Goal: Use online tool/utility: Utilize a website feature to perform a specific function

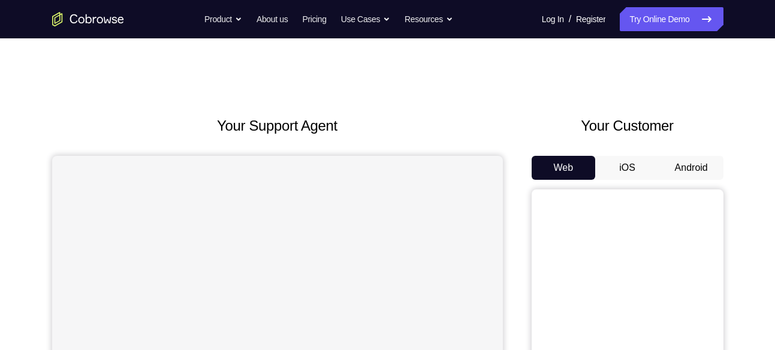
drag, startPoint x: 0, startPoint y: 0, endPoint x: 717, endPoint y: 159, distance: 734.1
click at [717, 159] on button "Android" at bounding box center [691, 168] width 64 height 24
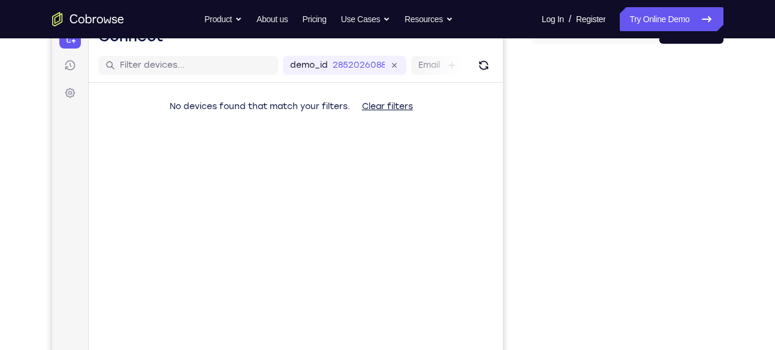
scroll to position [164, 0]
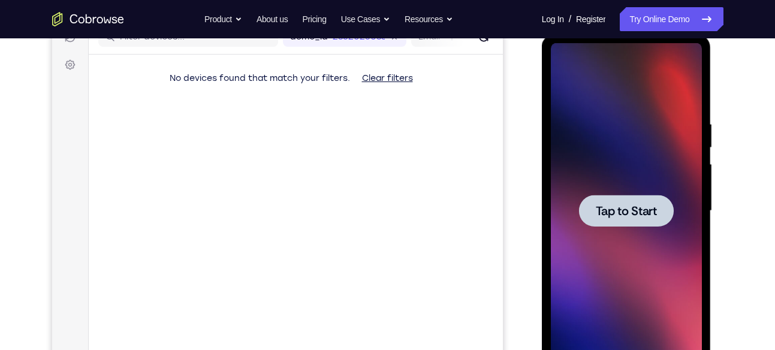
click at [617, 182] on div at bounding box center [626, 211] width 151 height 336
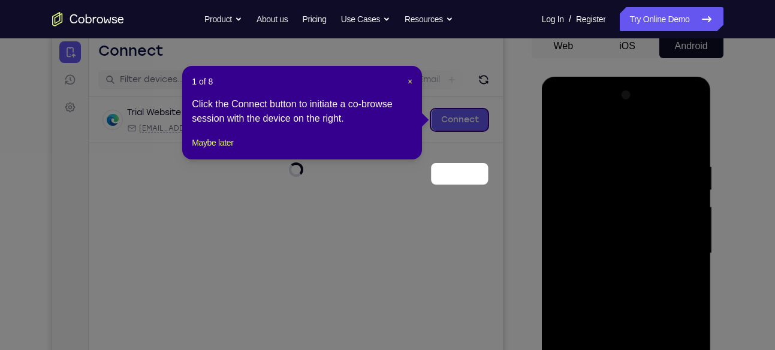
scroll to position [68, 0]
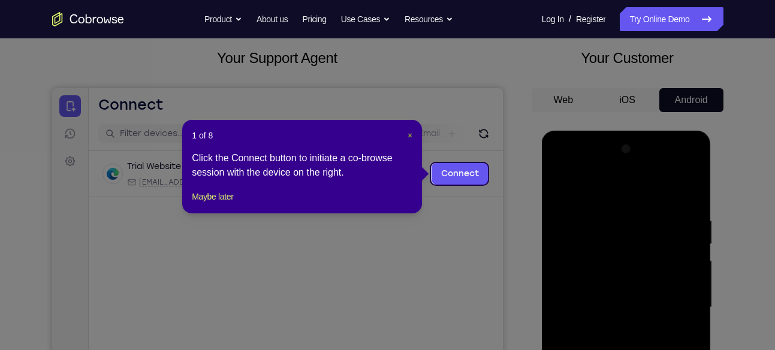
click at [410, 136] on span "×" at bounding box center [409, 136] width 5 height 10
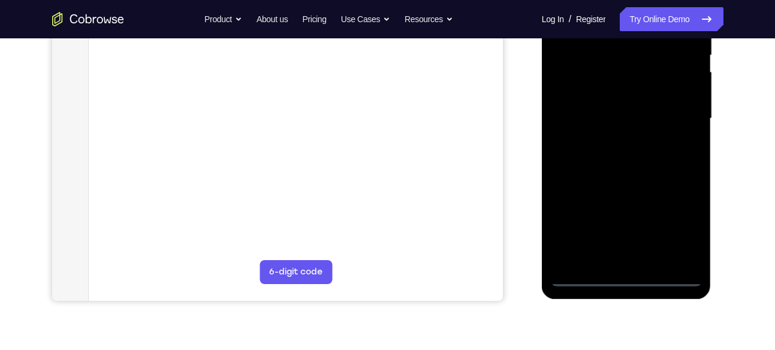
scroll to position [282, 0]
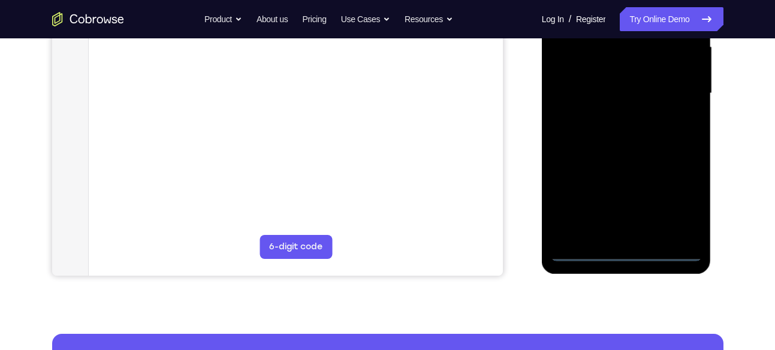
click at [622, 255] on div at bounding box center [626, 94] width 151 height 336
click at [670, 197] on div at bounding box center [626, 94] width 151 height 336
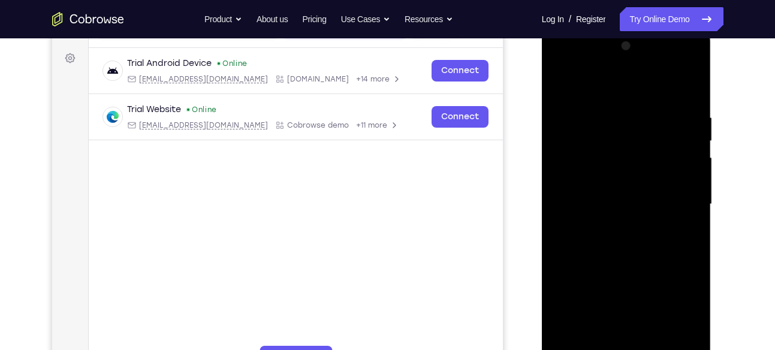
scroll to position [132, 0]
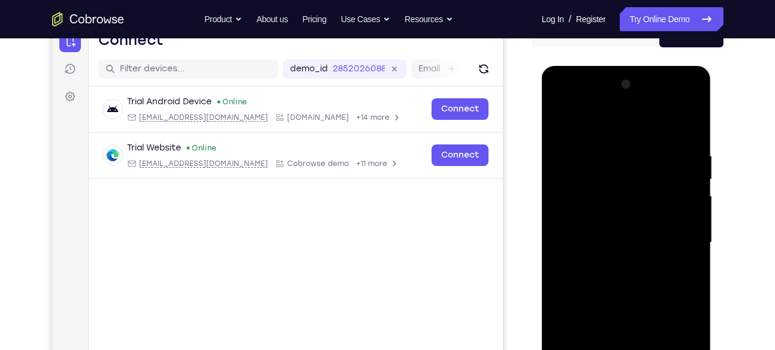
click at [566, 104] on div at bounding box center [626, 243] width 151 height 336
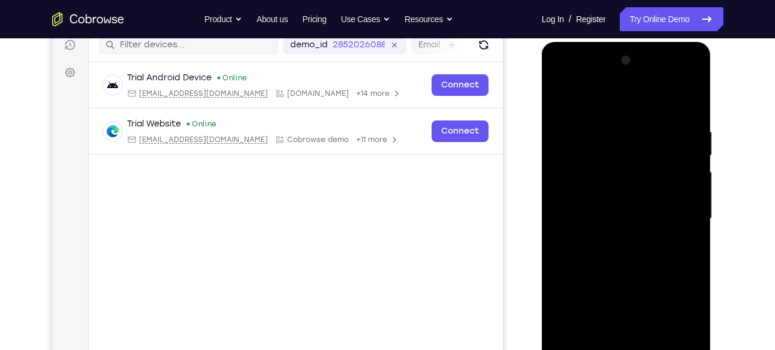
scroll to position [169, 0]
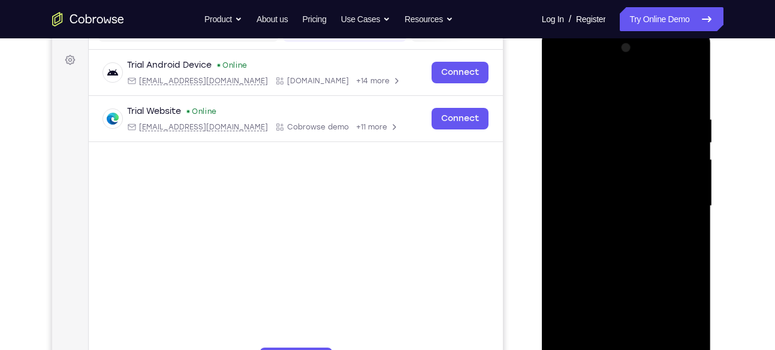
click at [674, 197] on div at bounding box center [626, 206] width 151 height 336
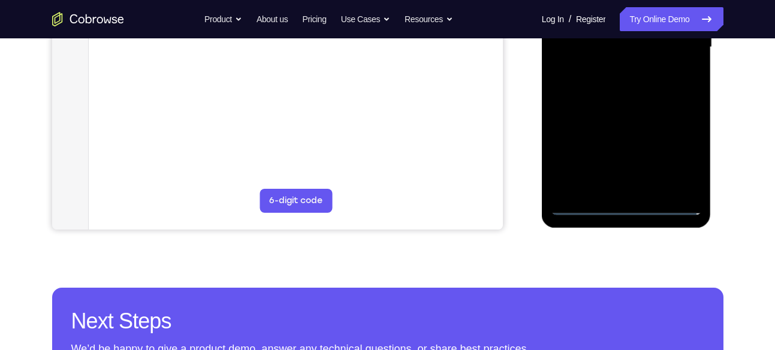
scroll to position [328, 0]
click at [639, 186] on div at bounding box center [626, 47] width 151 height 336
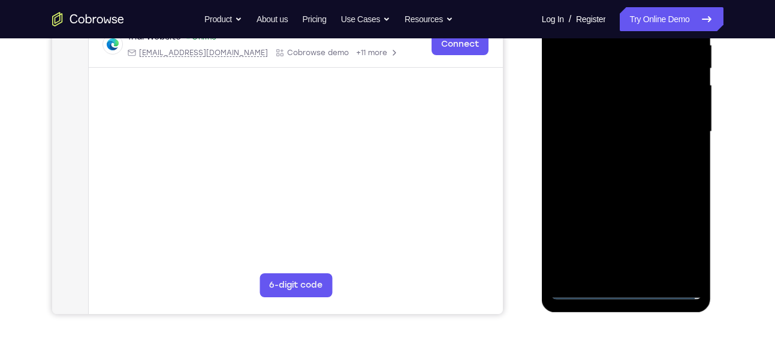
scroll to position [243, 0]
click at [608, 122] on div at bounding box center [626, 133] width 151 height 336
click at [597, 113] on div at bounding box center [626, 133] width 151 height 336
click at [591, 138] on div at bounding box center [626, 133] width 151 height 336
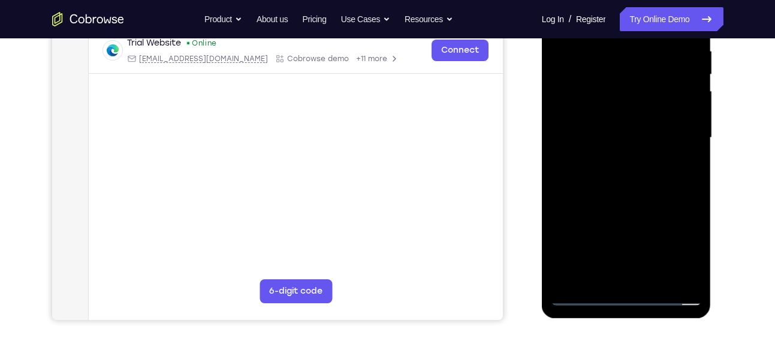
scroll to position [259, 0]
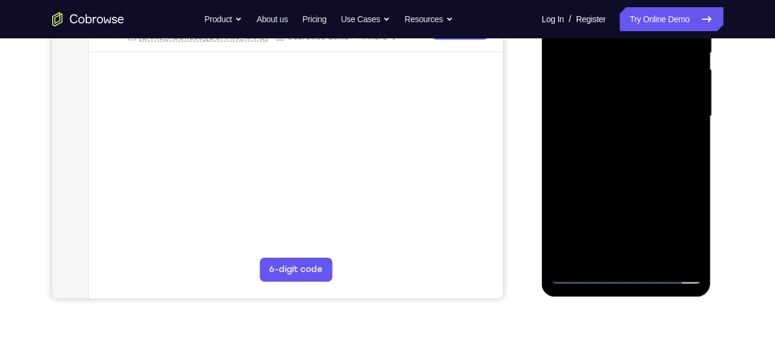
click at [635, 158] on div at bounding box center [626, 116] width 151 height 336
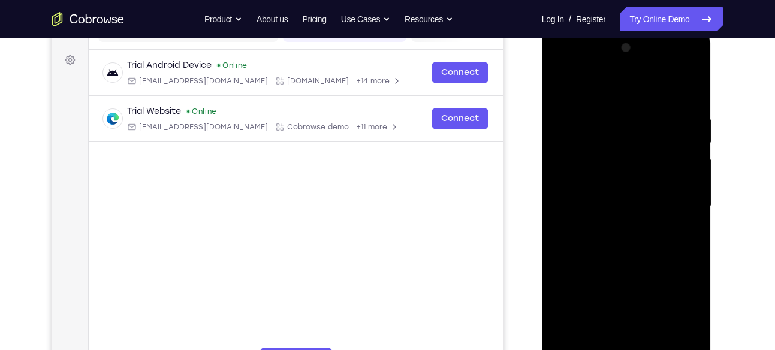
scroll to position [164, 0]
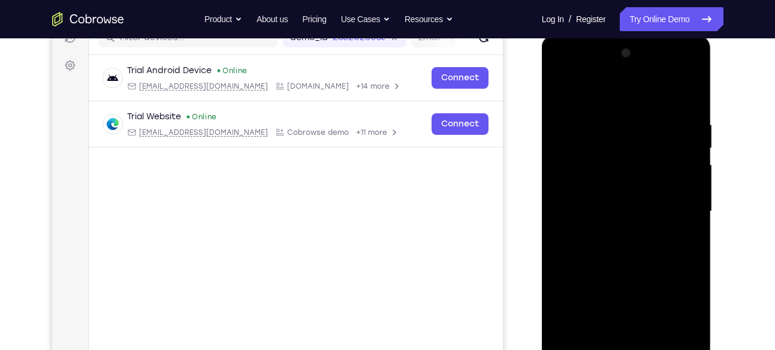
drag, startPoint x: 640, startPoint y: 105, endPoint x: 653, endPoint y: 18, distance: 87.9
click at [653, 35] on html "Online web based iOS Simulators and Android Emulators. Run iPhone, iPad, Mobile…" at bounding box center [627, 214] width 171 height 359
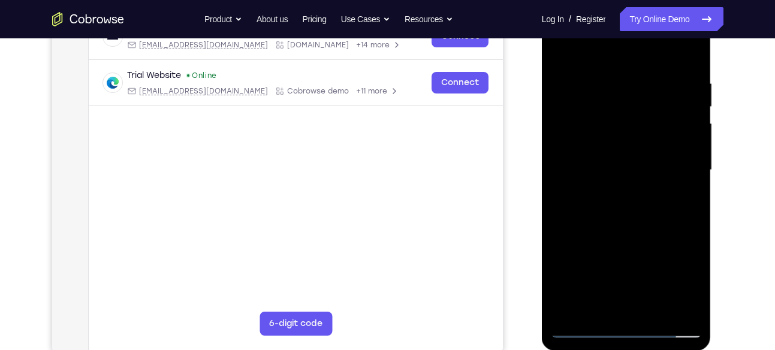
scroll to position [226, 0]
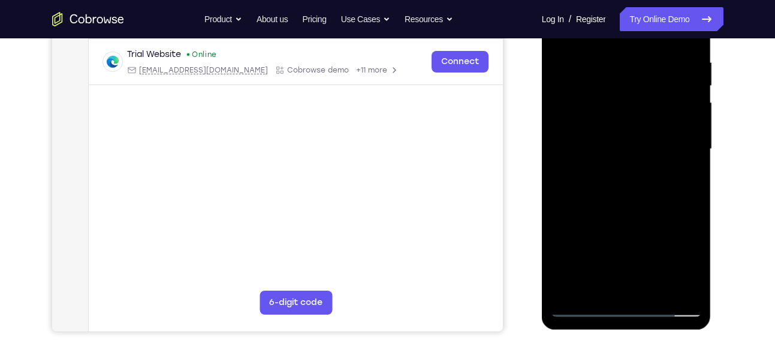
click at [633, 195] on div at bounding box center [626, 149] width 151 height 336
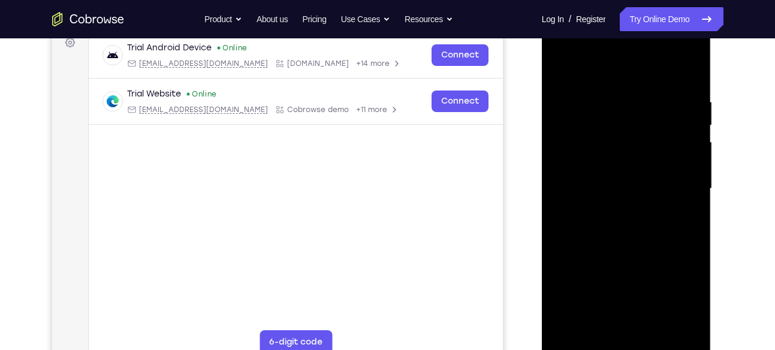
scroll to position [183, 0]
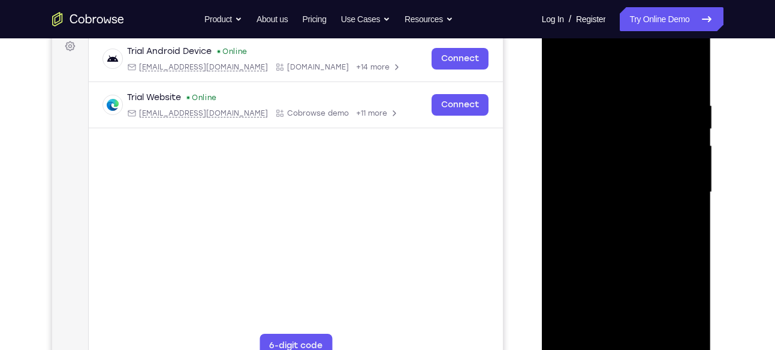
click at [681, 106] on div at bounding box center [626, 193] width 151 height 336
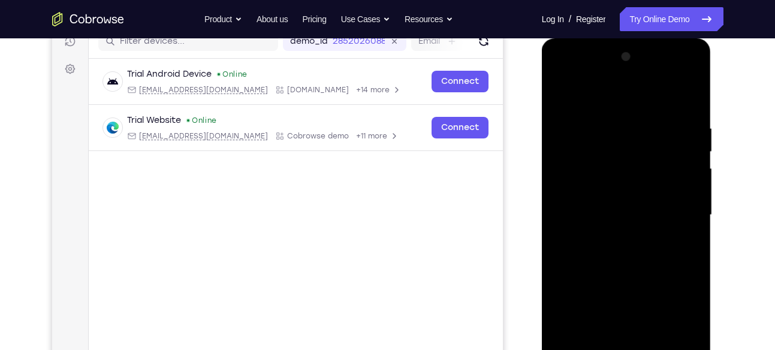
scroll to position [155, 0]
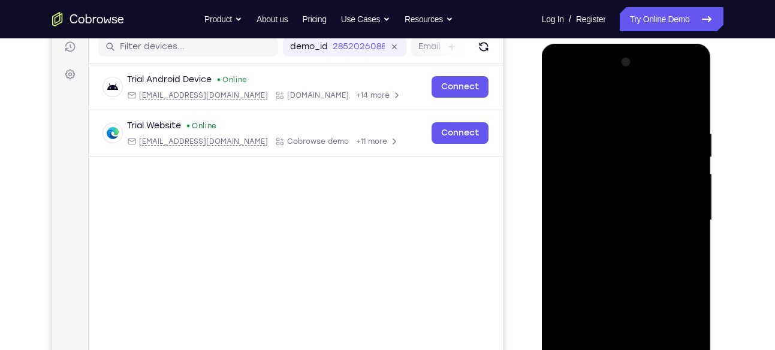
click at [686, 104] on div at bounding box center [626, 221] width 151 height 336
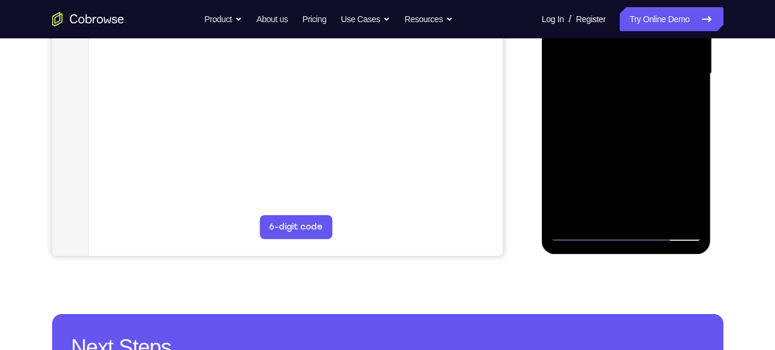
scroll to position [333, 0]
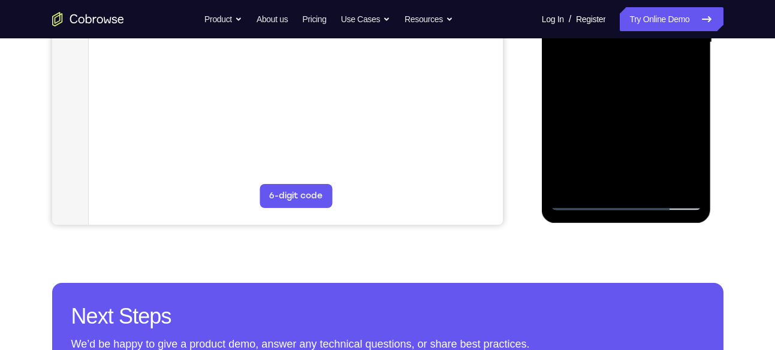
click at [656, 182] on div at bounding box center [626, 43] width 151 height 336
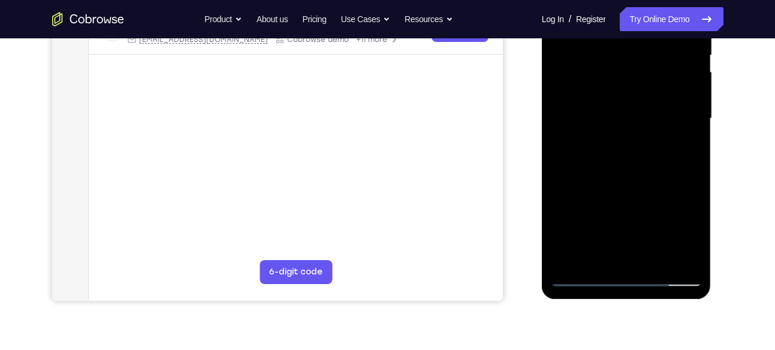
scroll to position [258, 0]
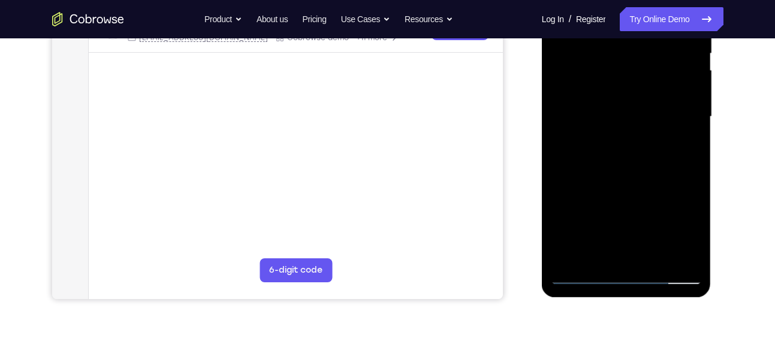
click at [630, 179] on div at bounding box center [626, 117] width 151 height 336
click at [644, 116] on div at bounding box center [626, 117] width 151 height 336
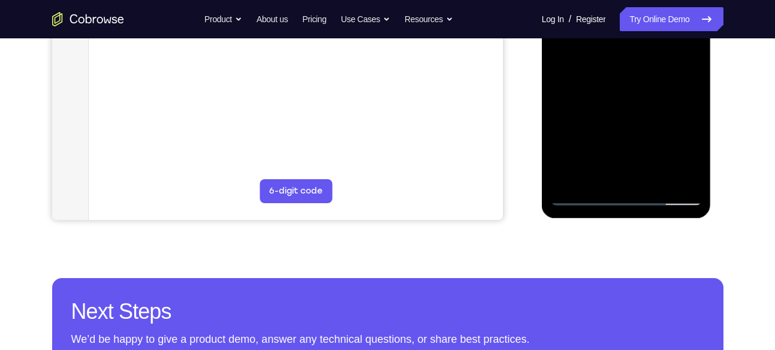
scroll to position [338, 0]
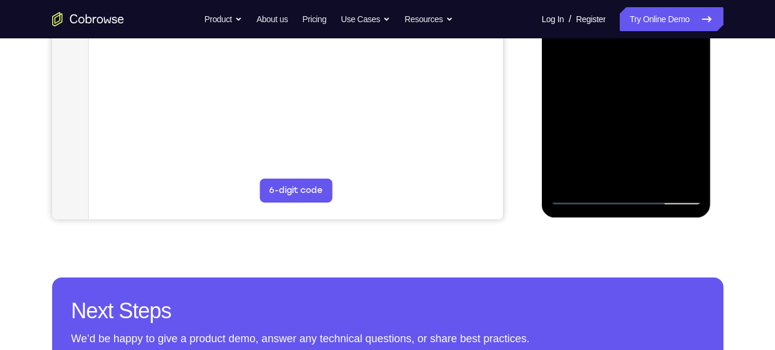
click at [587, 155] on div at bounding box center [626, 37] width 151 height 336
click at [596, 176] on div at bounding box center [626, 37] width 151 height 336
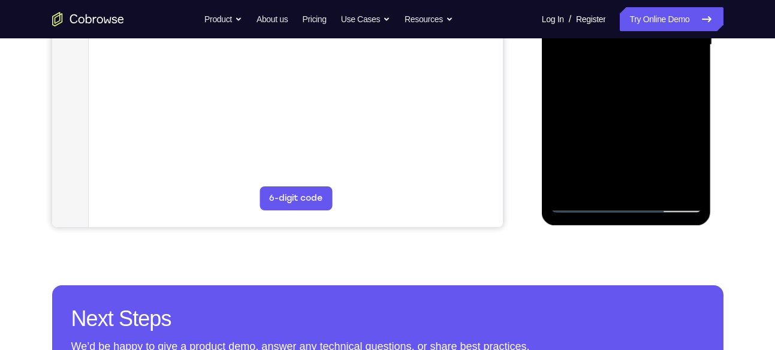
scroll to position [329, 0]
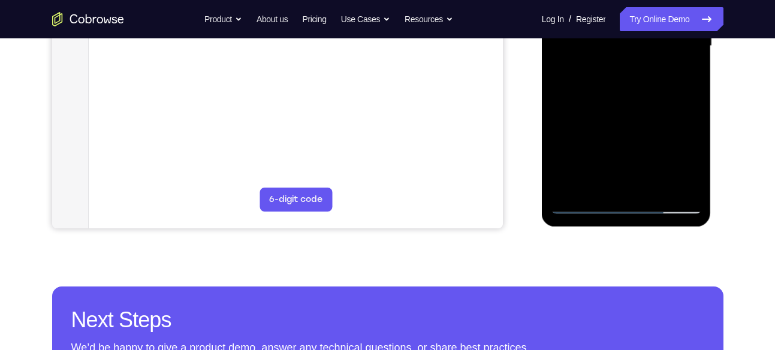
click at [598, 179] on div at bounding box center [626, 46] width 151 height 336
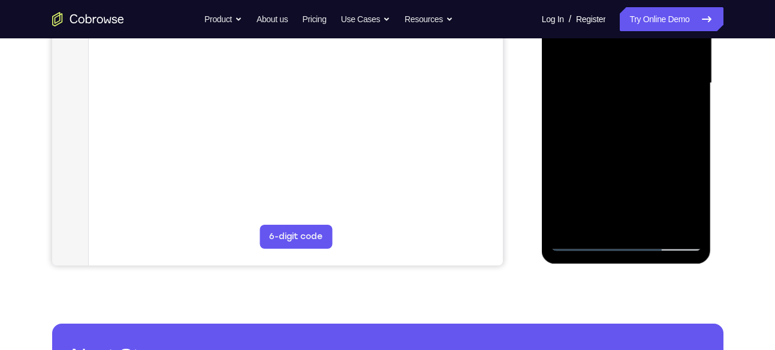
scroll to position [340, 0]
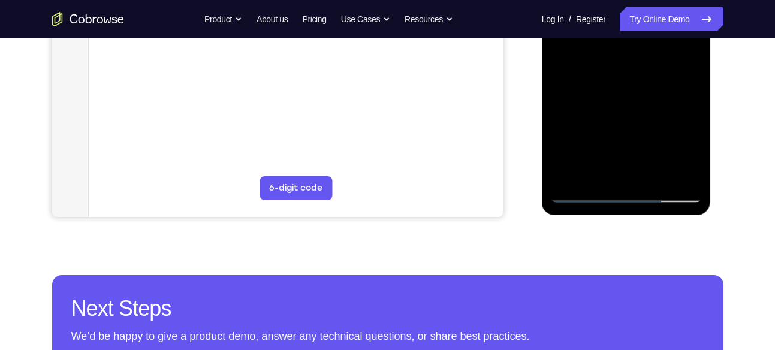
click at [579, 193] on div at bounding box center [626, 35] width 151 height 336
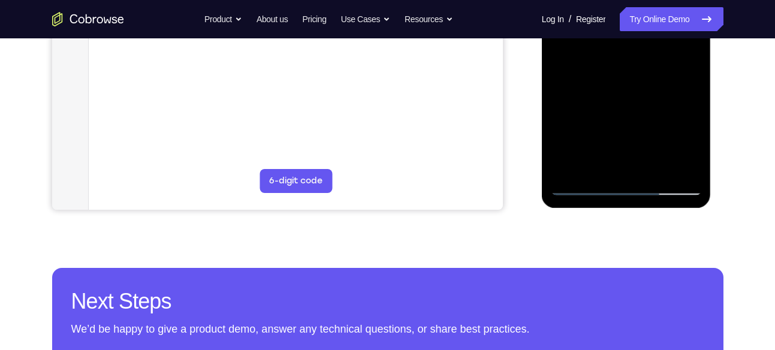
scroll to position [348, 0]
click at [582, 183] on div at bounding box center [626, 27] width 151 height 336
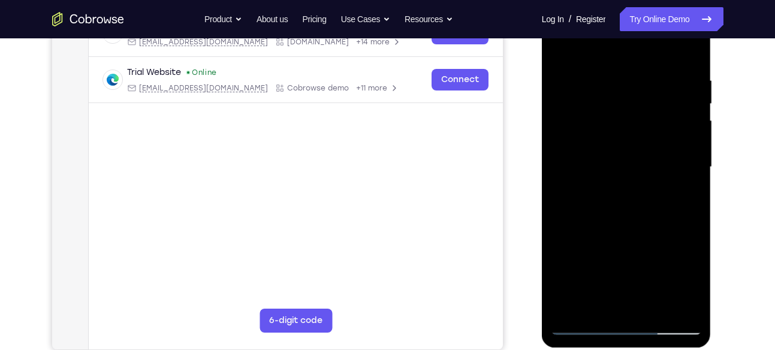
scroll to position [207, 0]
click at [573, 83] on div at bounding box center [626, 168] width 151 height 336
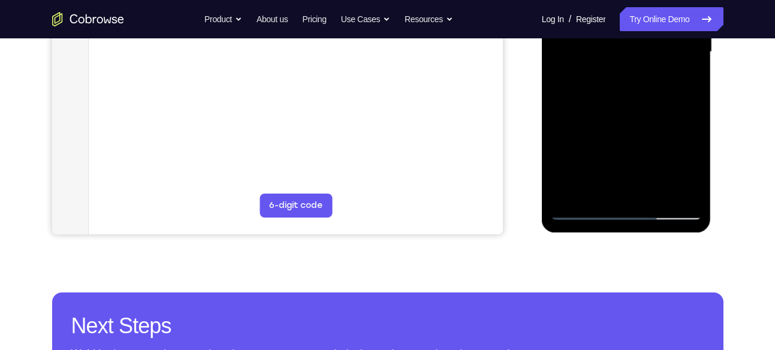
scroll to position [324, 0]
click at [567, 184] on div at bounding box center [626, 52] width 151 height 336
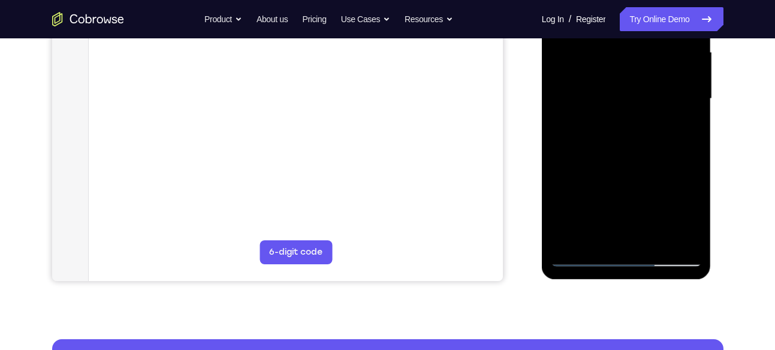
scroll to position [277, 0]
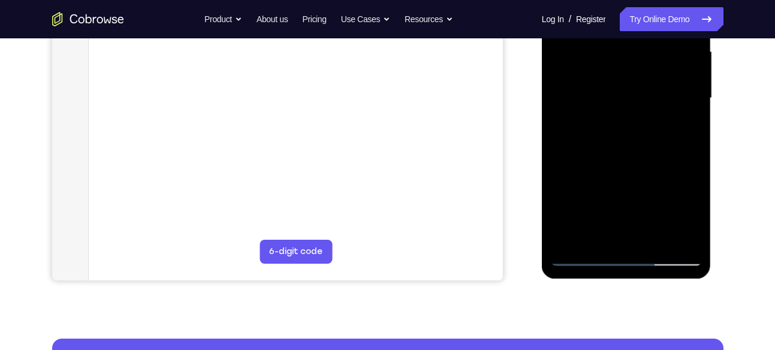
drag, startPoint x: 605, startPoint y: 140, endPoint x: 608, endPoint y: 107, distance: 33.1
click at [608, 107] on div at bounding box center [626, 98] width 151 height 336
drag, startPoint x: 606, startPoint y: 143, endPoint x: 606, endPoint y: 96, distance: 47.3
click at [606, 96] on div at bounding box center [626, 98] width 151 height 336
drag, startPoint x: 605, startPoint y: 151, endPoint x: 605, endPoint y: 99, distance: 52.1
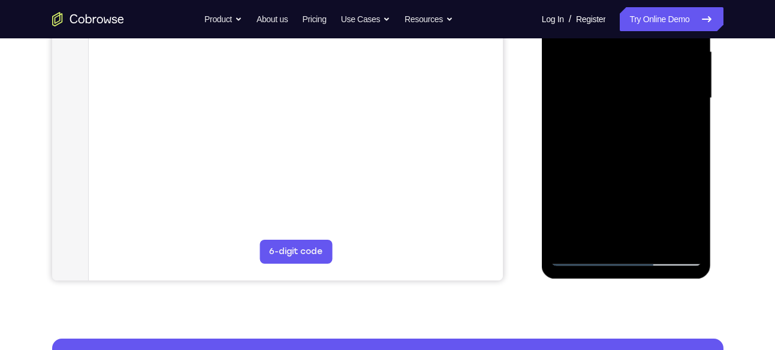
click at [605, 99] on div at bounding box center [626, 98] width 151 height 336
drag, startPoint x: 605, startPoint y: 149, endPoint x: 609, endPoint y: 101, distance: 48.1
click at [609, 101] on div at bounding box center [626, 98] width 151 height 336
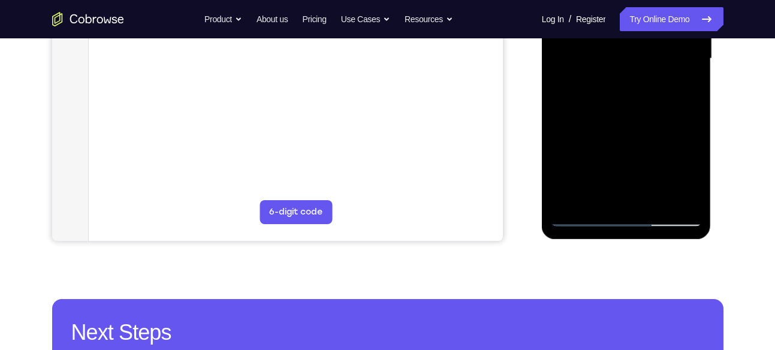
click at [598, 158] on div at bounding box center [626, 59] width 151 height 336
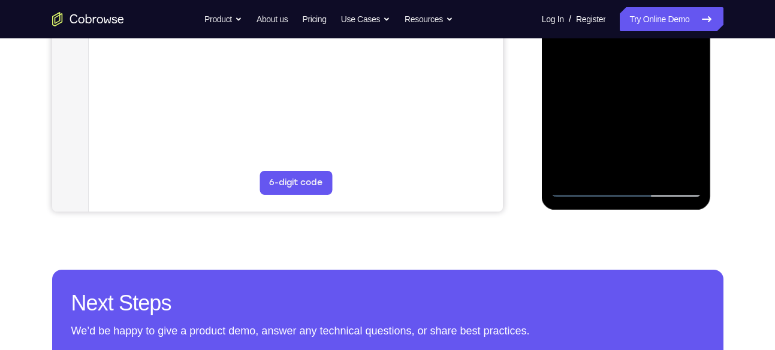
scroll to position [388, 0]
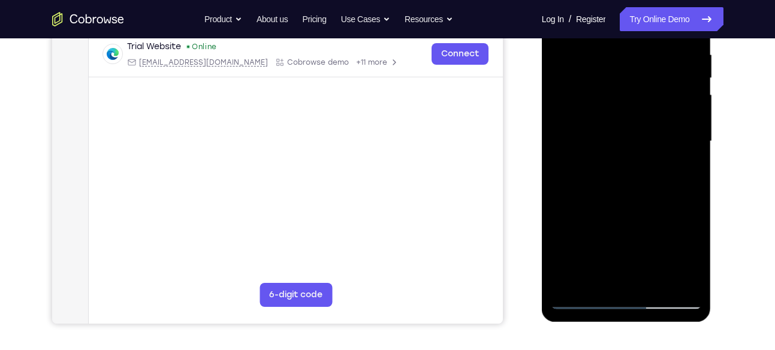
scroll to position [233, 0]
click at [585, 71] on div at bounding box center [626, 142] width 151 height 336
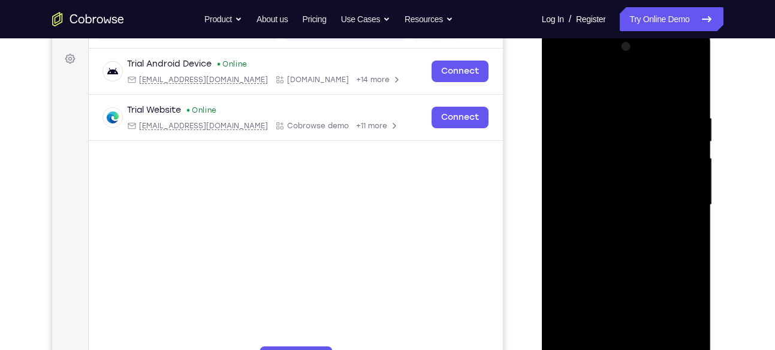
scroll to position [169, 0]
click at [687, 88] on div at bounding box center [626, 206] width 151 height 336
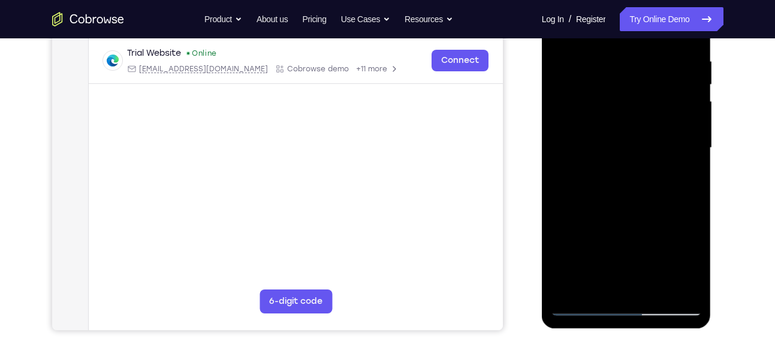
scroll to position [232, 0]
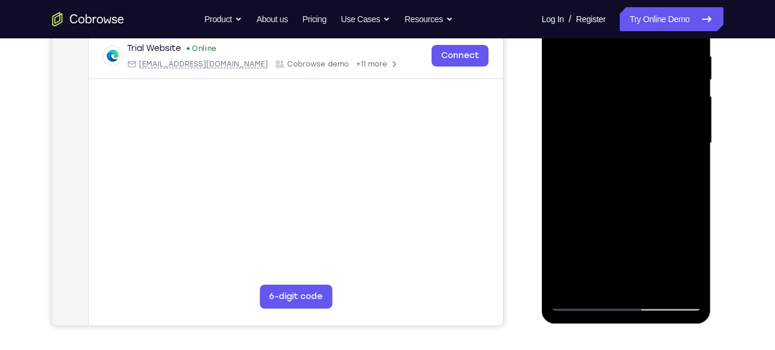
click at [624, 159] on div at bounding box center [626, 143] width 151 height 336
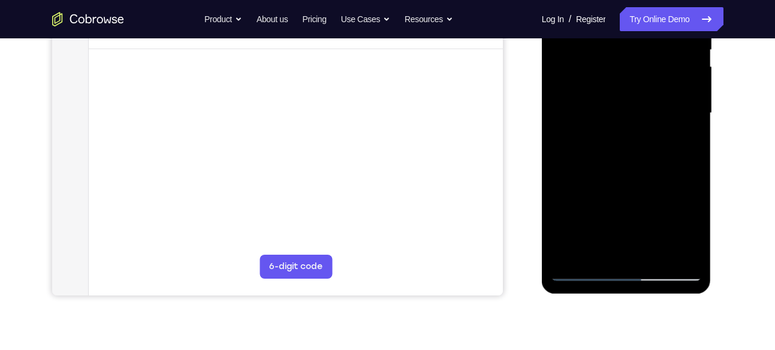
scroll to position [261, 0]
drag, startPoint x: 615, startPoint y: 157, endPoint x: 612, endPoint y: 90, distance: 67.2
click at [612, 90] on div at bounding box center [626, 114] width 151 height 336
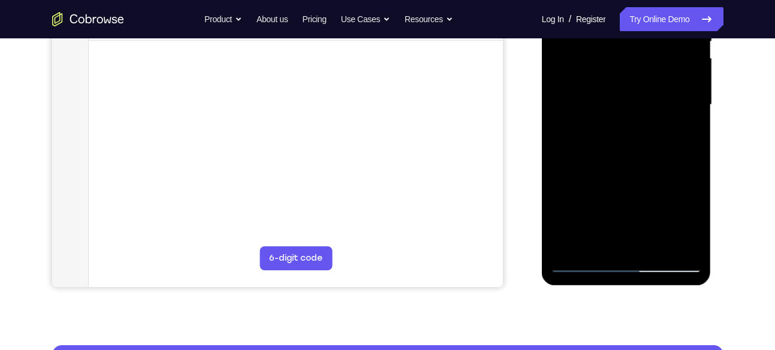
scroll to position [270, 0]
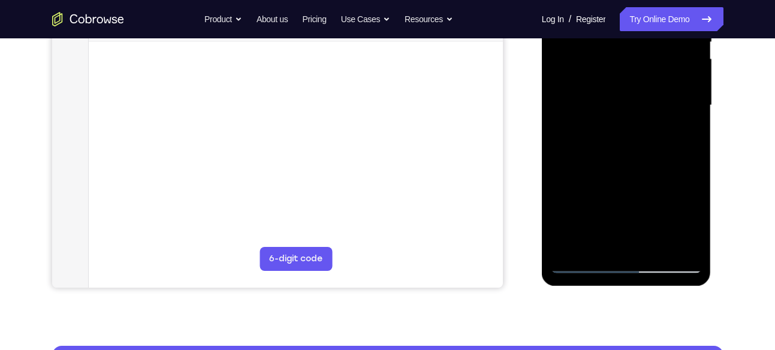
click at [582, 112] on div at bounding box center [626, 106] width 151 height 336
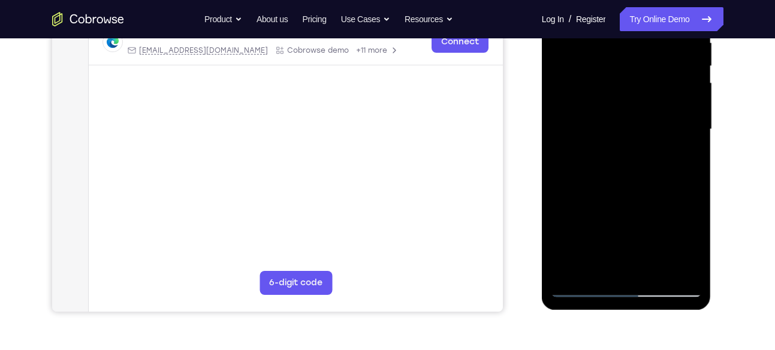
scroll to position [232, 0]
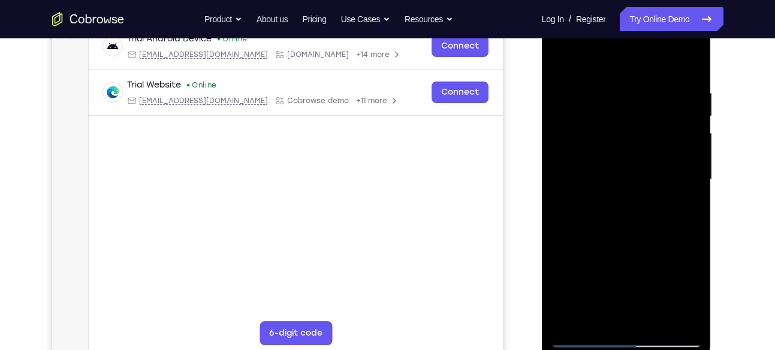
drag, startPoint x: 649, startPoint y: 98, endPoint x: 646, endPoint y: 132, distance: 33.7
click at [646, 132] on div at bounding box center [626, 180] width 151 height 336
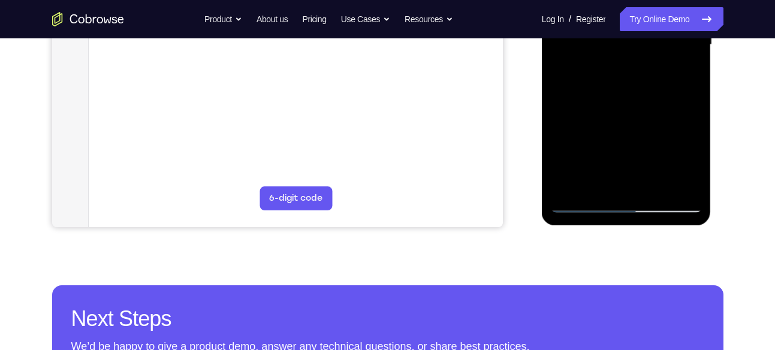
scroll to position [334, 0]
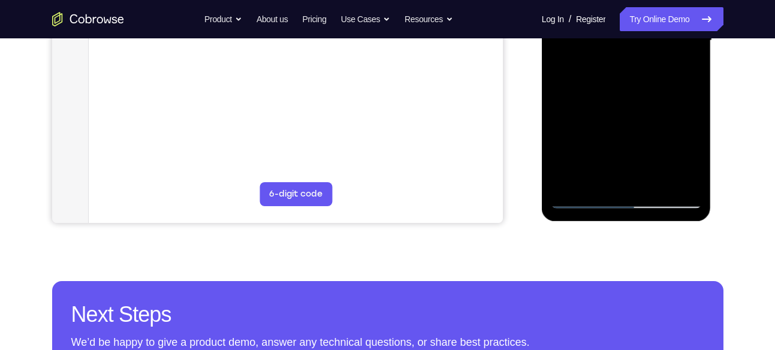
drag, startPoint x: 673, startPoint y: 145, endPoint x: 669, endPoint y: 98, distance: 47.5
click at [669, 98] on div at bounding box center [626, 41] width 151 height 336
click at [696, 128] on div at bounding box center [626, 41] width 151 height 336
click at [594, 124] on div at bounding box center [626, 41] width 151 height 336
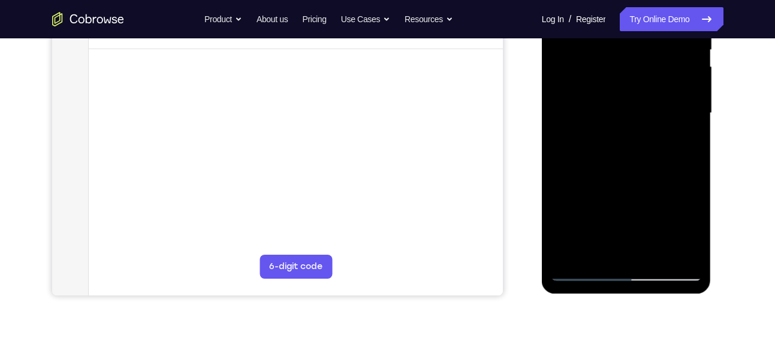
scroll to position [261, 0]
drag, startPoint x: 646, startPoint y: 137, endPoint x: 645, endPoint y: 86, distance: 50.9
click at [645, 86] on div at bounding box center [626, 115] width 151 height 336
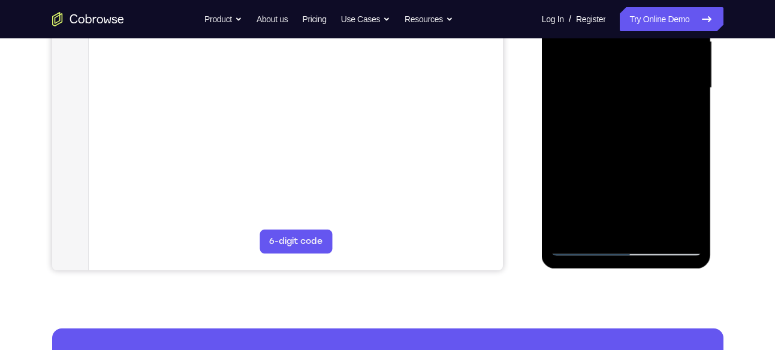
drag, startPoint x: 633, startPoint y: 134, endPoint x: 632, endPoint y: 89, distance: 45.0
click at [632, 89] on div at bounding box center [626, 88] width 151 height 336
drag, startPoint x: 632, startPoint y: 125, endPoint x: 629, endPoint y: 69, distance: 55.8
click at [629, 69] on div at bounding box center [626, 88] width 151 height 336
drag, startPoint x: 649, startPoint y: 71, endPoint x: 620, endPoint y: 206, distance: 138.4
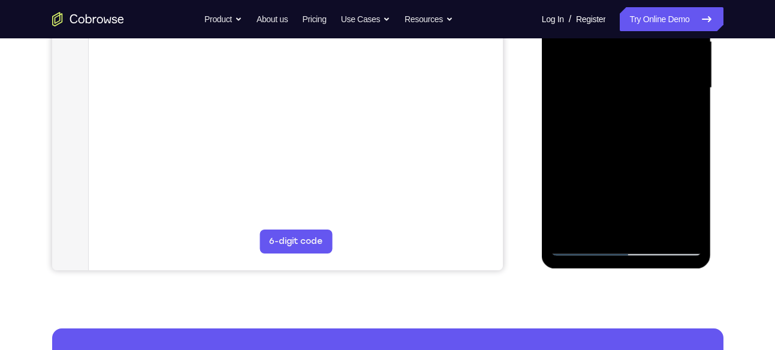
click at [620, 206] on div at bounding box center [626, 88] width 151 height 336
click at [670, 115] on div at bounding box center [626, 88] width 151 height 336
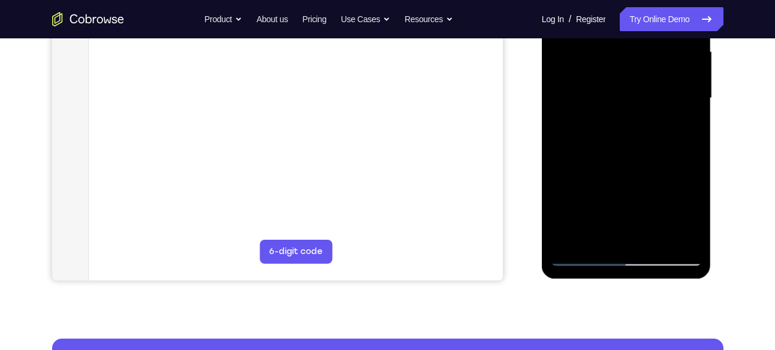
drag, startPoint x: 614, startPoint y: 157, endPoint x: 621, endPoint y: 109, distance: 48.4
click at [621, 109] on div at bounding box center [626, 98] width 151 height 336
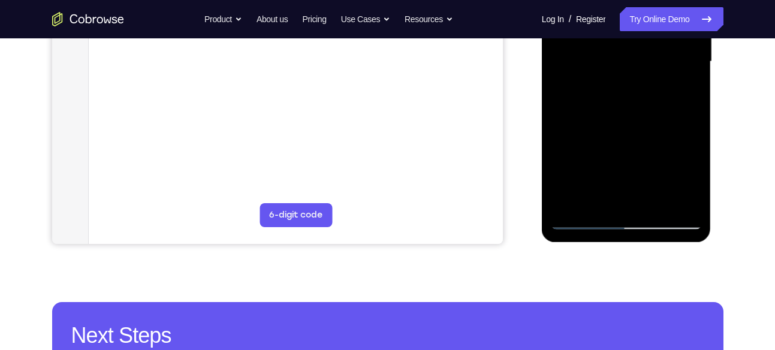
drag, startPoint x: 619, startPoint y: 141, endPoint x: 619, endPoint y: 78, distance: 62.9
click at [619, 78] on div at bounding box center [626, 62] width 151 height 336
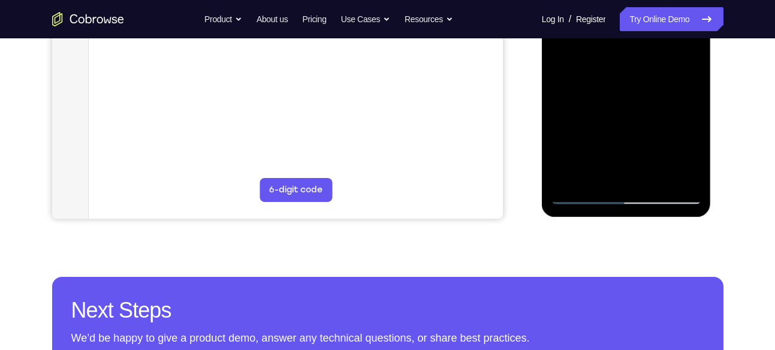
scroll to position [340, 0]
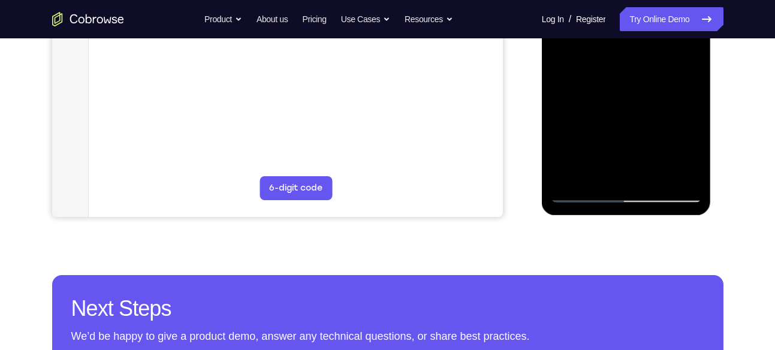
drag, startPoint x: 618, startPoint y: 134, endPoint x: 612, endPoint y: 72, distance: 62.1
click at [612, 72] on div at bounding box center [626, 35] width 151 height 336
drag, startPoint x: 615, startPoint y: 139, endPoint x: 620, endPoint y: 111, distance: 28.7
click at [620, 111] on div at bounding box center [626, 35] width 151 height 336
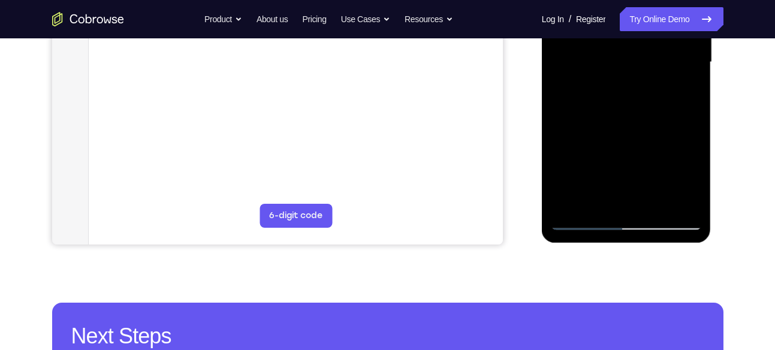
scroll to position [312, 0]
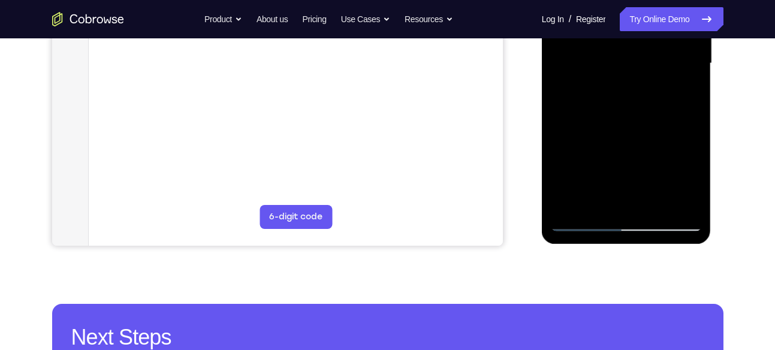
click at [569, 78] on div at bounding box center [626, 64] width 151 height 336
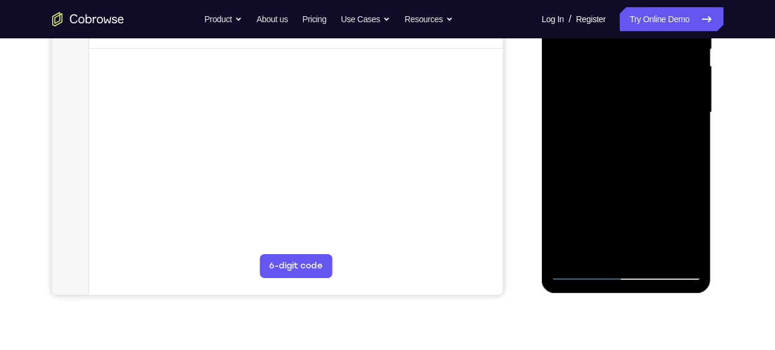
scroll to position [261, 0]
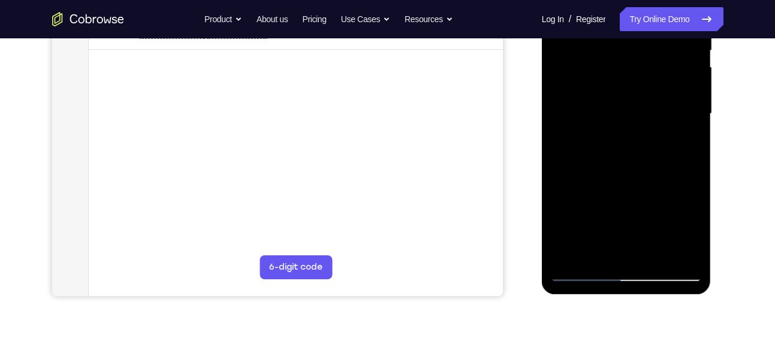
drag, startPoint x: 627, startPoint y: 53, endPoint x: 623, endPoint y: 96, distance: 43.4
click at [623, 96] on div at bounding box center [626, 114] width 151 height 336
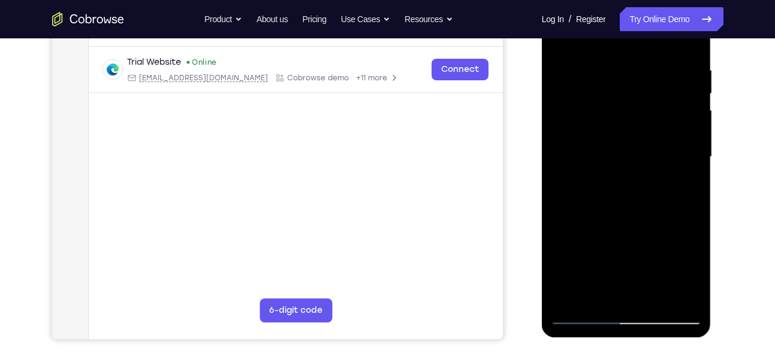
scroll to position [217, 0]
drag, startPoint x: 611, startPoint y: 104, endPoint x: 606, endPoint y: 126, distance: 23.3
click at [606, 126] on div at bounding box center [626, 158] width 151 height 336
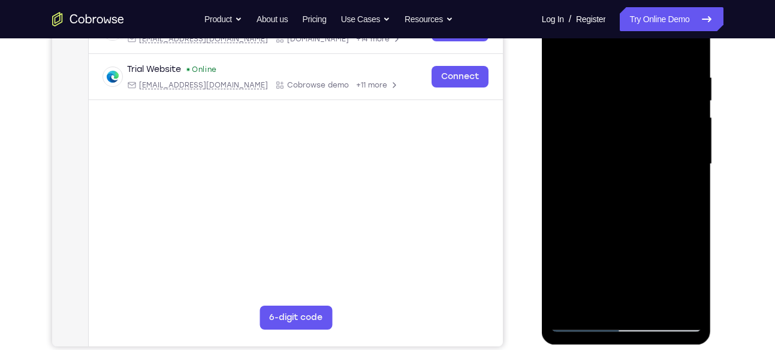
scroll to position [210, 0]
click at [594, 84] on div at bounding box center [626, 165] width 151 height 336
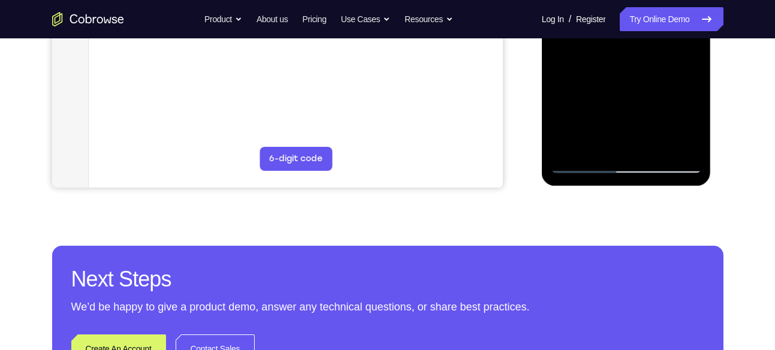
click at [599, 149] on div at bounding box center [626, 6] width 151 height 336
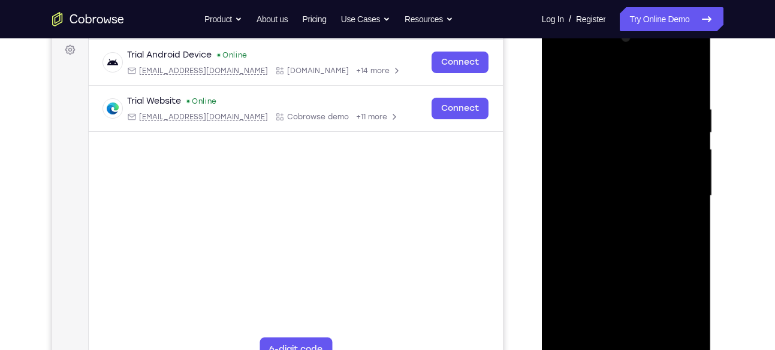
scroll to position [179, 0]
click at [625, 73] on div at bounding box center [626, 197] width 151 height 336
click at [605, 142] on div at bounding box center [626, 197] width 151 height 336
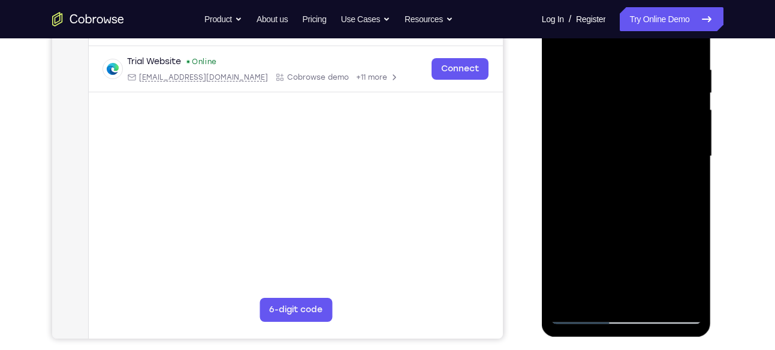
scroll to position [170, 0]
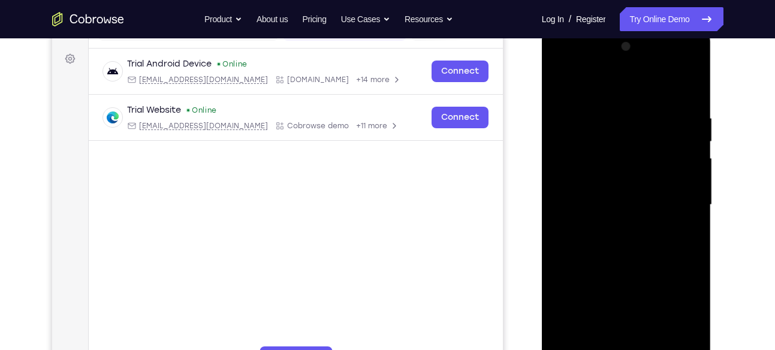
click at [561, 87] on div at bounding box center [626, 205] width 151 height 336
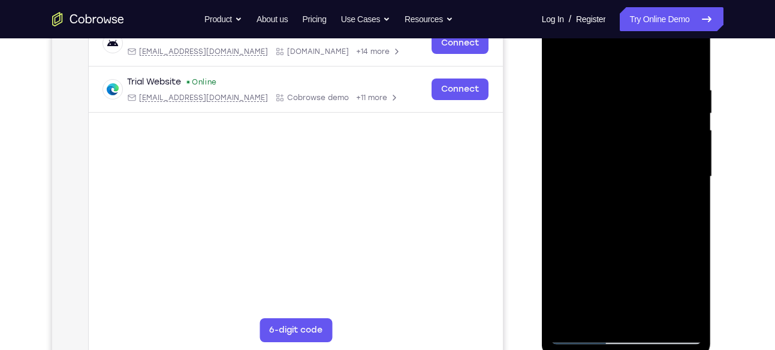
scroll to position [197, 0]
click at [671, 59] on div at bounding box center [626, 178] width 151 height 336
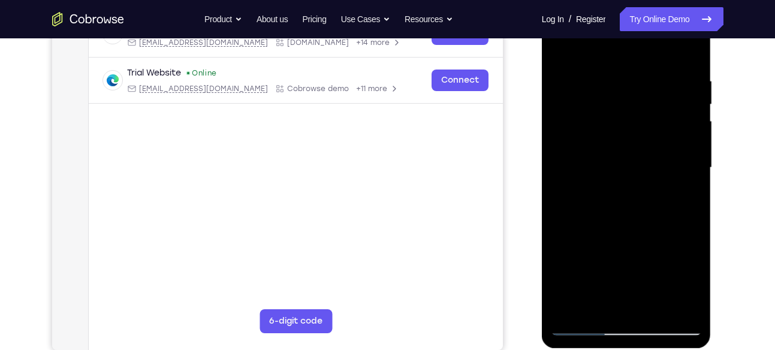
scroll to position [208, 0]
click at [613, 130] on div at bounding box center [626, 167] width 151 height 336
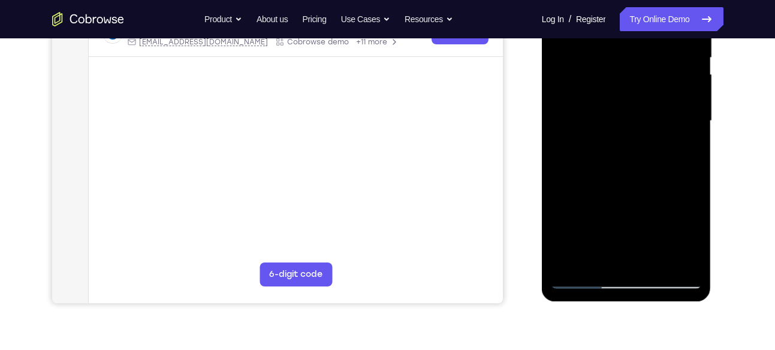
scroll to position [253, 0]
click at [587, 103] on div at bounding box center [626, 122] width 151 height 336
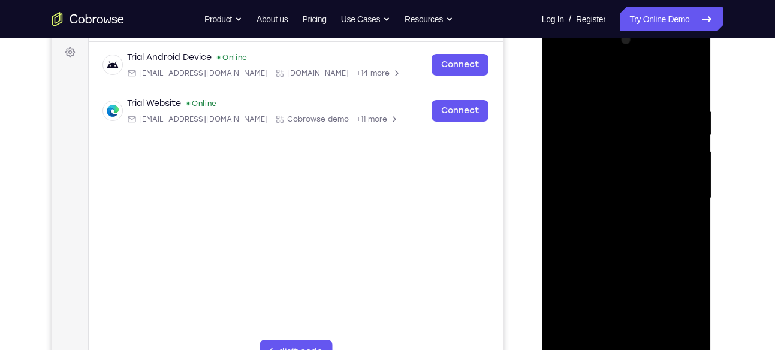
scroll to position [143, 0]
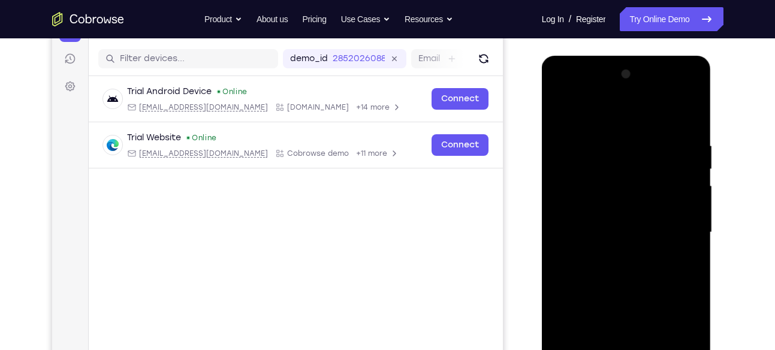
click at [690, 80] on div at bounding box center [626, 233] width 151 height 336
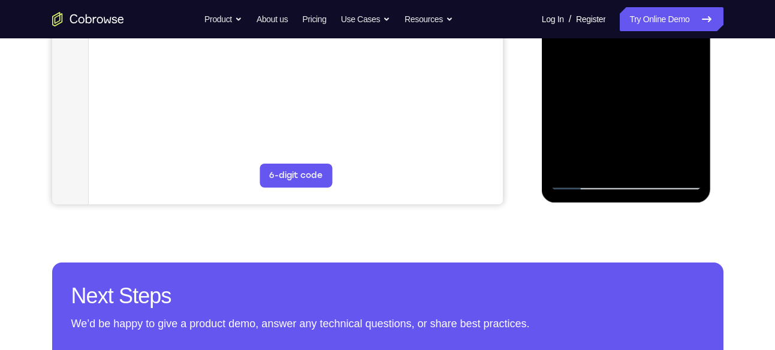
scroll to position [354, 0]
click at [694, 147] on div at bounding box center [626, 22] width 151 height 336
click at [595, 165] on div at bounding box center [626, 22] width 151 height 336
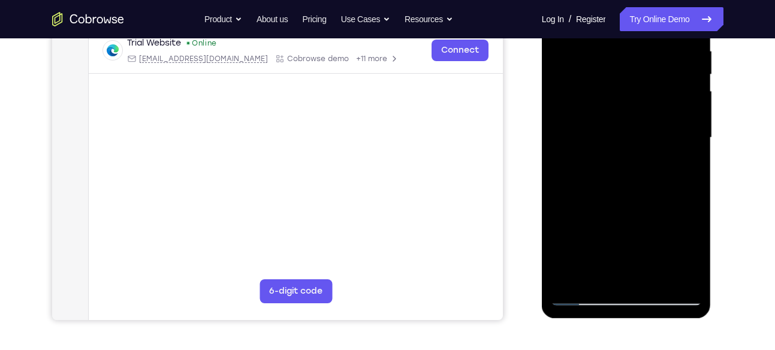
scroll to position [169, 0]
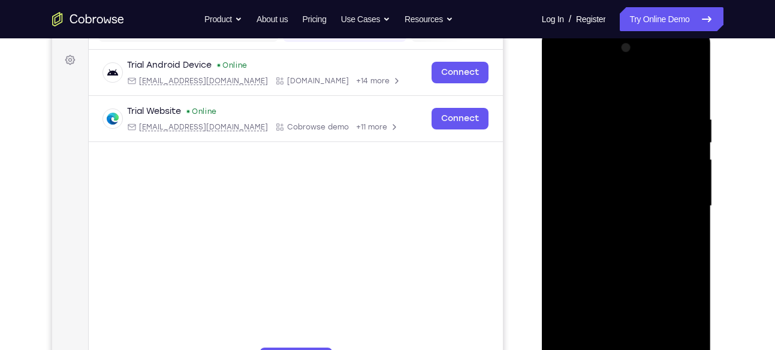
click at [615, 80] on div at bounding box center [626, 206] width 151 height 336
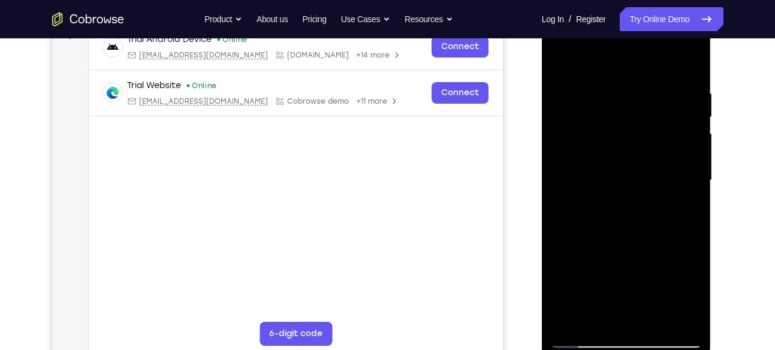
scroll to position [194, 0]
click at [605, 139] on div at bounding box center [626, 181] width 151 height 336
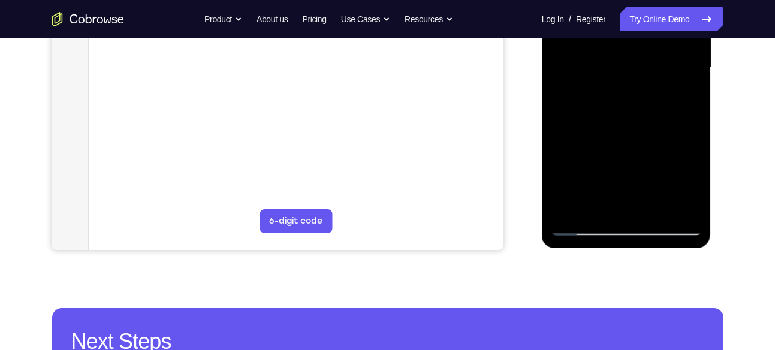
scroll to position [308, 0]
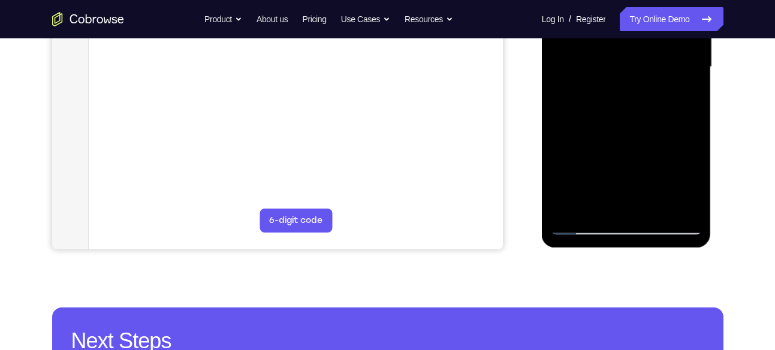
drag, startPoint x: 649, startPoint y: 155, endPoint x: 648, endPoint y: 133, distance: 21.6
click at [648, 133] on div at bounding box center [626, 67] width 151 height 336
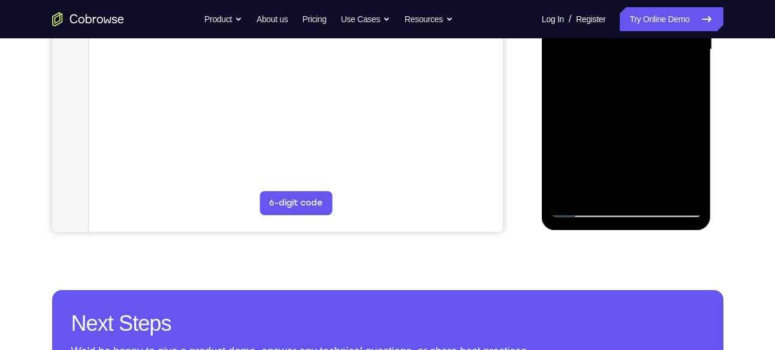
click at [693, 132] on div at bounding box center [626, 50] width 151 height 336
click at [694, 134] on div at bounding box center [626, 50] width 151 height 336
click at [695, 135] on div at bounding box center [626, 50] width 151 height 336
click at [691, 136] on div at bounding box center [626, 50] width 151 height 336
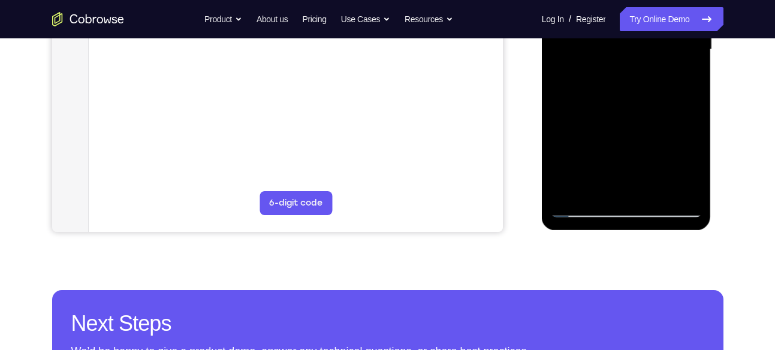
click at [648, 135] on div at bounding box center [626, 50] width 151 height 336
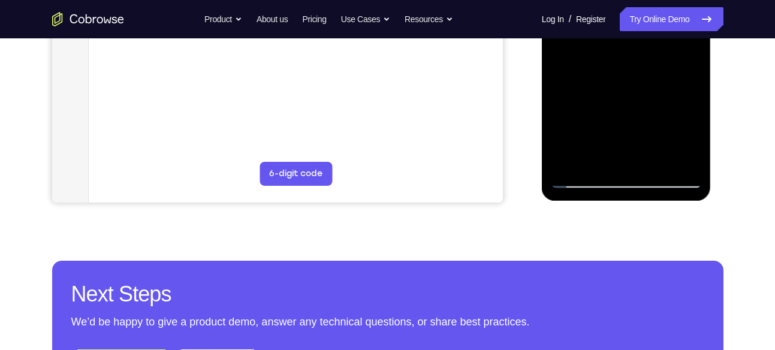
scroll to position [355, 0]
click at [582, 181] on div at bounding box center [626, 20] width 151 height 336
click at [693, 108] on div at bounding box center [626, 20] width 151 height 336
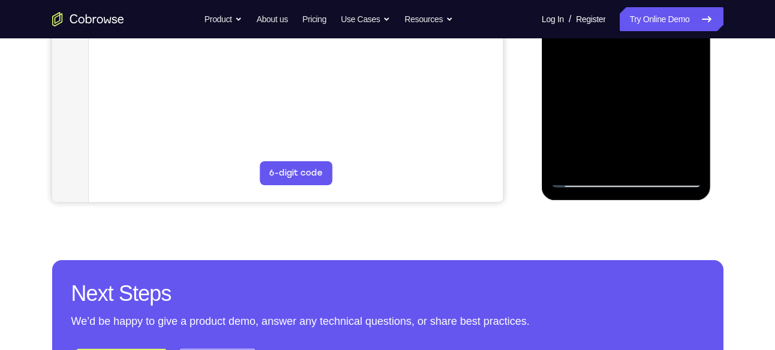
click at [691, 102] on div at bounding box center [626, 20] width 151 height 336
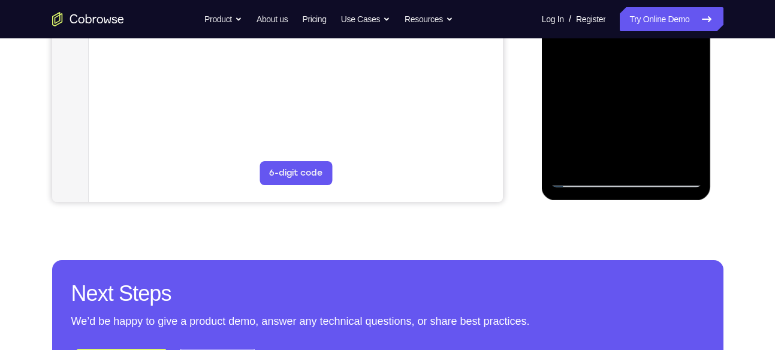
click at [687, 101] on div at bounding box center [626, 20] width 151 height 336
click at [691, 104] on div at bounding box center [626, 20] width 151 height 336
click at [693, 105] on div at bounding box center [626, 20] width 151 height 336
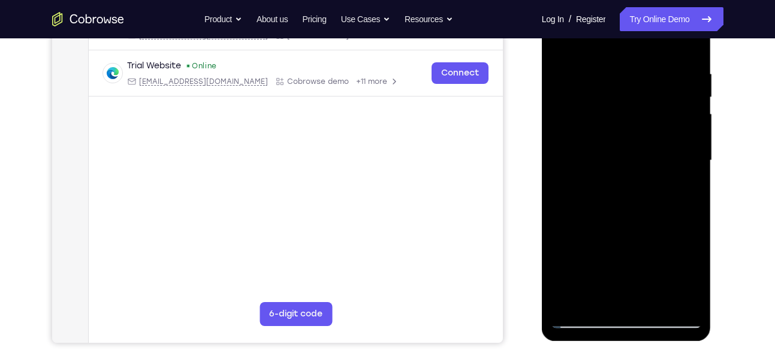
scroll to position [205, 0]
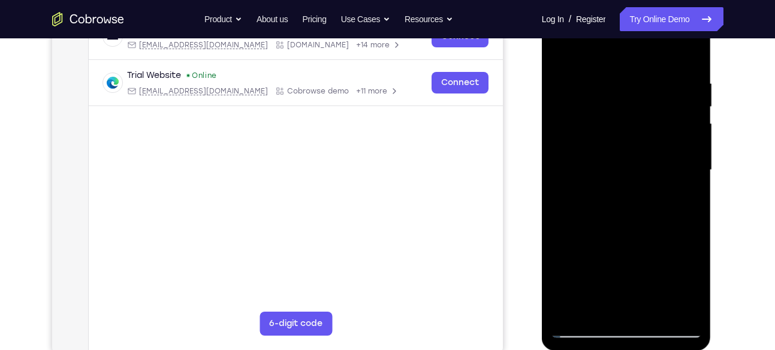
drag, startPoint x: 584, startPoint y: 98, endPoint x: 587, endPoint y: 129, distance: 31.3
click at [587, 129] on div at bounding box center [626, 170] width 151 height 336
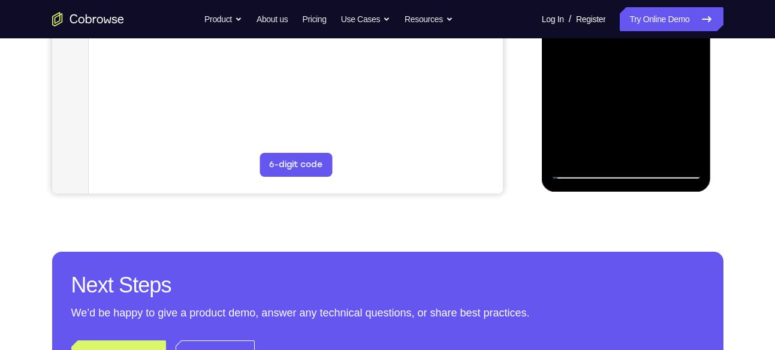
scroll to position [364, 0]
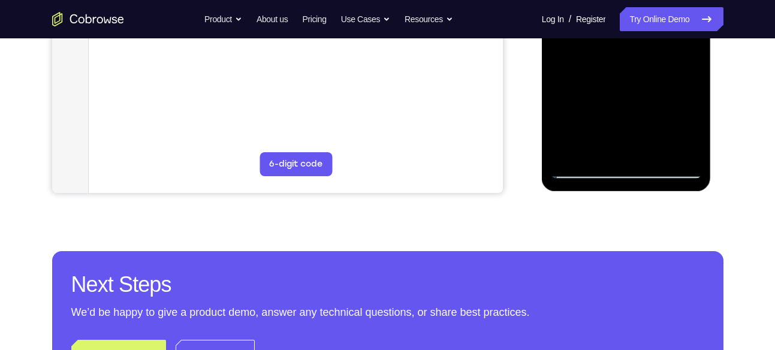
click at [694, 116] on div at bounding box center [626, 11] width 151 height 336
click at [692, 117] on div at bounding box center [626, 11] width 151 height 336
click at [645, 116] on div at bounding box center [626, 11] width 151 height 336
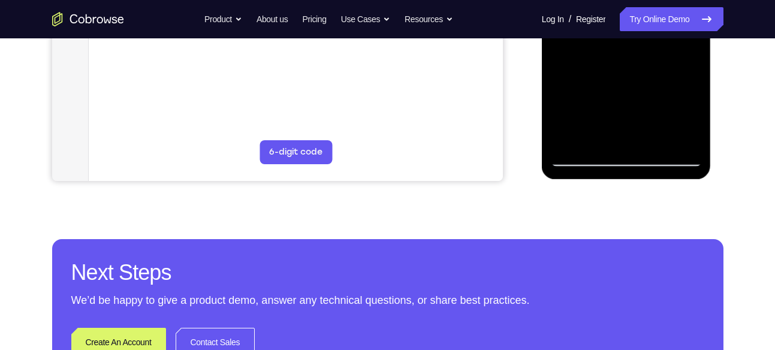
scroll to position [377, 0]
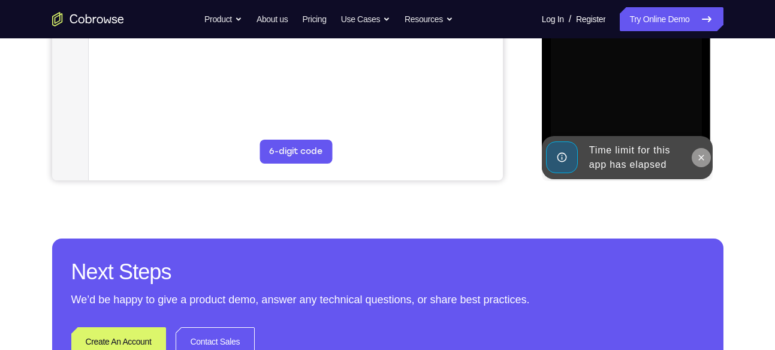
click at [699, 155] on icon at bounding box center [701, 157] width 5 height 5
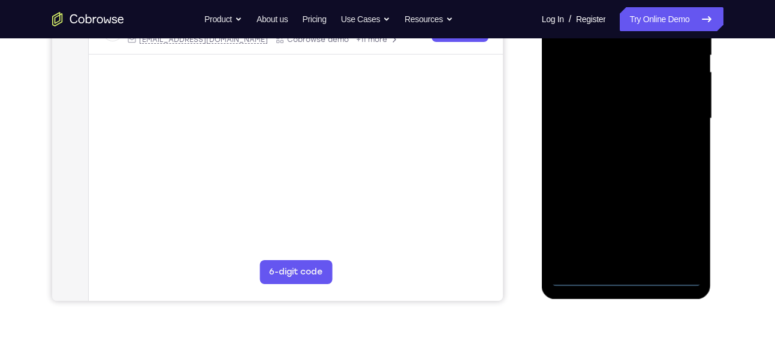
scroll to position [357, 0]
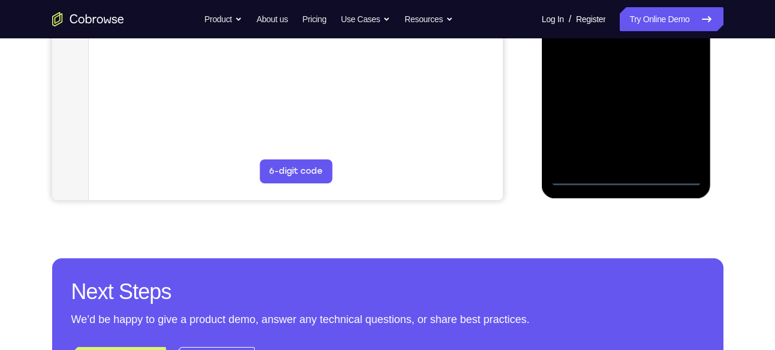
click at [626, 182] on div at bounding box center [626, 18] width 151 height 336
click at [678, 123] on div at bounding box center [626, 18] width 151 height 336
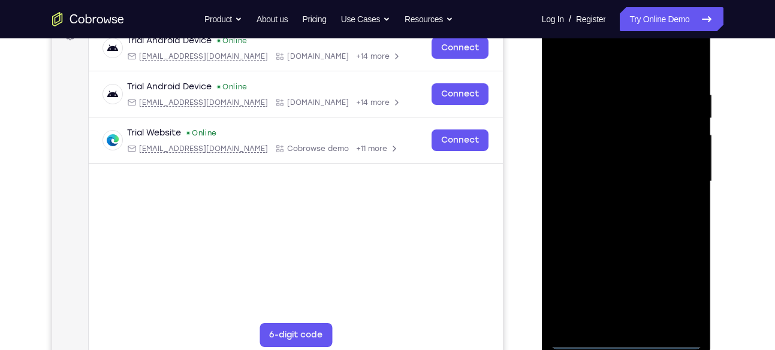
scroll to position [158, 0]
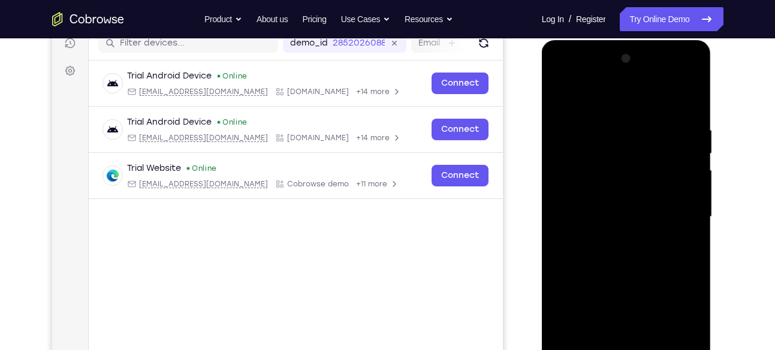
click at [561, 77] on div at bounding box center [626, 217] width 151 height 336
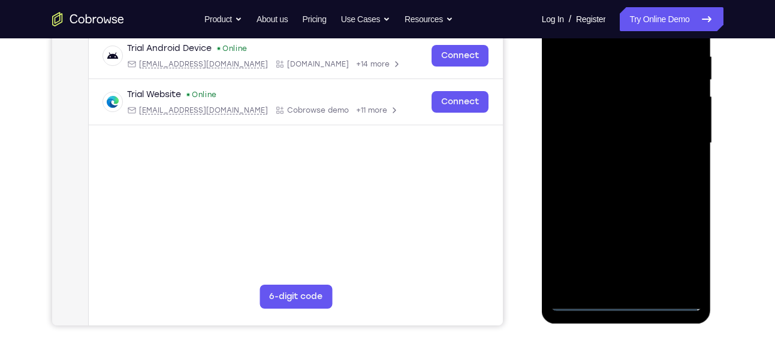
scroll to position [235, 0]
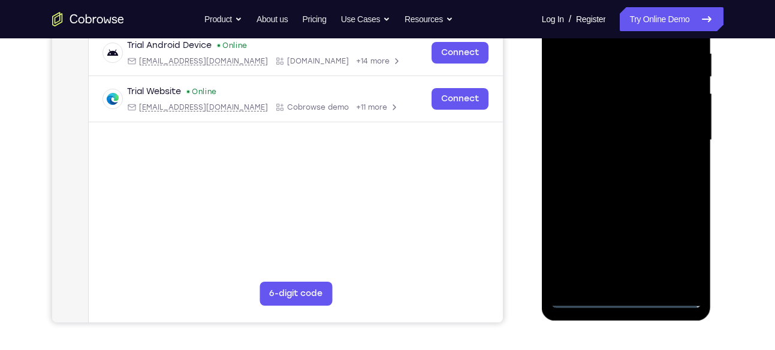
click at [677, 138] on div at bounding box center [626, 140] width 151 height 336
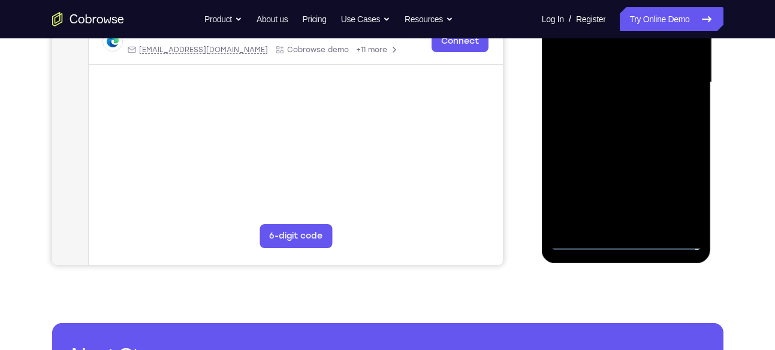
click at [617, 107] on div at bounding box center [626, 83] width 151 height 336
click at [632, 77] on div at bounding box center [626, 83] width 151 height 336
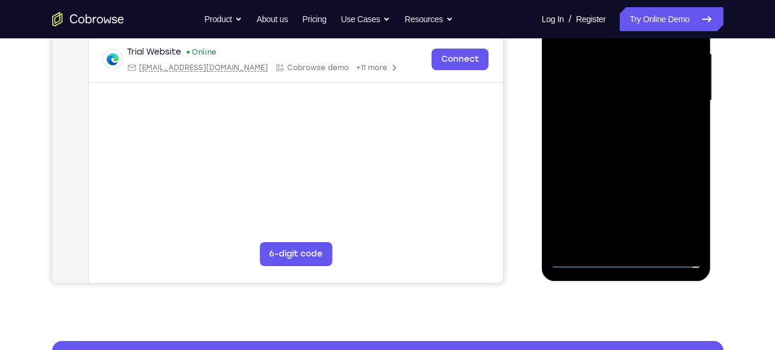
scroll to position [271, 0]
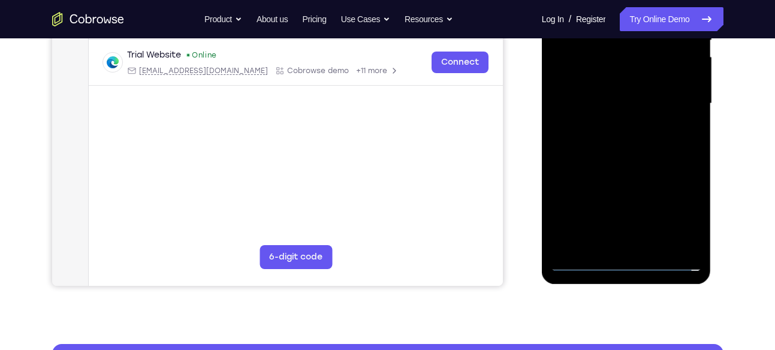
click at [614, 77] on div at bounding box center [626, 104] width 151 height 336
click at [602, 101] on div at bounding box center [626, 104] width 151 height 336
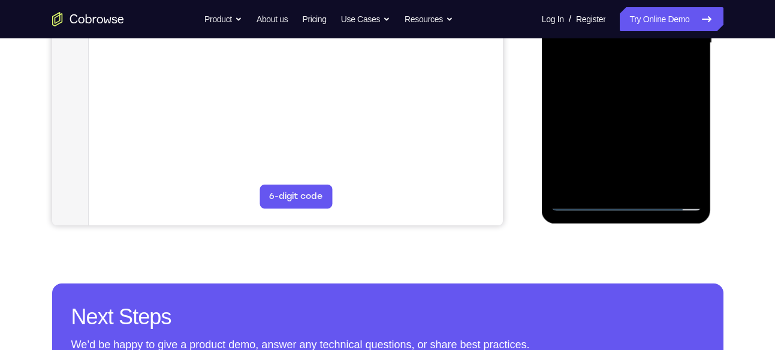
scroll to position [342, 0]
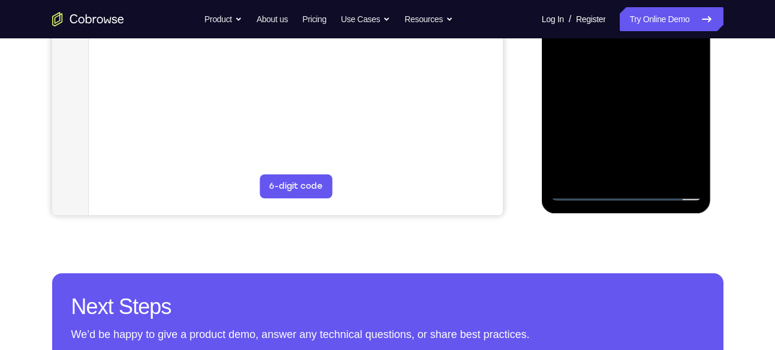
click at [618, 81] on div at bounding box center [626, 33] width 151 height 336
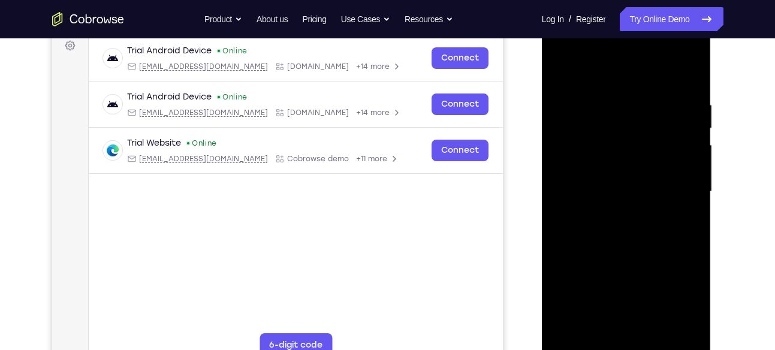
scroll to position [176, 0]
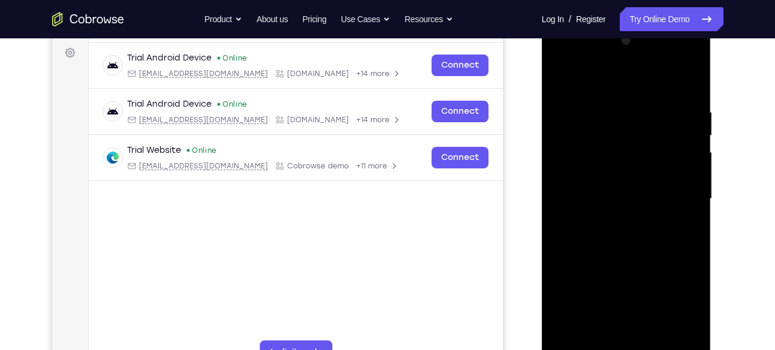
drag, startPoint x: 631, startPoint y: 87, endPoint x: 618, endPoint y: -28, distance: 115.1
click at [618, 22] on html "Online web based iOS Simulators and Android Emulators. Run iPhone, iPad, Mobile…" at bounding box center [627, 201] width 171 height 359
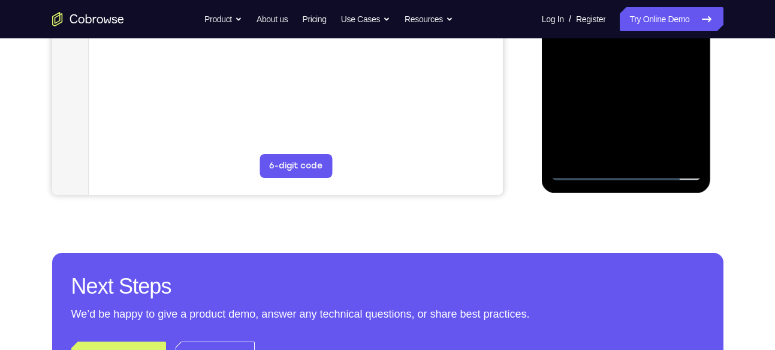
scroll to position [364, 0]
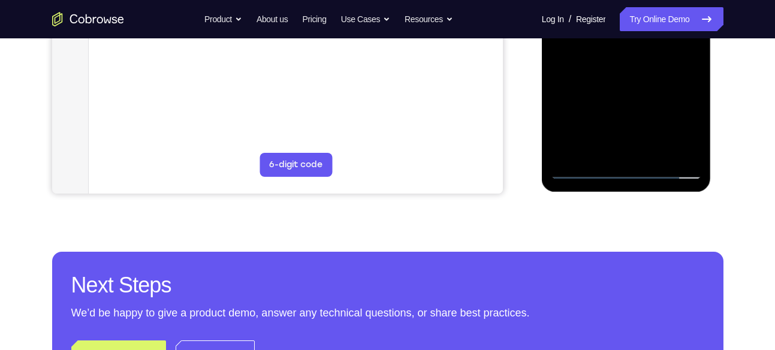
click at [694, 138] on div at bounding box center [626, 12] width 151 height 336
click at [599, 151] on div at bounding box center [626, 12] width 151 height 336
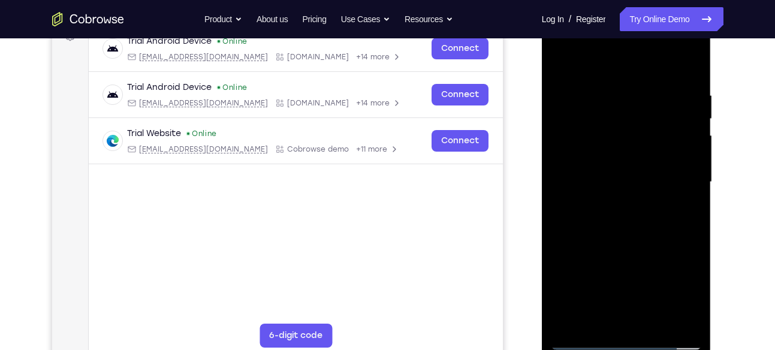
scroll to position [179, 0]
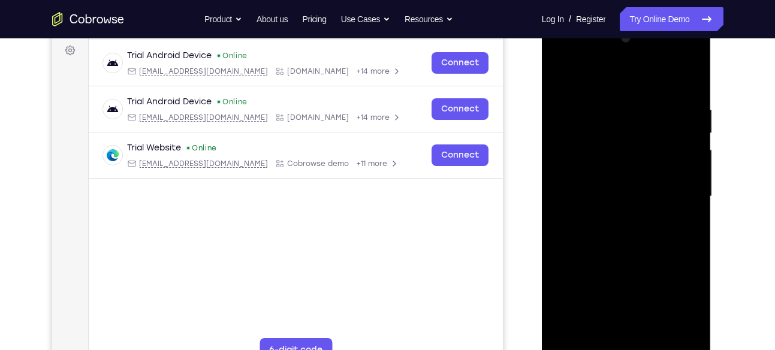
click at [609, 74] on div at bounding box center [626, 197] width 151 height 336
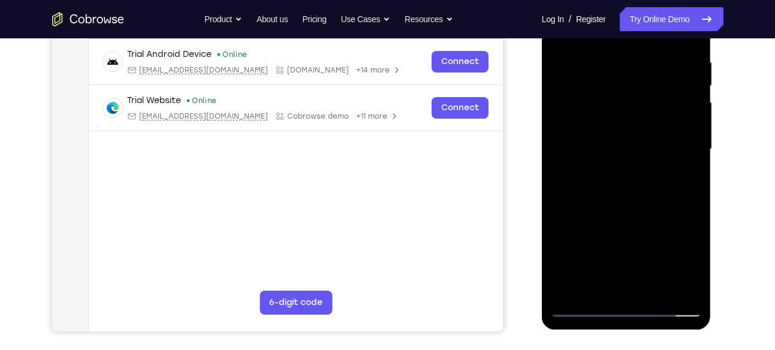
scroll to position [226, 0]
click at [597, 68] on div at bounding box center [626, 149] width 151 height 336
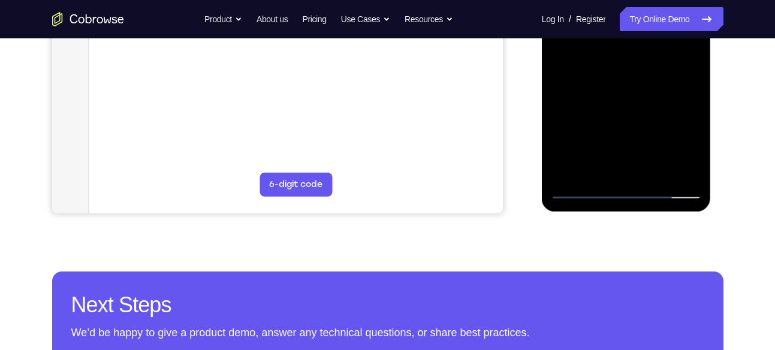
scroll to position [347, 0]
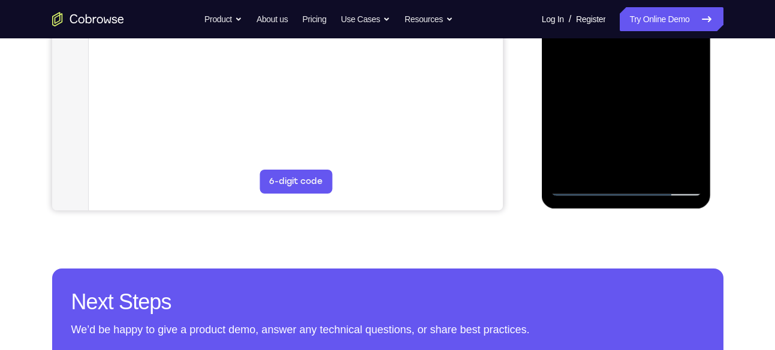
click at [688, 134] on div at bounding box center [626, 28] width 151 height 336
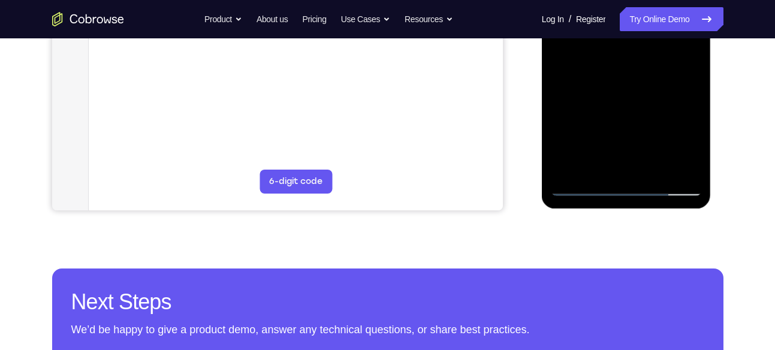
click at [688, 134] on div at bounding box center [626, 28] width 151 height 336
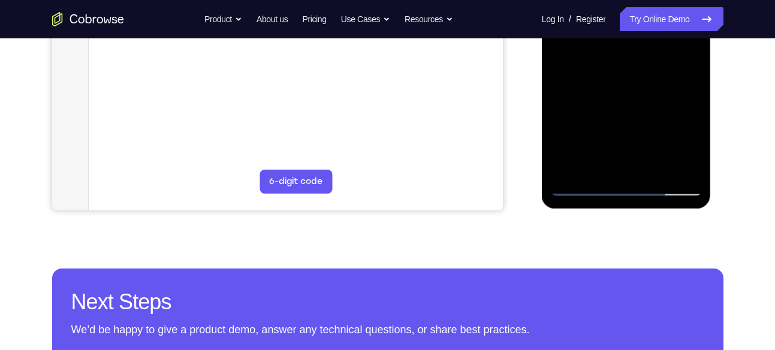
click at [688, 134] on div at bounding box center [626, 28] width 151 height 336
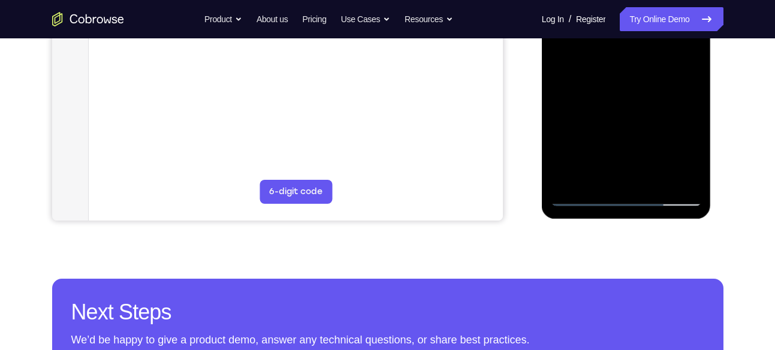
scroll to position [338, 0]
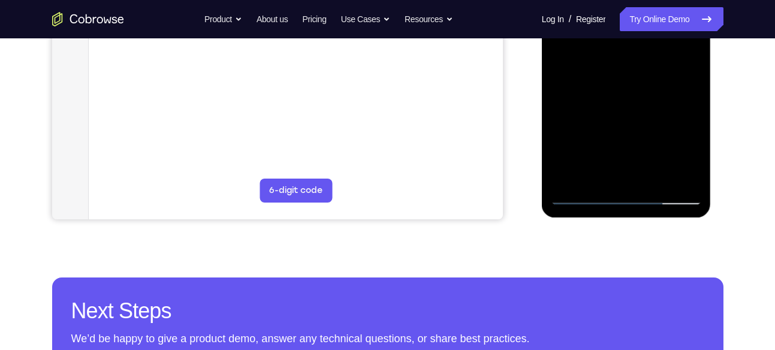
click at [695, 144] on div at bounding box center [626, 37] width 151 height 336
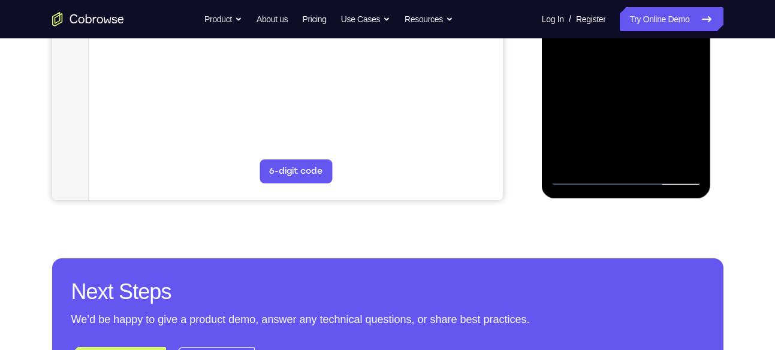
scroll to position [358, 0]
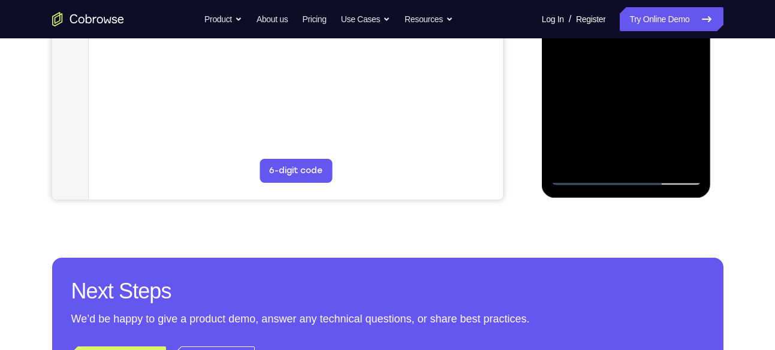
click at [691, 126] on div at bounding box center [626, 18] width 151 height 336
click at [595, 123] on div at bounding box center [626, 18] width 151 height 336
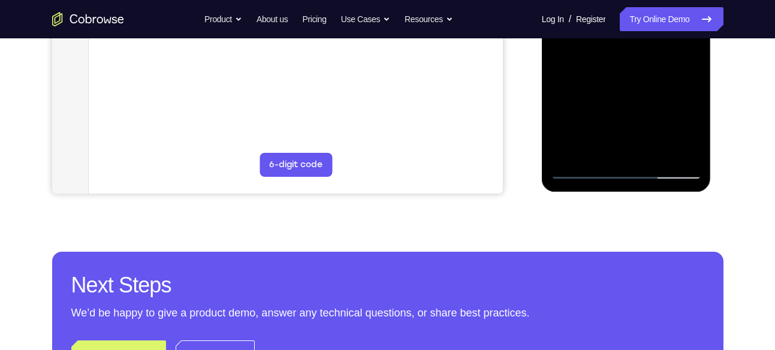
scroll to position [362, 0]
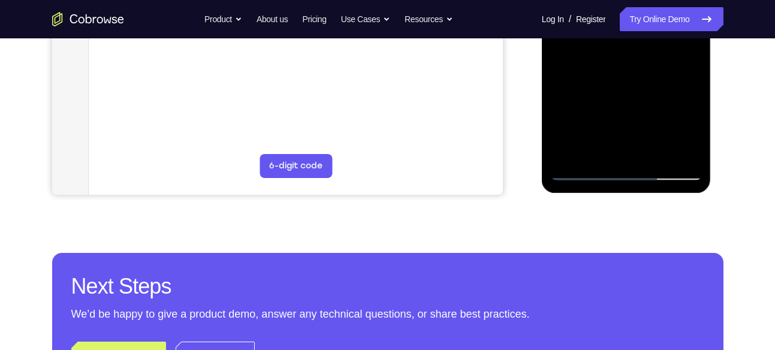
click at [689, 126] on div at bounding box center [626, 13] width 151 height 336
click at [694, 126] on div at bounding box center [626, 13] width 151 height 336
click at [560, 125] on div at bounding box center [626, 13] width 151 height 336
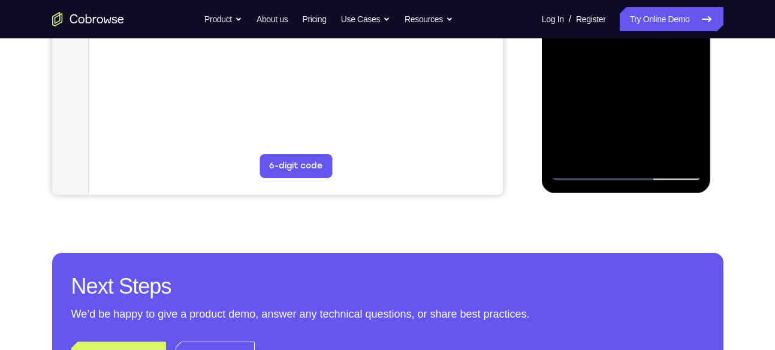
click at [691, 123] on div at bounding box center [626, 13] width 151 height 336
click at [694, 126] on div at bounding box center [626, 13] width 151 height 336
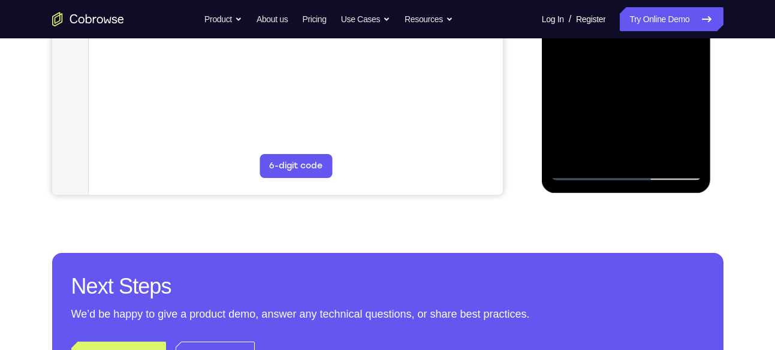
click at [694, 123] on div at bounding box center [626, 13] width 151 height 336
click at [694, 124] on div at bounding box center [626, 13] width 151 height 336
click at [693, 123] on div at bounding box center [626, 13] width 151 height 336
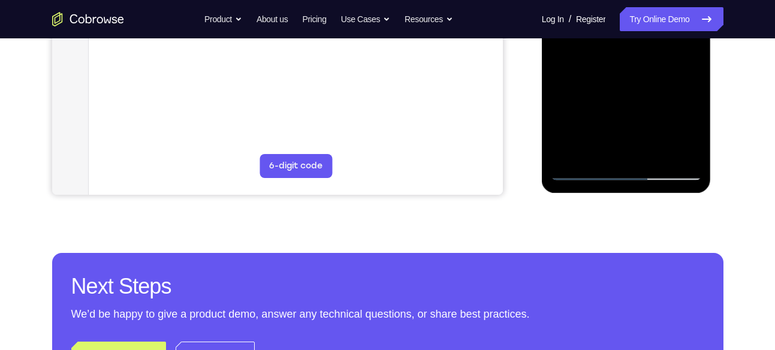
scroll to position [383, 0]
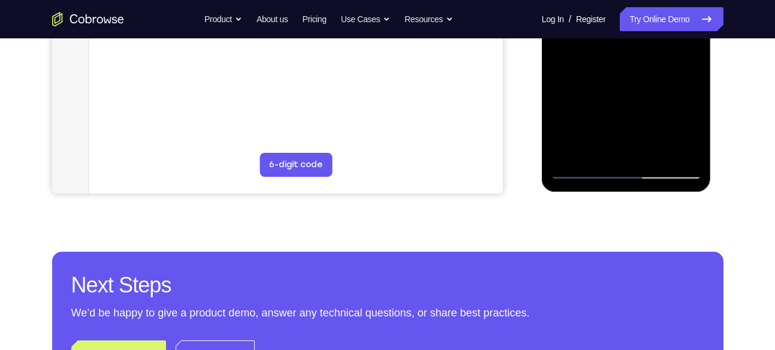
scroll to position [365, 0]
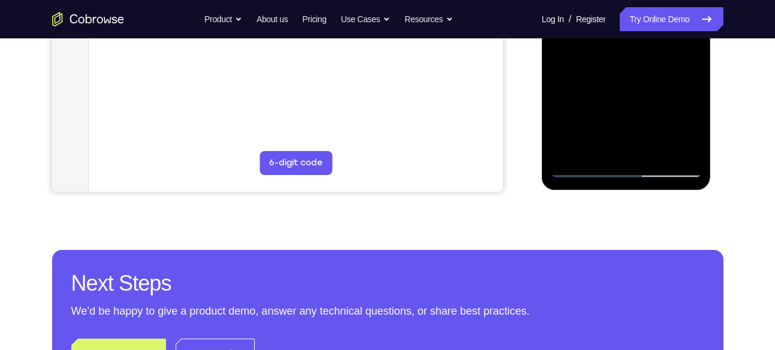
drag, startPoint x: 661, startPoint y: 131, endPoint x: 655, endPoint y: 105, distance: 26.0
click at [655, 105] on div at bounding box center [626, 10] width 151 height 336
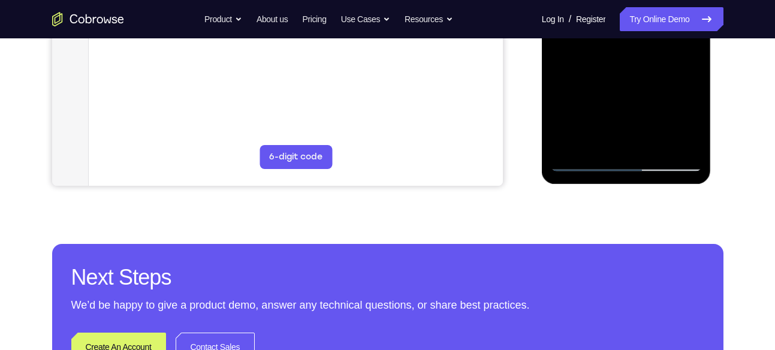
scroll to position [373, 0]
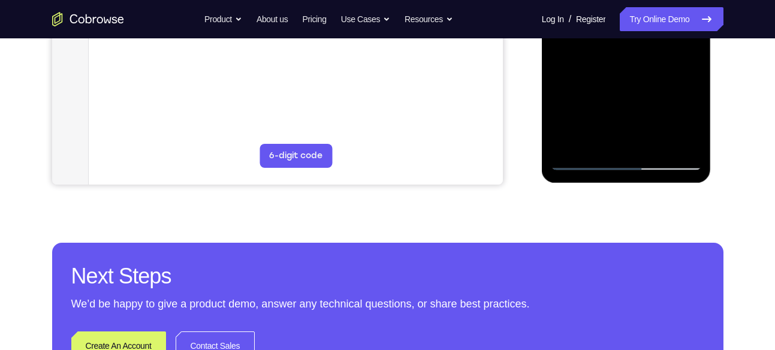
click at [690, 113] on div at bounding box center [626, 3] width 151 height 336
drag, startPoint x: 652, startPoint y: 110, endPoint x: 648, endPoint y: 93, distance: 17.9
click at [648, 93] on div at bounding box center [626, 3] width 151 height 336
click at [694, 97] on div at bounding box center [626, 3] width 151 height 336
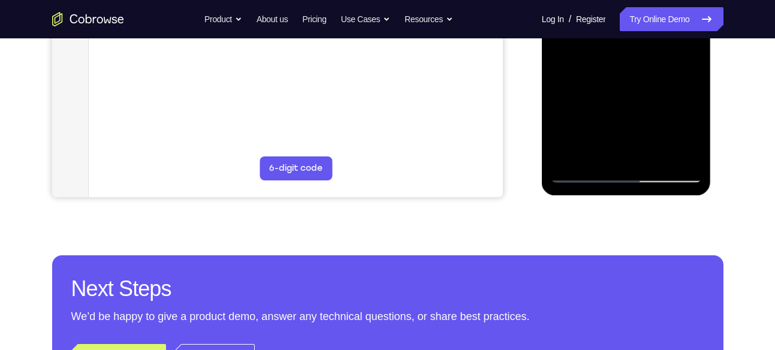
scroll to position [359, 0]
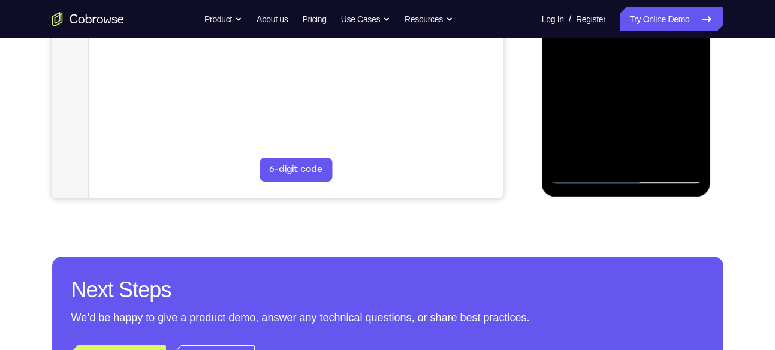
click at [694, 106] on div at bounding box center [626, 16] width 151 height 336
click at [694, 108] on div at bounding box center [626, 16] width 151 height 336
click at [688, 107] on div at bounding box center [626, 16] width 151 height 336
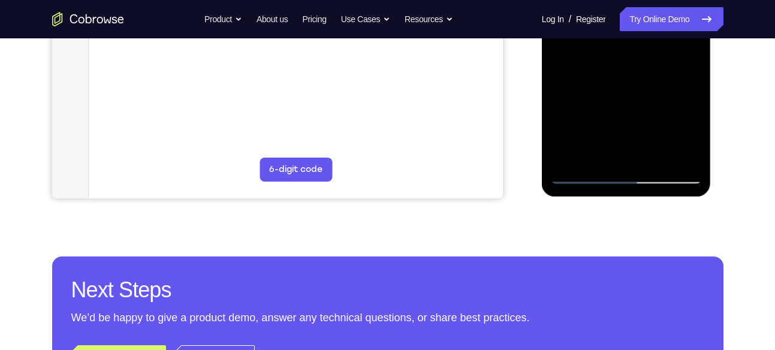
click at [692, 107] on div at bounding box center [626, 16] width 151 height 336
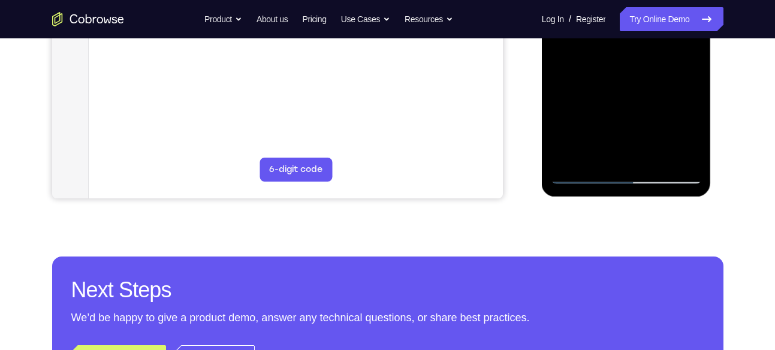
click at [561, 111] on div at bounding box center [626, 16] width 151 height 336
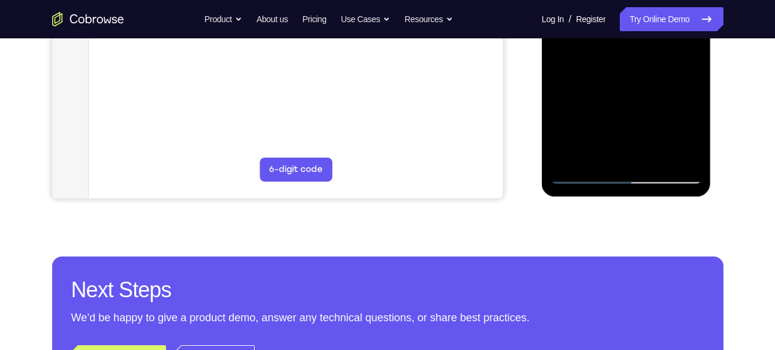
click at [560, 110] on div at bounding box center [626, 16] width 151 height 336
click at [558, 110] on div at bounding box center [626, 16] width 151 height 336
click at [559, 107] on div at bounding box center [626, 16] width 151 height 336
click at [554, 105] on div at bounding box center [626, 16] width 151 height 336
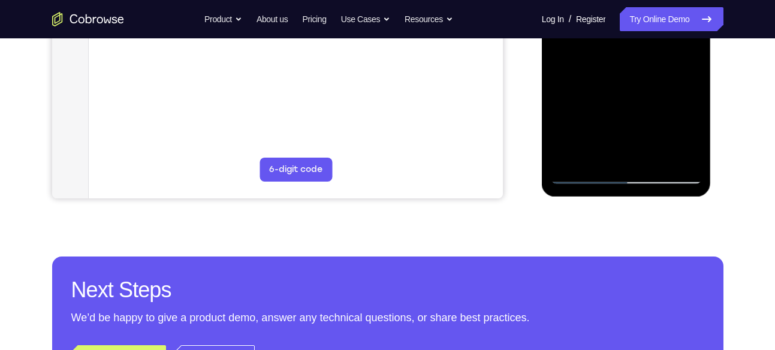
click at [560, 108] on div at bounding box center [626, 16] width 151 height 336
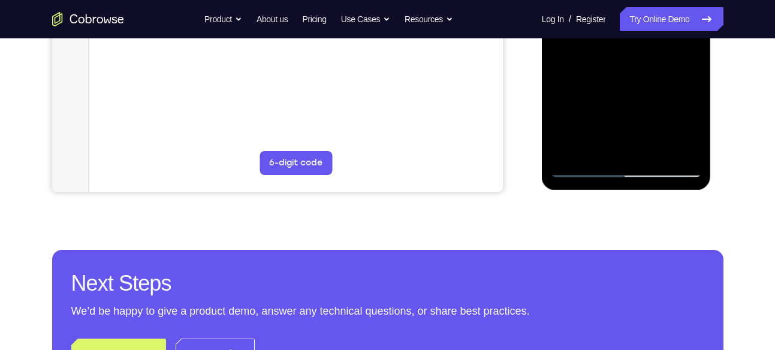
scroll to position [366, 0]
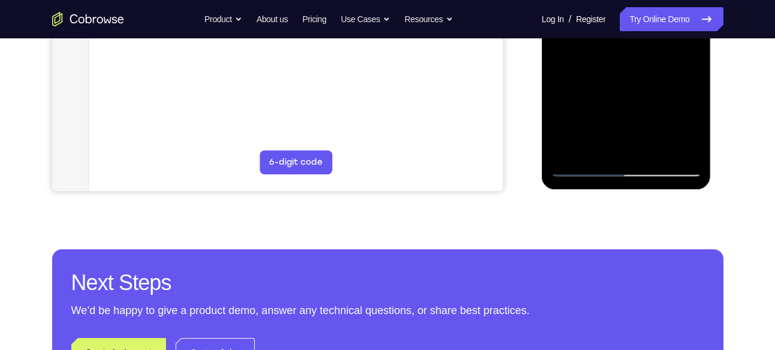
click at [586, 166] on div at bounding box center [626, 9] width 151 height 336
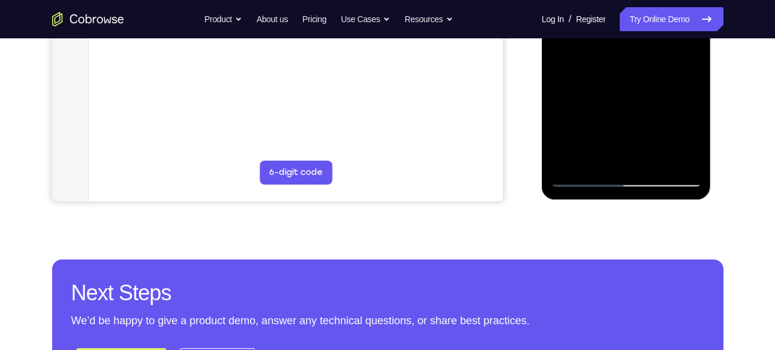
scroll to position [355, 0]
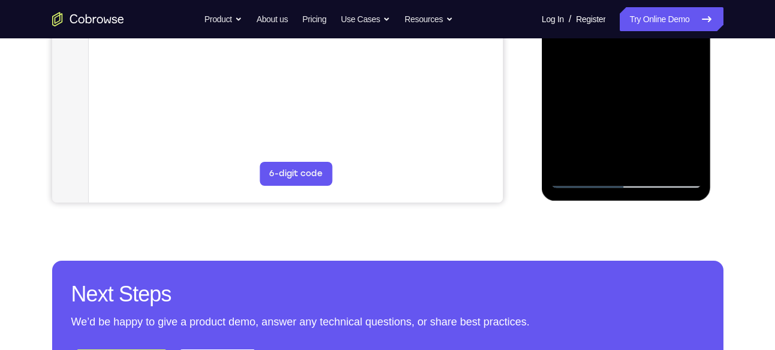
click at [587, 94] on div at bounding box center [626, 21] width 151 height 336
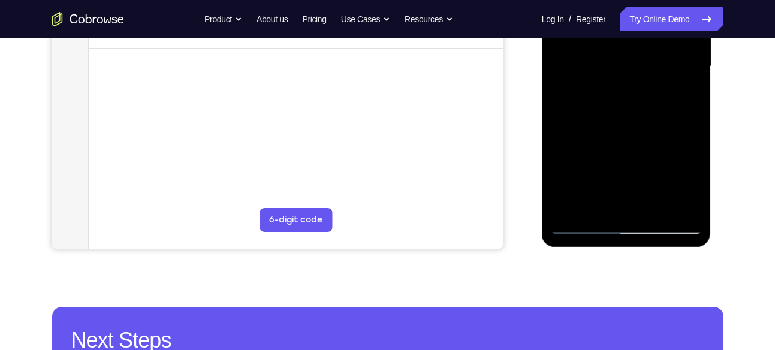
scroll to position [316, 0]
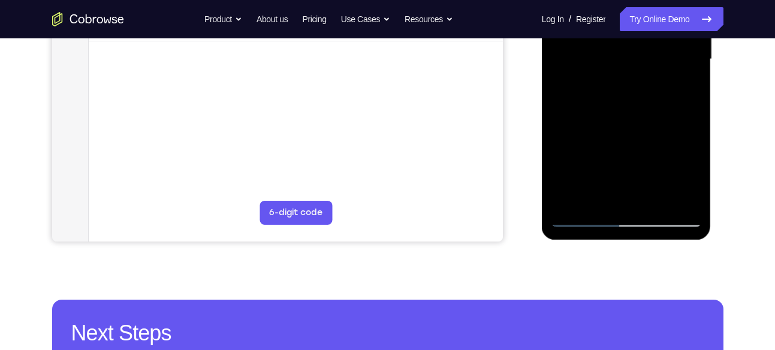
click at [655, 118] on div at bounding box center [626, 60] width 151 height 336
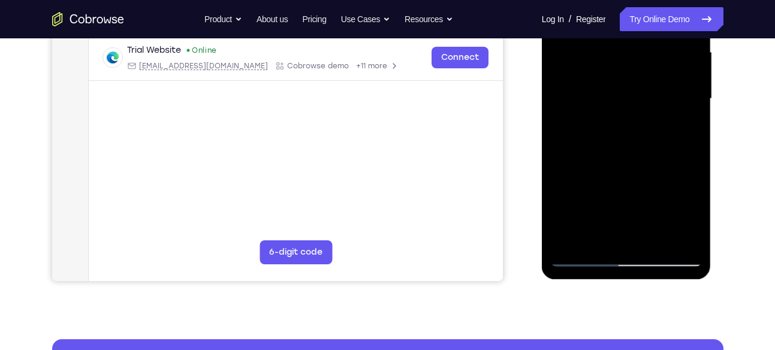
scroll to position [310, 0]
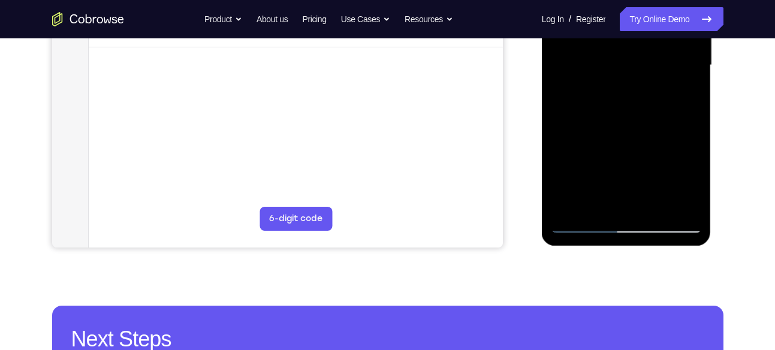
drag, startPoint x: 644, startPoint y: 150, endPoint x: 639, endPoint y: 92, distance: 58.4
click at [639, 92] on div at bounding box center [626, 66] width 151 height 336
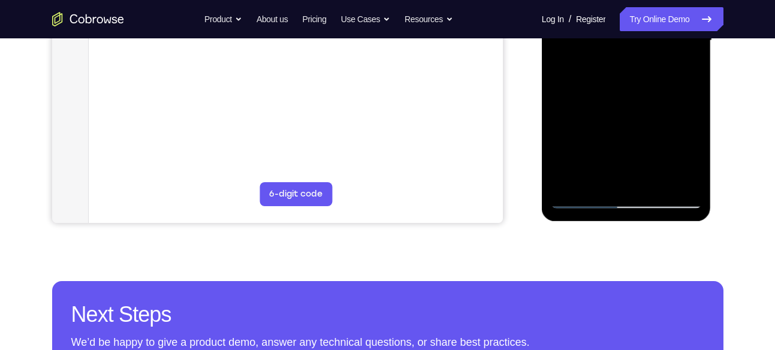
scroll to position [335, 0]
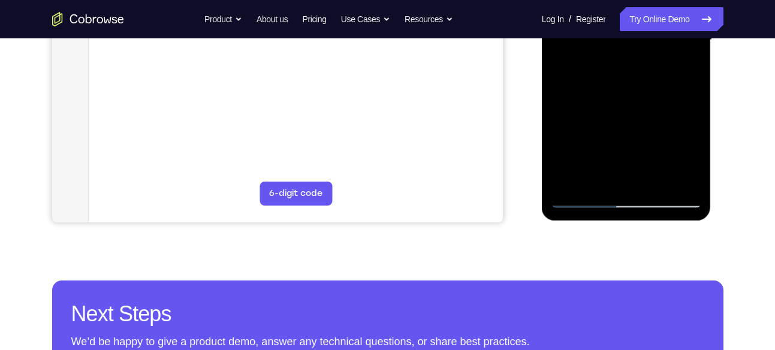
drag, startPoint x: 640, startPoint y: 126, endPoint x: 642, endPoint y: 82, distance: 44.4
click at [642, 82] on div at bounding box center [626, 40] width 151 height 336
drag, startPoint x: 646, startPoint y: 132, endPoint x: 642, endPoint y: 87, distance: 44.6
click at [642, 87] on div at bounding box center [626, 40] width 151 height 336
drag, startPoint x: 643, startPoint y: 126, endPoint x: 646, endPoint y: 76, distance: 49.9
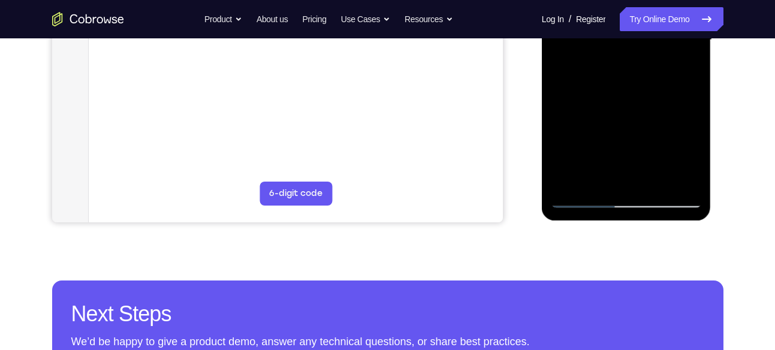
click at [646, 76] on div at bounding box center [626, 40] width 151 height 336
drag, startPoint x: 665, startPoint y: 66, endPoint x: 643, endPoint y: 177, distance: 112.9
click at [643, 177] on div at bounding box center [626, 40] width 151 height 336
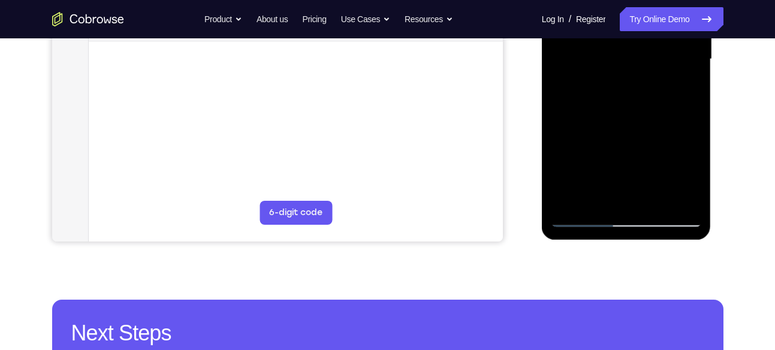
scroll to position [315, 0]
drag, startPoint x: 668, startPoint y: 61, endPoint x: 667, endPoint y: 152, distance: 91.1
click at [667, 152] on div at bounding box center [626, 60] width 151 height 336
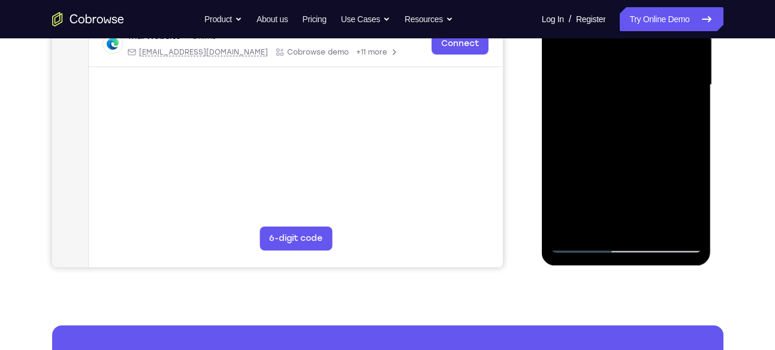
scroll to position [289, 0]
drag, startPoint x: 661, startPoint y: 92, endPoint x: 654, endPoint y: 185, distance: 93.2
click at [654, 185] on div at bounding box center [626, 86] width 151 height 336
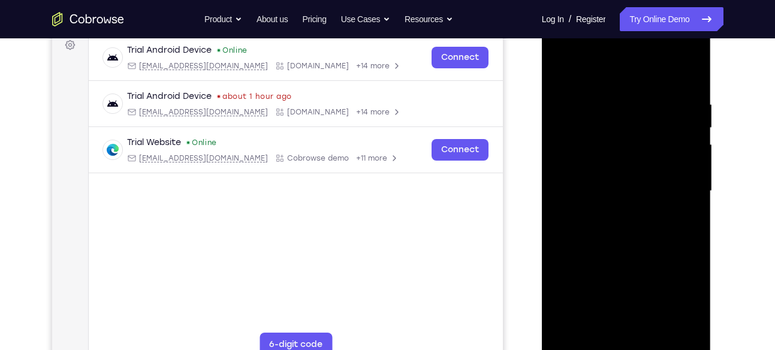
scroll to position [183, 0]
drag, startPoint x: 657, startPoint y: 117, endPoint x: 650, endPoint y: 166, distance: 49.1
click at [650, 166] on div at bounding box center [626, 192] width 151 height 336
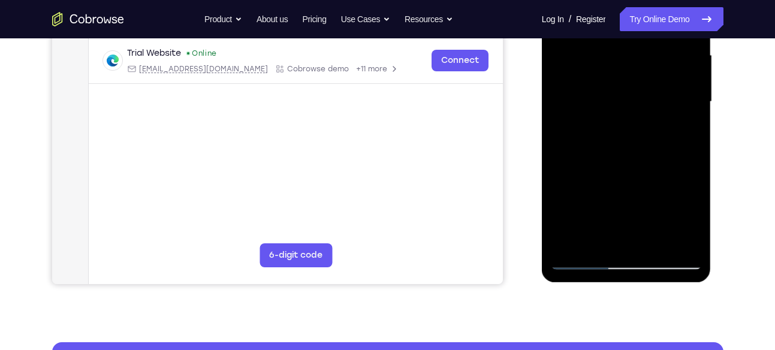
scroll to position [316, 0]
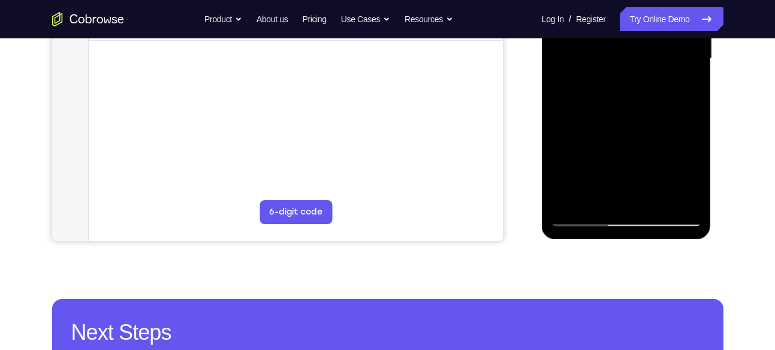
click at [594, 138] on div at bounding box center [626, 59] width 151 height 336
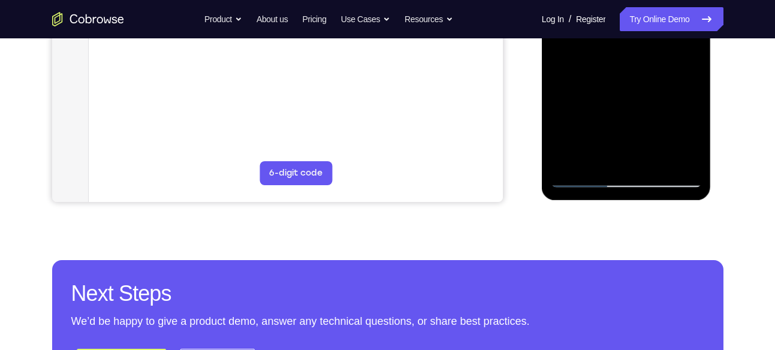
scroll to position [356, 0]
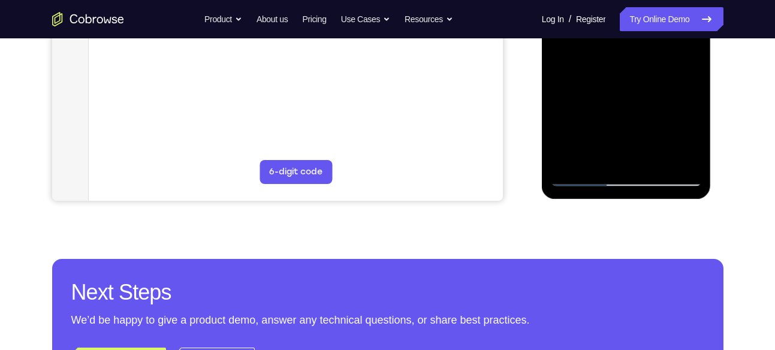
drag, startPoint x: 622, startPoint y: 123, endPoint x: 620, endPoint y: 102, distance: 21.0
click at [620, 102] on div at bounding box center [626, 19] width 151 height 336
click at [567, 134] on div at bounding box center [626, 19] width 151 height 336
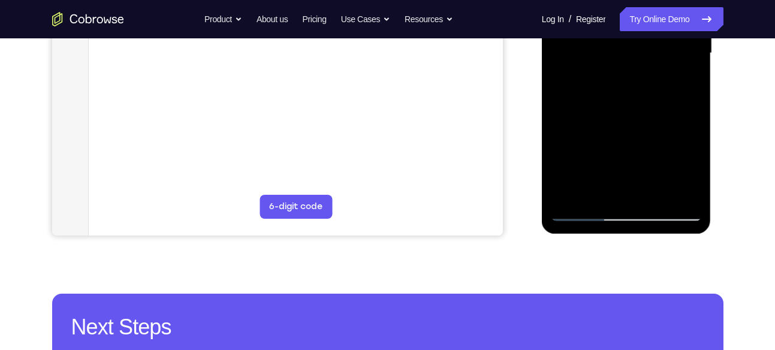
scroll to position [322, 0]
drag, startPoint x: 626, startPoint y: 141, endPoint x: 623, endPoint y: 88, distance: 52.8
click at [623, 88] on div at bounding box center [626, 53] width 151 height 336
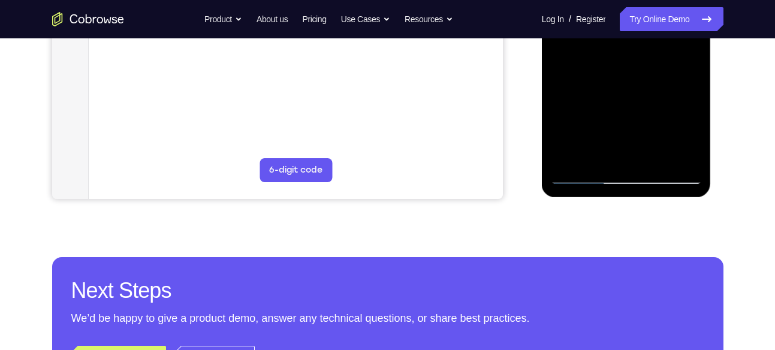
scroll to position [359, 0]
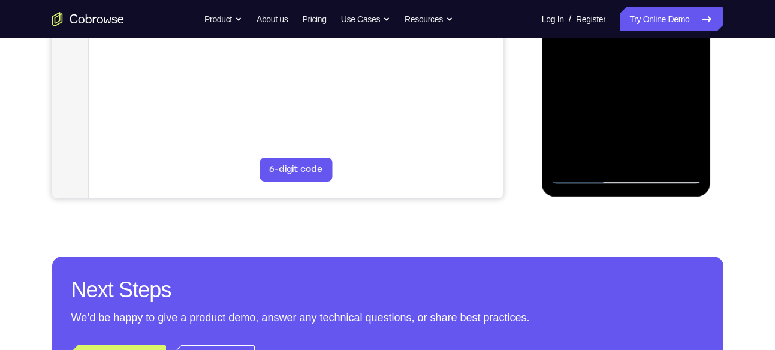
drag, startPoint x: 625, startPoint y: 119, endPoint x: 621, endPoint y: 79, distance: 39.7
click at [621, 79] on div at bounding box center [626, 16] width 151 height 336
drag, startPoint x: 618, startPoint y: 125, endPoint x: 619, endPoint y: 94, distance: 31.2
click at [619, 94] on div at bounding box center [626, 16] width 151 height 336
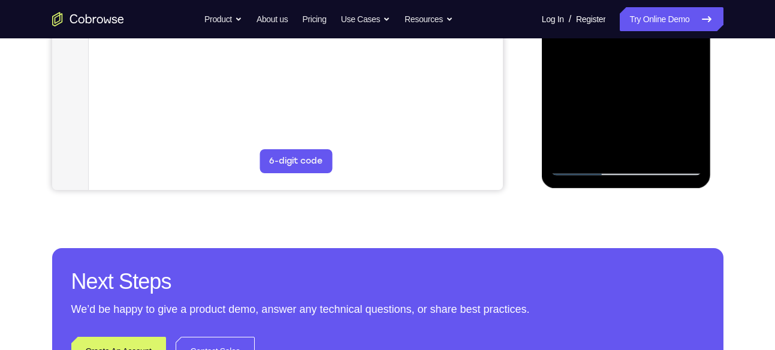
drag, startPoint x: 619, startPoint y: 107, endPoint x: 615, endPoint y: 63, distance: 44.5
click at [615, 63] on div at bounding box center [626, 8] width 151 height 336
drag, startPoint x: 621, startPoint y: 107, endPoint x: 622, endPoint y: 72, distance: 35.4
click at [622, 72] on div at bounding box center [626, 8] width 151 height 336
click at [585, 171] on div at bounding box center [626, 8] width 151 height 336
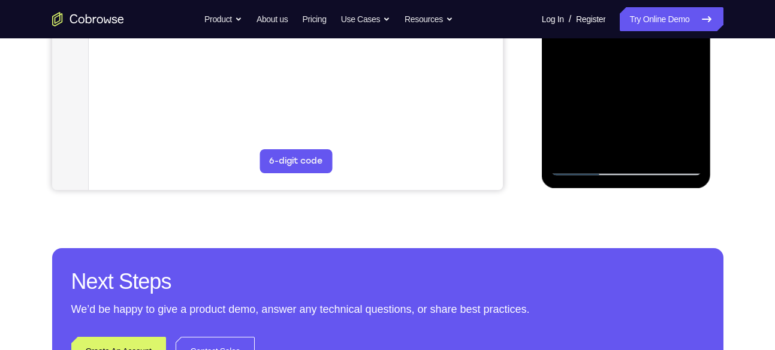
click at [584, 164] on div at bounding box center [626, 8] width 151 height 336
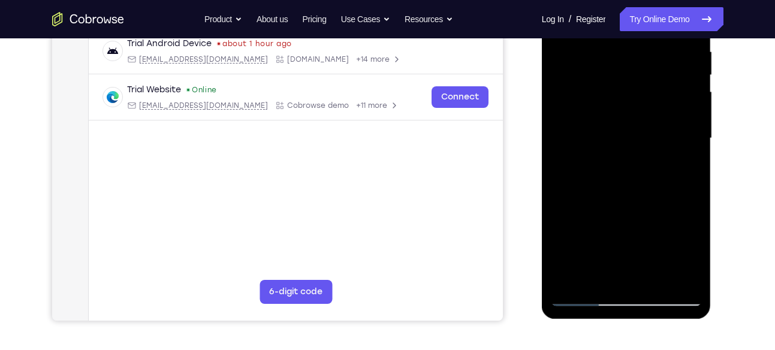
scroll to position [234, 0]
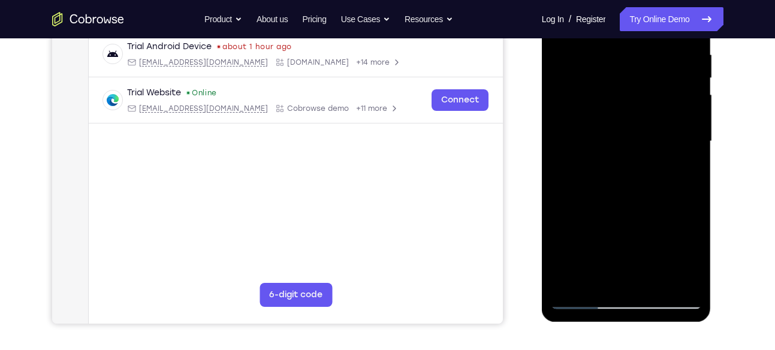
click at [676, 119] on div at bounding box center [626, 142] width 151 height 336
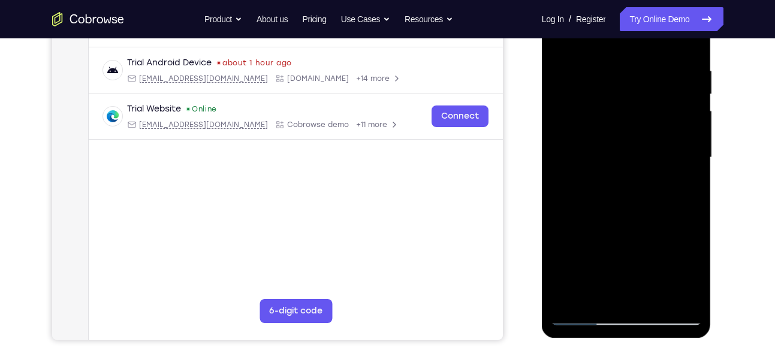
scroll to position [213, 0]
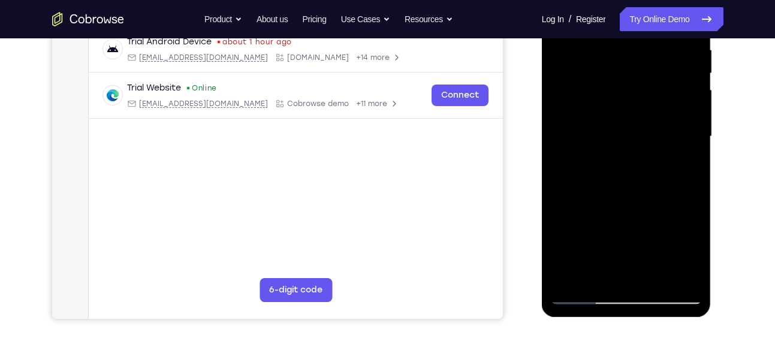
drag, startPoint x: 624, startPoint y: 144, endPoint x: 629, endPoint y: 111, distance: 33.8
click at [629, 111] on div at bounding box center [626, 137] width 151 height 336
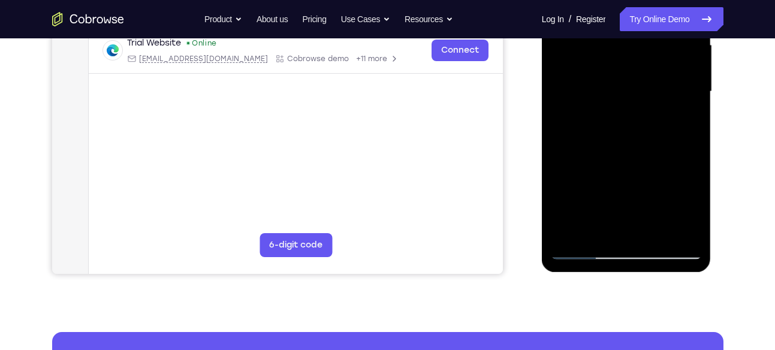
scroll to position [285, 0]
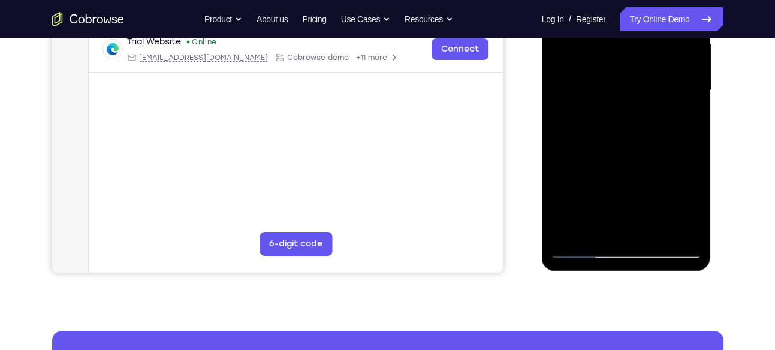
drag, startPoint x: 627, startPoint y: 146, endPoint x: 625, endPoint y: 55, distance: 91.1
click at [625, 55] on div at bounding box center [626, 91] width 151 height 336
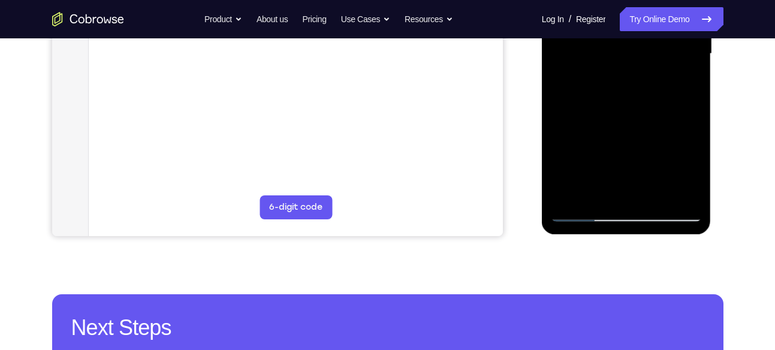
scroll to position [328, 0]
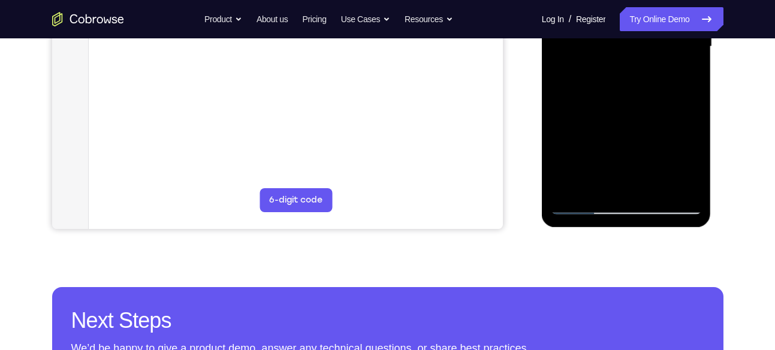
drag, startPoint x: 620, startPoint y: 140, endPoint x: 621, endPoint y: 102, distance: 37.2
click at [621, 102] on div at bounding box center [626, 47] width 151 height 336
drag, startPoint x: 621, startPoint y: 158, endPoint x: 621, endPoint y: 94, distance: 63.5
click at [621, 94] on div at bounding box center [626, 47] width 151 height 336
drag, startPoint x: 621, startPoint y: 156, endPoint x: 626, endPoint y: 61, distance: 94.8
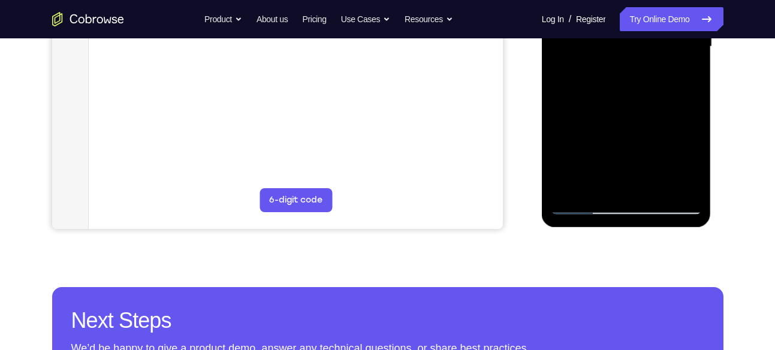
click at [626, 61] on div at bounding box center [626, 47] width 151 height 336
drag, startPoint x: 624, startPoint y: 129, endPoint x: 635, endPoint y: 55, distance: 75.0
click at [635, 55] on div at bounding box center [626, 47] width 151 height 336
drag, startPoint x: 624, startPoint y: 125, endPoint x: 623, endPoint y: 47, distance: 77.9
click at [623, 47] on div at bounding box center [626, 47] width 151 height 336
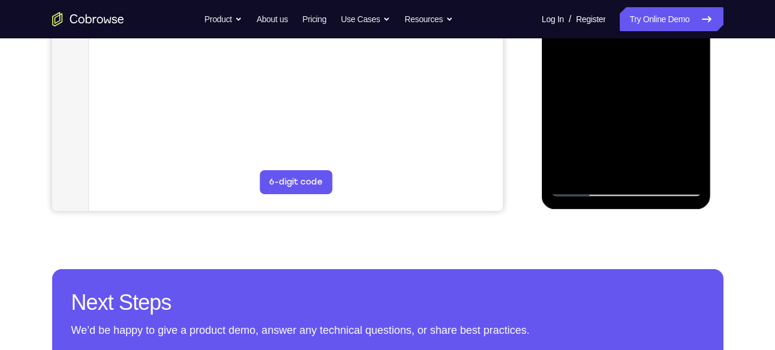
scroll to position [351, 0]
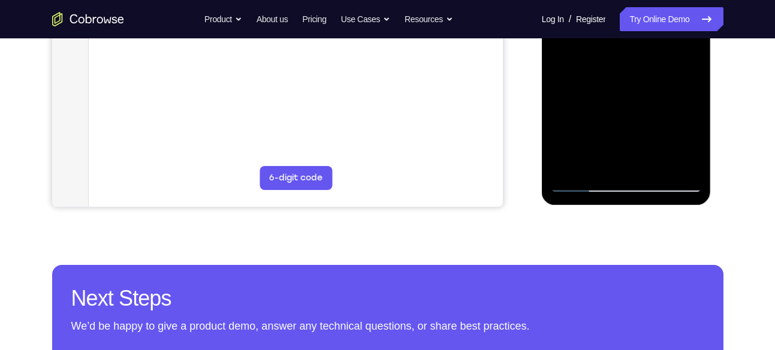
drag, startPoint x: 615, startPoint y: 129, endPoint x: 617, endPoint y: 95, distance: 34.2
click at [617, 95] on div at bounding box center [626, 25] width 151 height 336
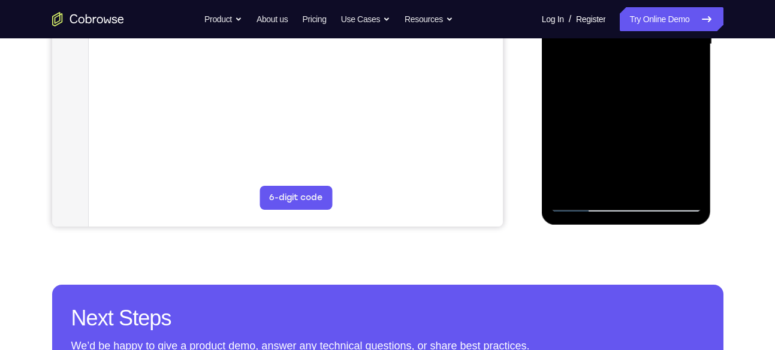
scroll to position [330, 0]
drag, startPoint x: 612, startPoint y: 156, endPoint x: 612, endPoint y: 119, distance: 36.5
click at [612, 119] on div at bounding box center [626, 45] width 151 height 336
drag, startPoint x: 615, startPoint y: 158, endPoint x: 618, endPoint y: 78, distance: 80.3
click at [618, 78] on div at bounding box center [626, 45] width 151 height 336
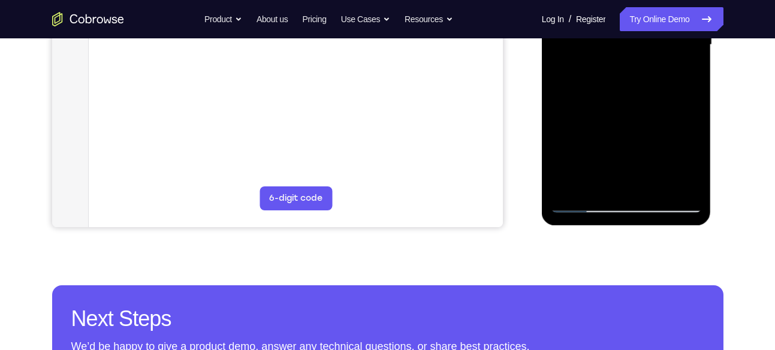
drag, startPoint x: 621, startPoint y: 140, endPoint x: 623, endPoint y: 95, distance: 44.4
click at [623, 95] on div at bounding box center [626, 45] width 151 height 336
drag, startPoint x: 623, startPoint y: 143, endPoint x: 622, endPoint y: 44, distance: 98.3
click at [622, 44] on div at bounding box center [626, 45] width 151 height 336
drag, startPoint x: 620, startPoint y: 141, endPoint x: 623, endPoint y: 77, distance: 64.8
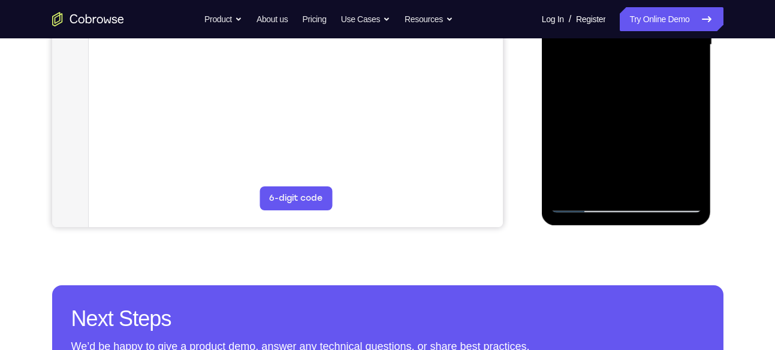
click at [623, 77] on div at bounding box center [626, 45] width 151 height 336
drag, startPoint x: 599, startPoint y: 132, endPoint x: 600, endPoint y: 42, distance: 90.5
click at [600, 42] on div at bounding box center [626, 45] width 151 height 336
drag, startPoint x: 608, startPoint y: 156, endPoint x: 609, endPoint y: 64, distance: 91.7
click at [609, 64] on div at bounding box center [626, 45] width 151 height 336
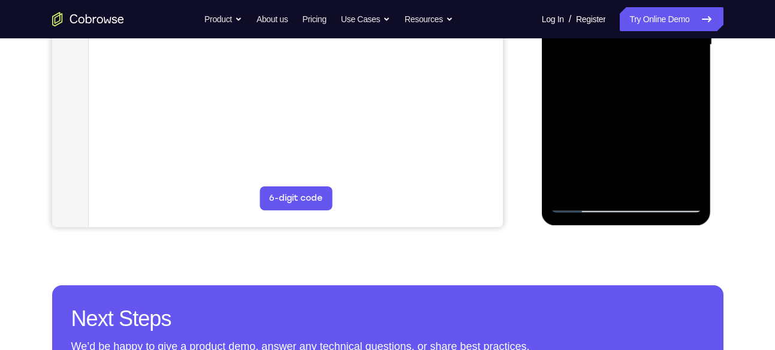
drag, startPoint x: 606, startPoint y: 162, endPoint x: 609, endPoint y: 89, distance: 73.2
click at [609, 89] on div at bounding box center [626, 45] width 151 height 336
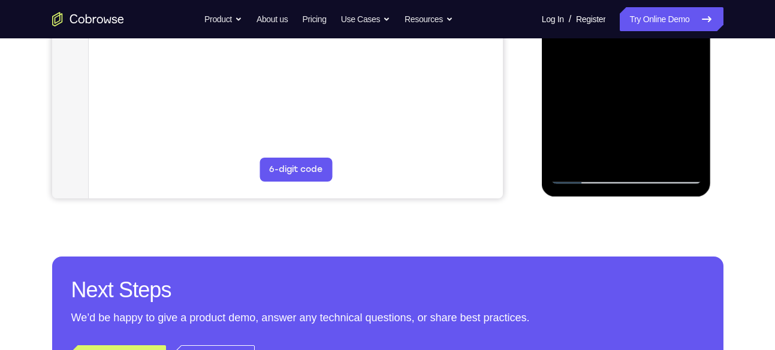
scroll to position [360, 0]
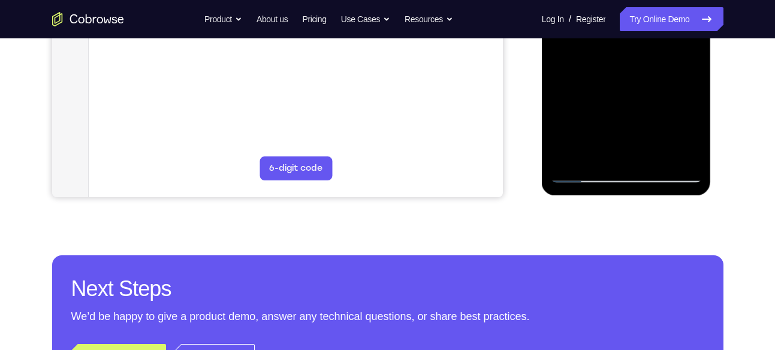
drag, startPoint x: 605, startPoint y: 128, endPoint x: 608, endPoint y: 81, distance: 46.8
click at [608, 81] on div at bounding box center [626, 15] width 151 height 336
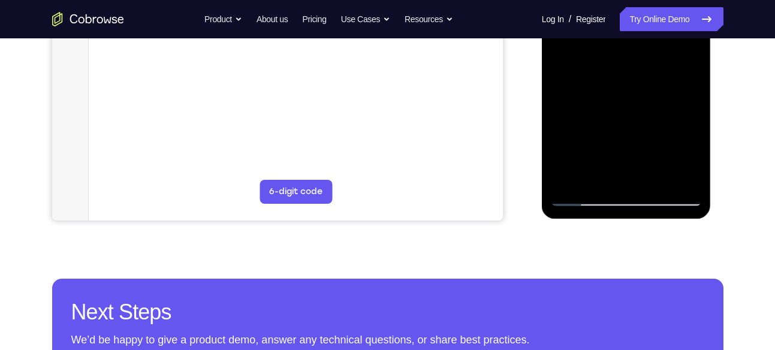
scroll to position [336, 0]
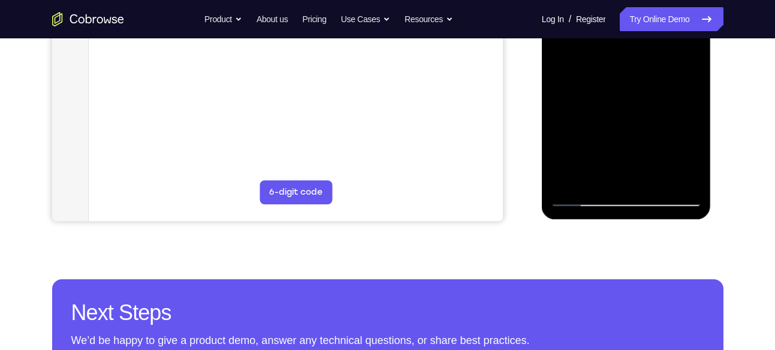
drag, startPoint x: 603, startPoint y: 153, endPoint x: 606, endPoint y: 44, distance: 109.1
click at [606, 44] on div at bounding box center [626, 39] width 151 height 336
drag, startPoint x: 607, startPoint y: 147, endPoint x: 616, endPoint y: 71, distance: 76.6
click at [616, 71] on div at bounding box center [626, 39] width 151 height 336
drag, startPoint x: 618, startPoint y: 147, endPoint x: 619, endPoint y: 75, distance: 71.9
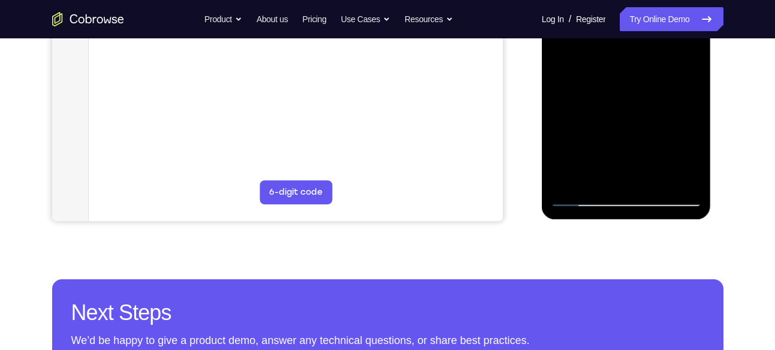
click at [619, 75] on div at bounding box center [626, 39] width 151 height 336
drag, startPoint x: 606, startPoint y: 148, endPoint x: 618, endPoint y: 44, distance: 104.9
click at [618, 44] on div at bounding box center [626, 39] width 151 height 336
drag, startPoint x: 619, startPoint y: 130, endPoint x: 621, endPoint y: 102, distance: 28.3
click at [621, 102] on div at bounding box center [626, 39] width 151 height 336
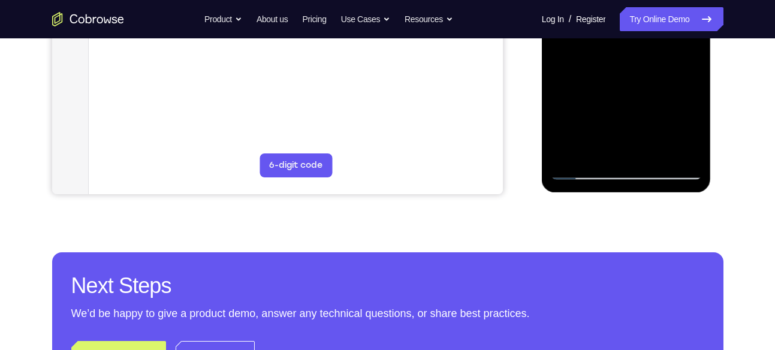
scroll to position [367, 0]
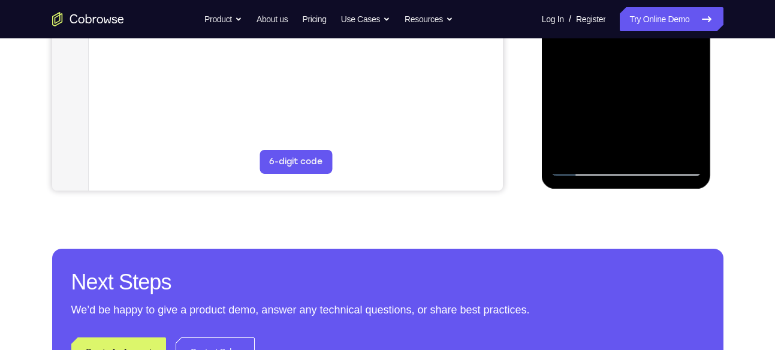
drag, startPoint x: 621, startPoint y: 116, endPoint x: 621, endPoint y: 68, distance: 48.5
click at [621, 68] on div at bounding box center [626, 9] width 151 height 336
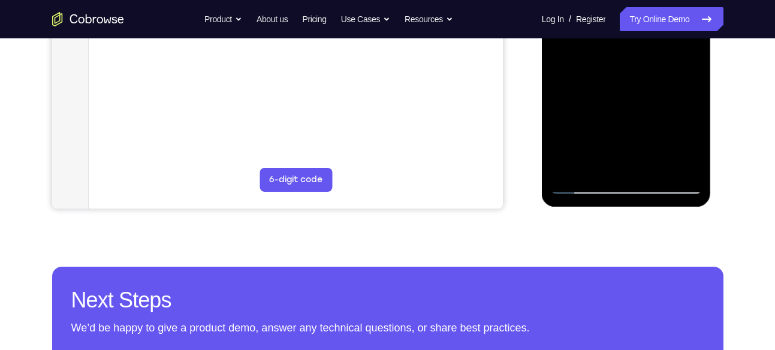
drag, startPoint x: 618, startPoint y: 131, endPoint x: 614, endPoint y: 72, distance: 58.9
click at [614, 72] on div at bounding box center [626, 27] width 151 height 336
drag, startPoint x: 610, startPoint y: 135, endPoint x: 612, endPoint y: 89, distance: 46.2
click at [612, 89] on div at bounding box center [626, 27] width 151 height 336
click at [599, 103] on div at bounding box center [626, 27] width 151 height 336
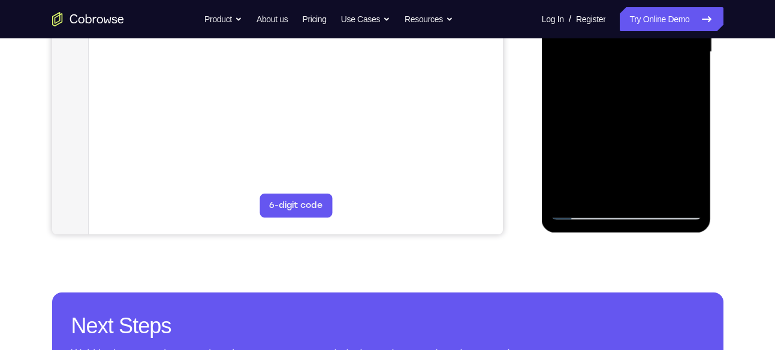
scroll to position [342, 0]
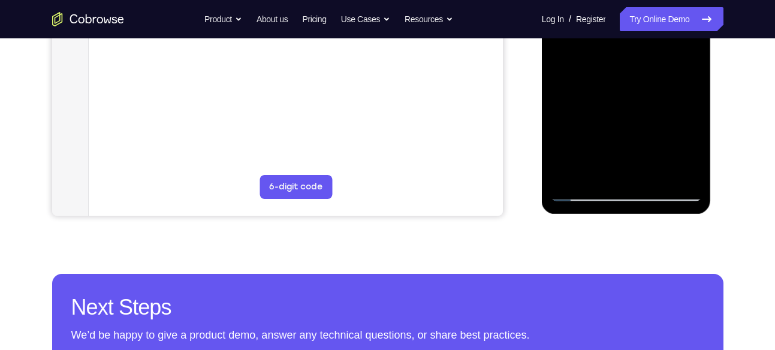
click at [688, 111] on div at bounding box center [626, 34] width 151 height 336
click at [691, 111] on div at bounding box center [626, 34] width 151 height 336
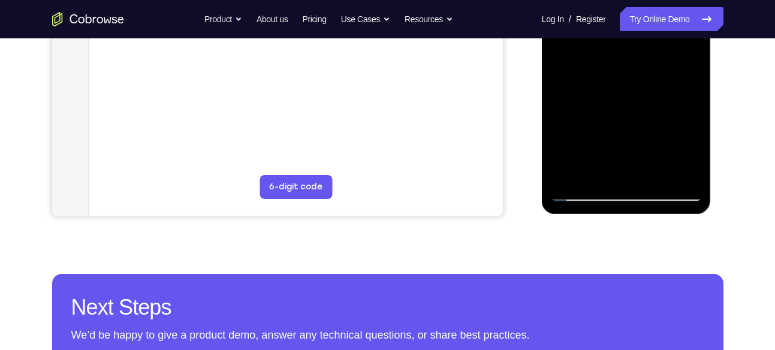
click at [691, 111] on div at bounding box center [626, 34] width 151 height 336
click at [693, 112] on div at bounding box center [626, 34] width 151 height 336
click at [693, 111] on div at bounding box center [626, 34] width 151 height 336
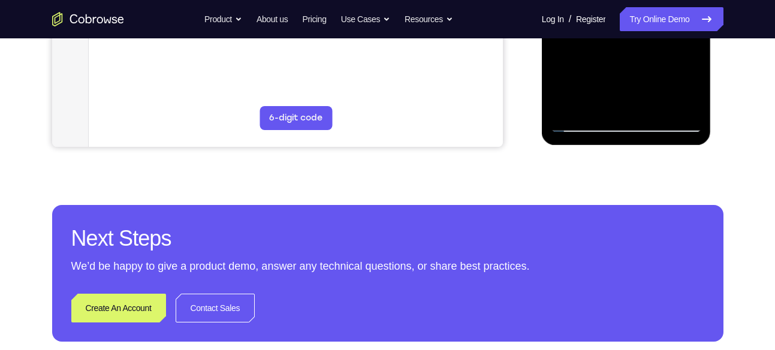
scroll to position [411, 0]
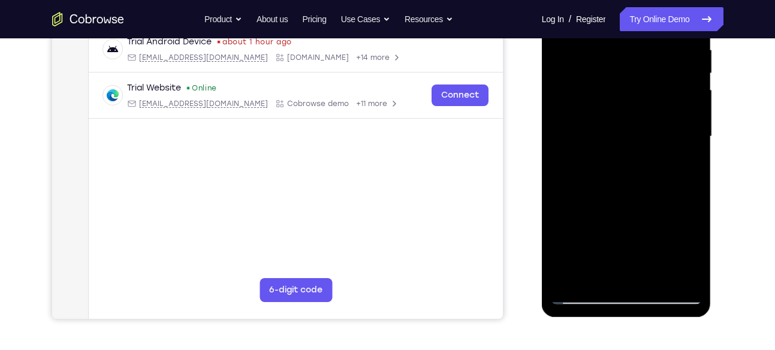
scroll to position [236, 0]
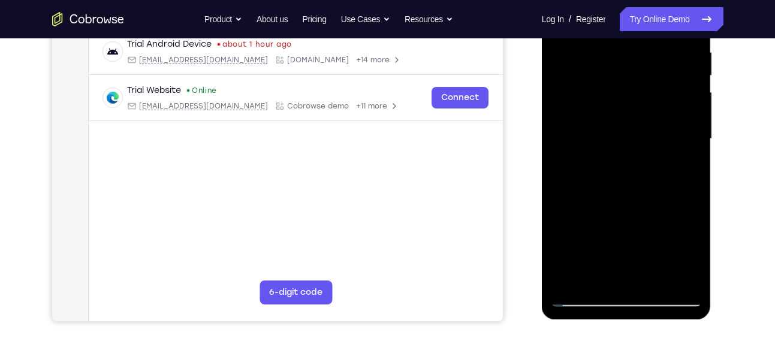
drag, startPoint x: 626, startPoint y: 78, endPoint x: 605, endPoint y: 177, distance: 100.9
click at [605, 177] on div at bounding box center [626, 139] width 151 height 336
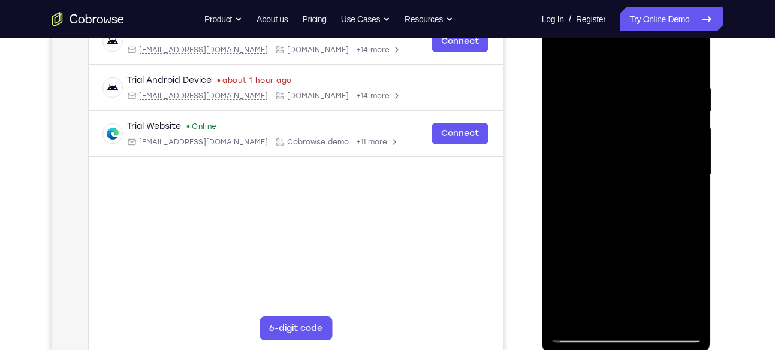
scroll to position [201, 0]
click at [636, 87] on div at bounding box center [626, 175] width 151 height 336
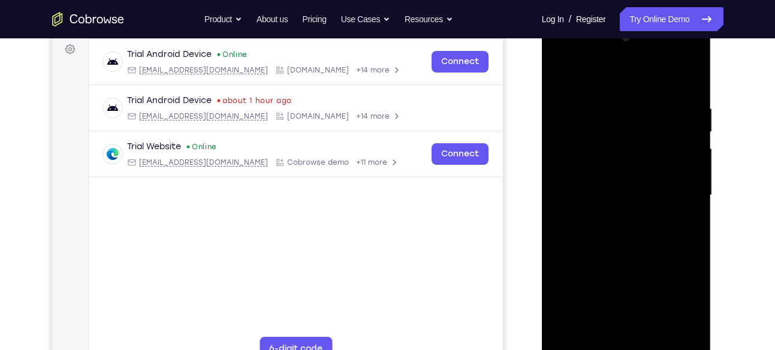
scroll to position [176, 0]
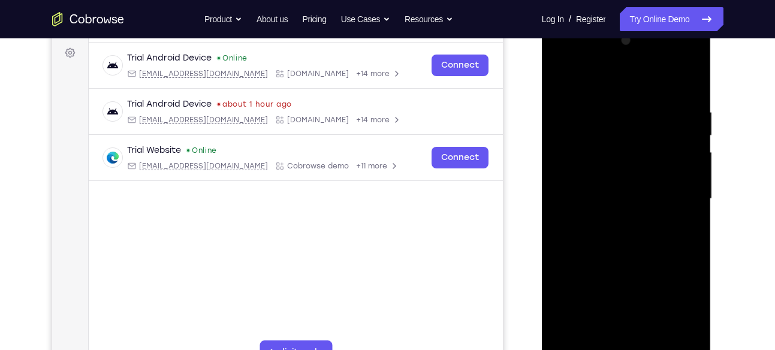
click at [688, 85] on div at bounding box center [626, 199] width 151 height 336
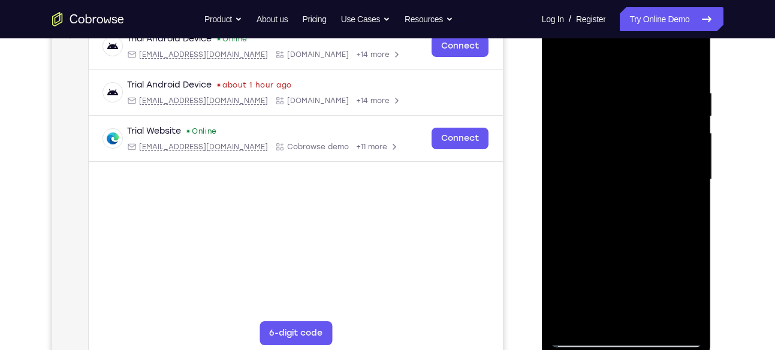
click at [651, 87] on div at bounding box center [626, 180] width 151 height 336
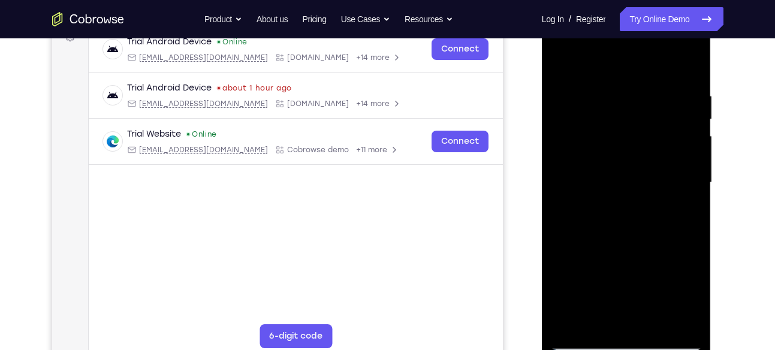
scroll to position [190, 0]
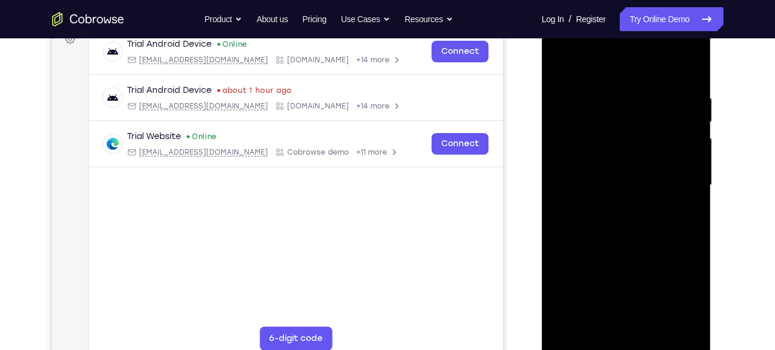
click at [687, 70] on div at bounding box center [626, 185] width 151 height 336
click at [578, 89] on div at bounding box center [626, 185] width 151 height 336
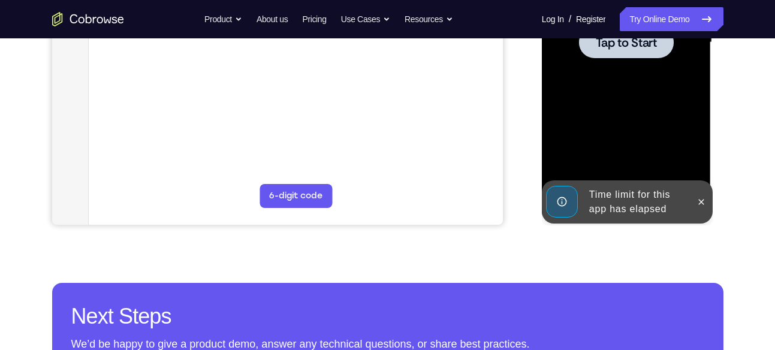
scroll to position [344, 0]
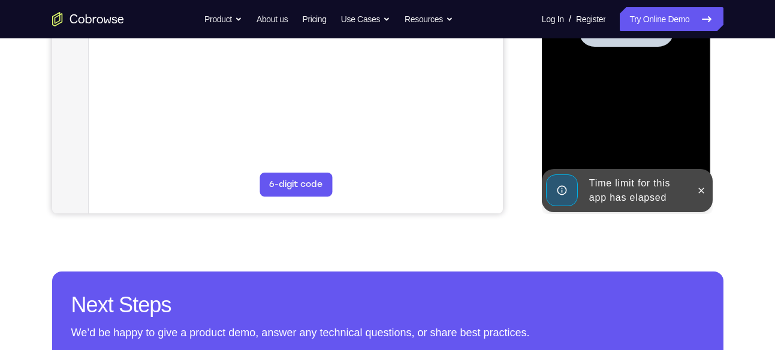
click at [602, 138] on div at bounding box center [626, 31] width 151 height 336
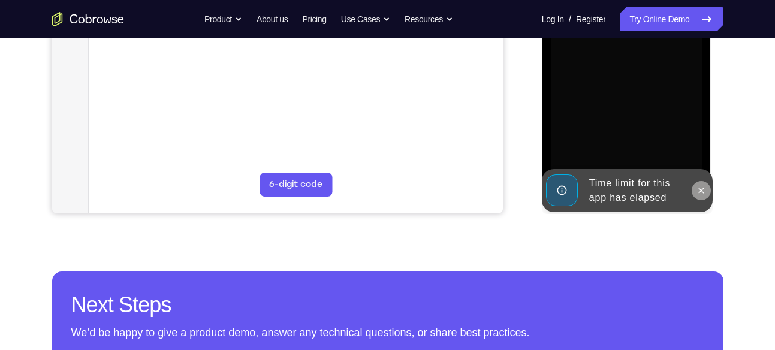
click at [698, 193] on icon at bounding box center [701, 191] width 10 height 10
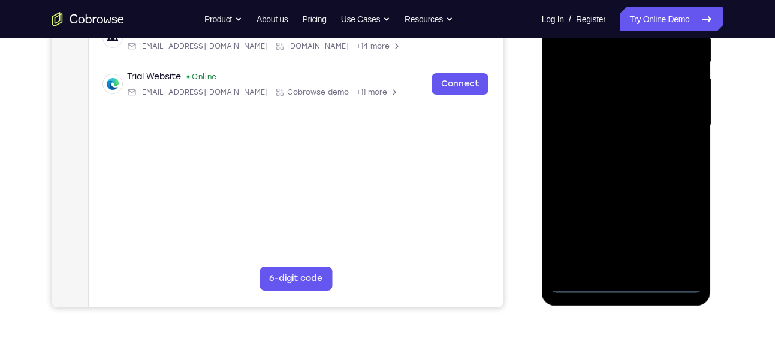
scroll to position [313, 0]
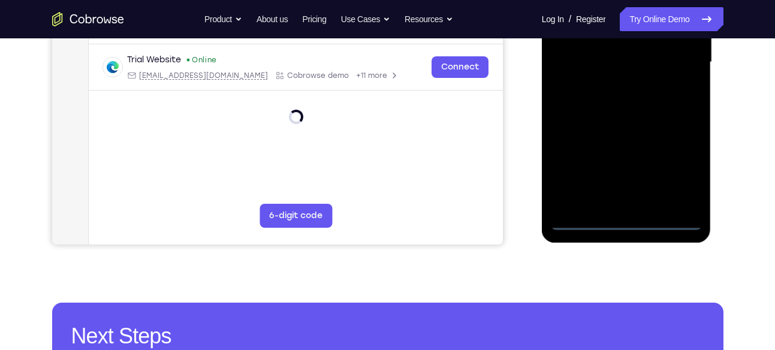
click at [622, 216] on div at bounding box center [626, 63] width 151 height 336
click at [632, 220] on div at bounding box center [626, 63] width 151 height 336
click at [675, 173] on div at bounding box center [626, 63] width 151 height 336
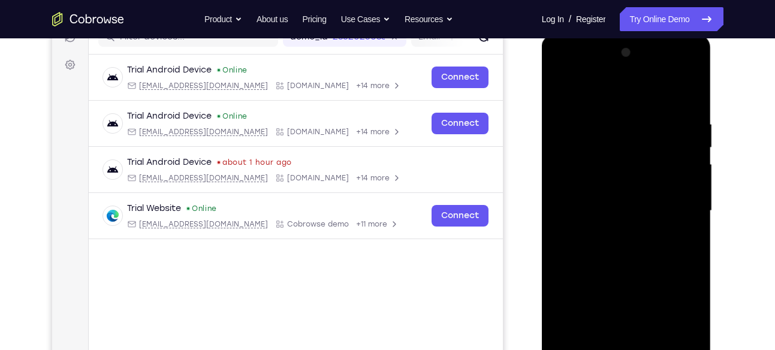
scroll to position [158, 0]
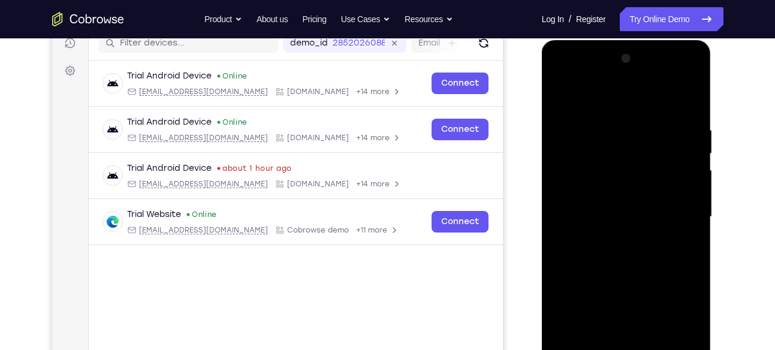
click at [560, 78] on div at bounding box center [626, 217] width 151 height 336
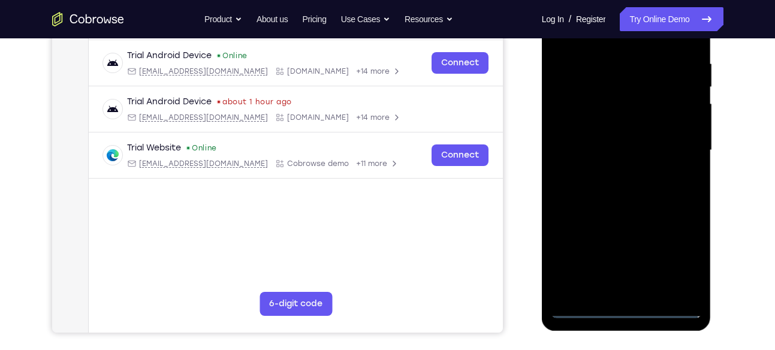
scroll to position [228, 0]
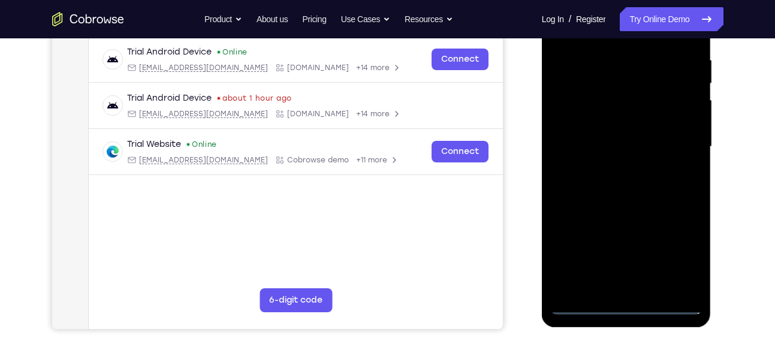
click at [669, 142] on div at bounding box center [626, 147] width 151 height 336
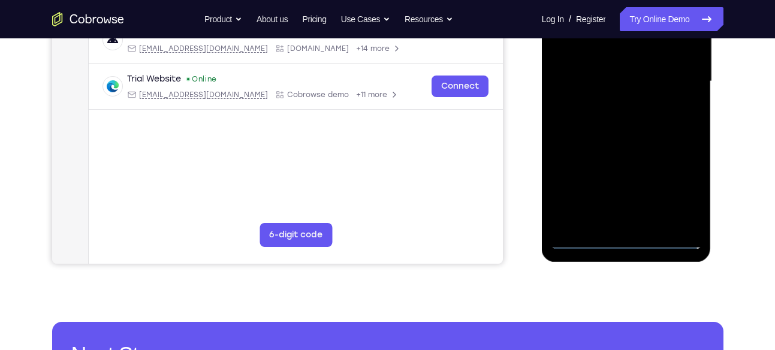
scroll to position [297, 0]
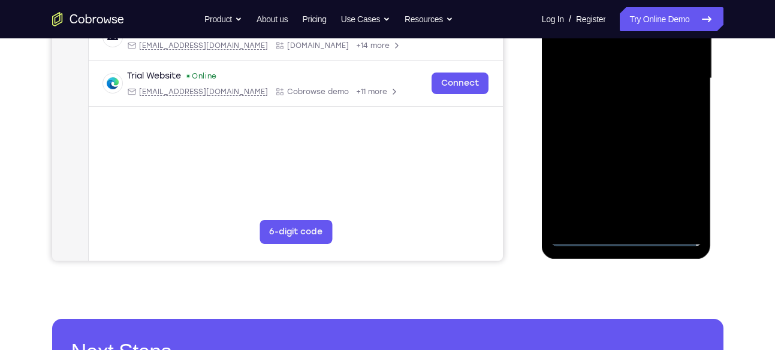
click at [615, 101] on div at bounding box center [626, 79] width 151 height 336
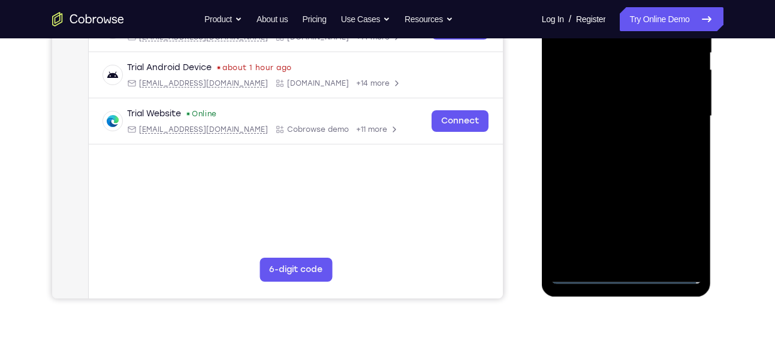
scroll to position [256, 0]
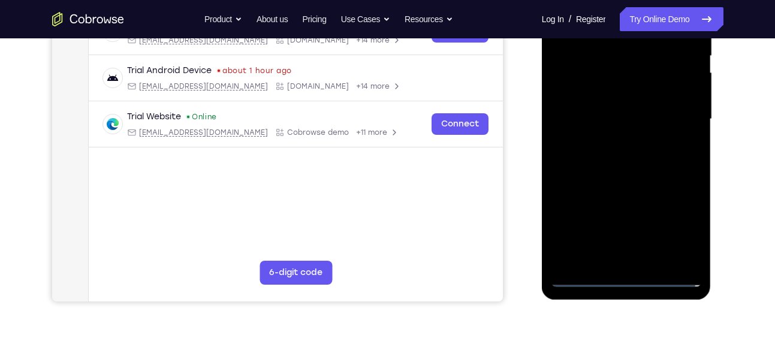
click at [599, 113] on div at bounding box center [626, 119] width 151 height 336
click at [587, 98] on div at bounding box center [626, 119] width 151 height 336
click at [586, 116] on div at bounding box center [626, 119] width 151 height 336
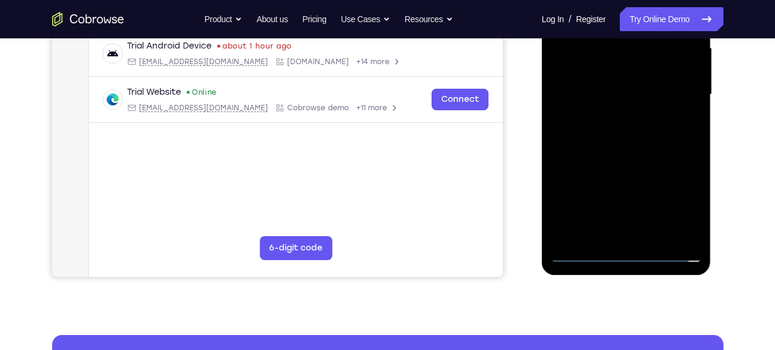
scroll to position [264, 0]
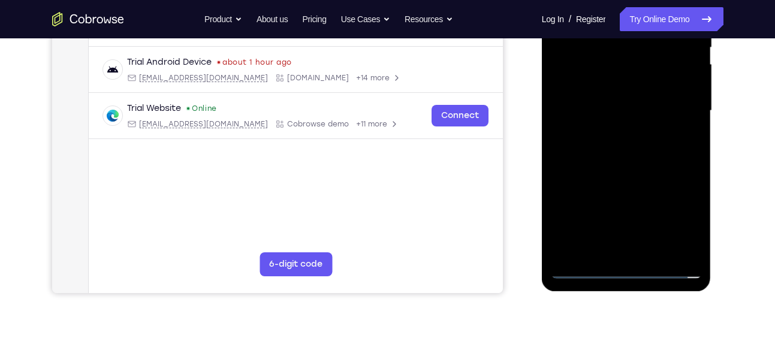
click at [628, 150] on div at bounding box center [626, 111] width 151 height 336
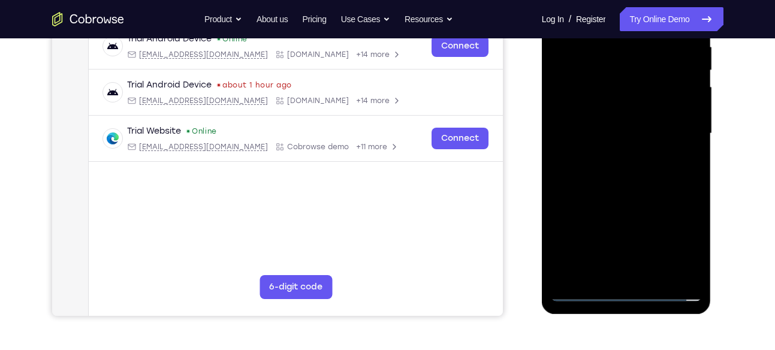
click at [629, 183] on div at bounding box center [626, 134] width 151 height 336
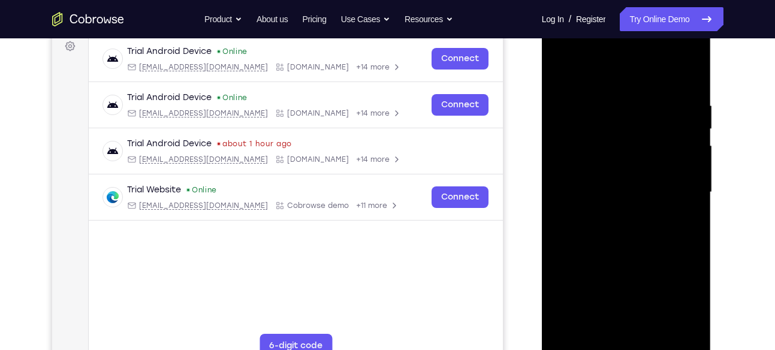
scroll to position [182, 0]
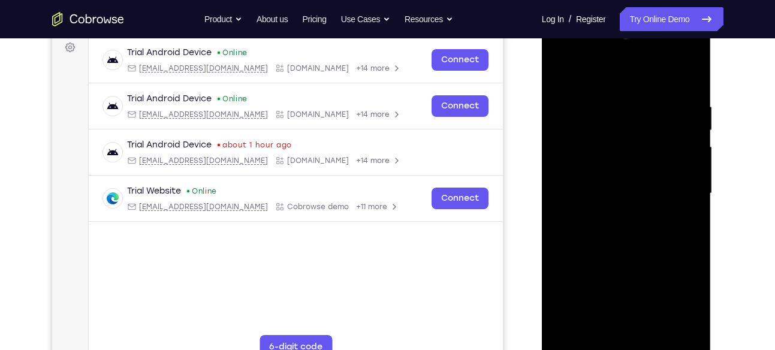
drag, startPoint x: 614, startPoint y: 81, endPoint x: 603, endPoint y: 1, distance: 81.0
click at [603, 17] on html "Online web based iOS Simulators and Android Emulators. Run iPhone, iPad, Mobile…" at bounding box center [627, 196] width 171 height 359
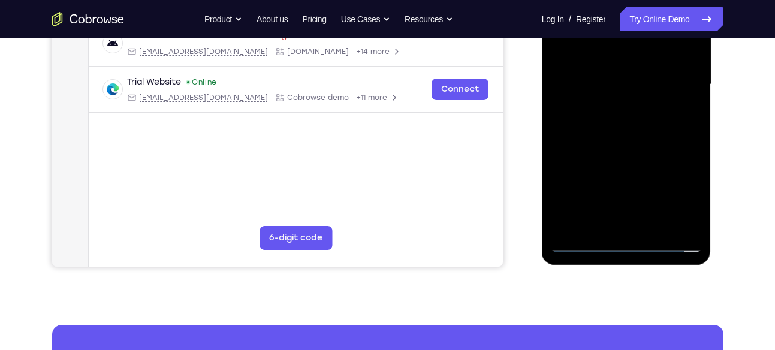
scroll to position [302, 0]
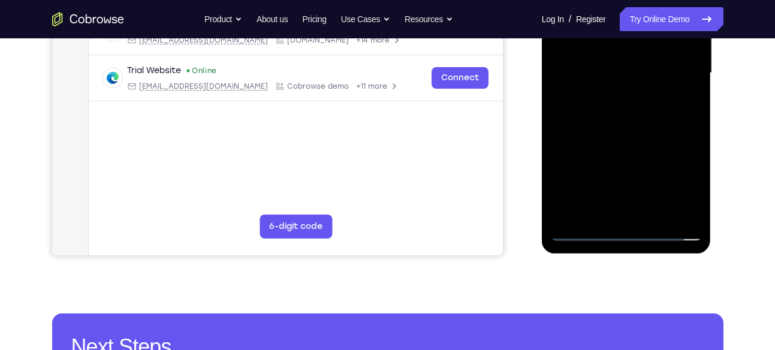
click at [694, 200] on div at bounding box center [626, 73] width 151 height 336
click at [597, 212] on div at bounding box center [626, 73] width 151 height 336
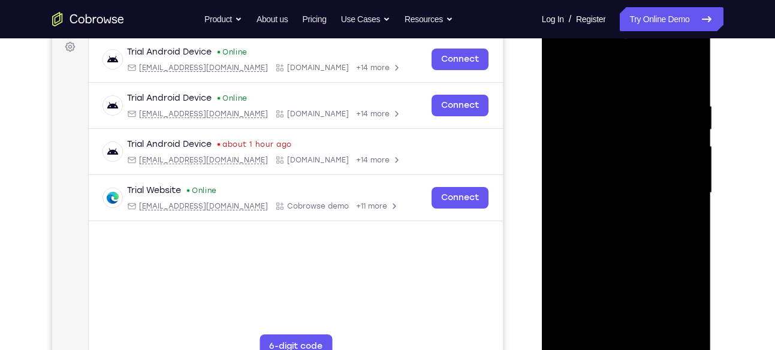
scroll to position [176, 0]
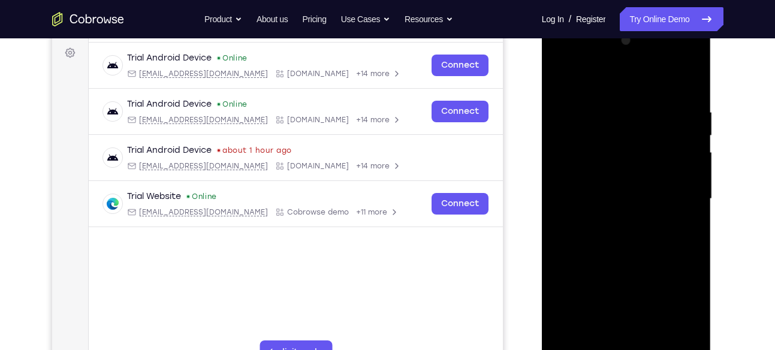
click at [596, 76] on div at bounding box center [626, 199] width 151 height 336
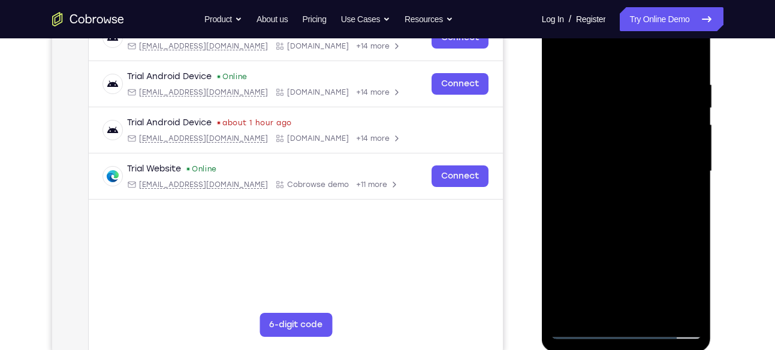
scroll to position [205, 0]
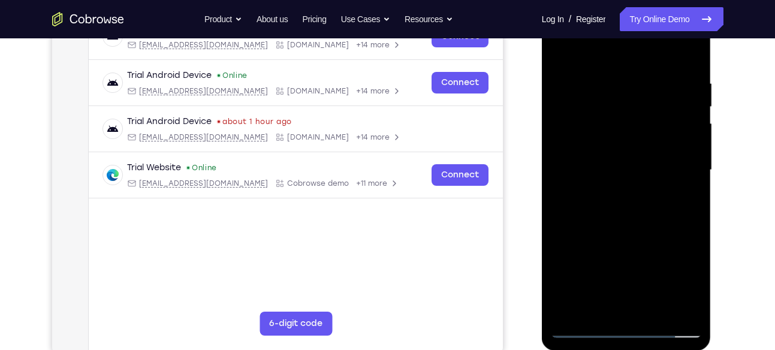
click at [609, 137] on div at bounding box center [626, 170] width 151 height 336
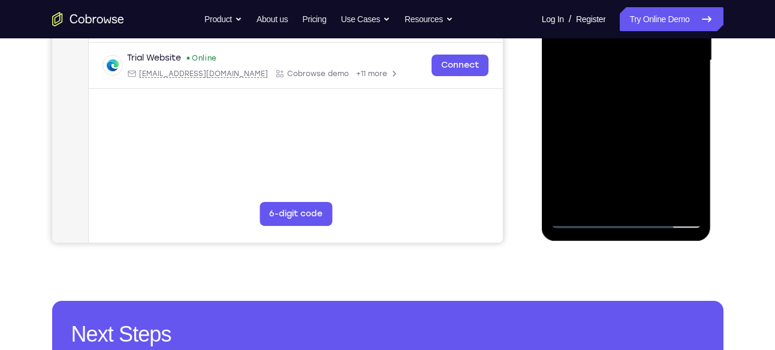
scroll to position [318, 0]
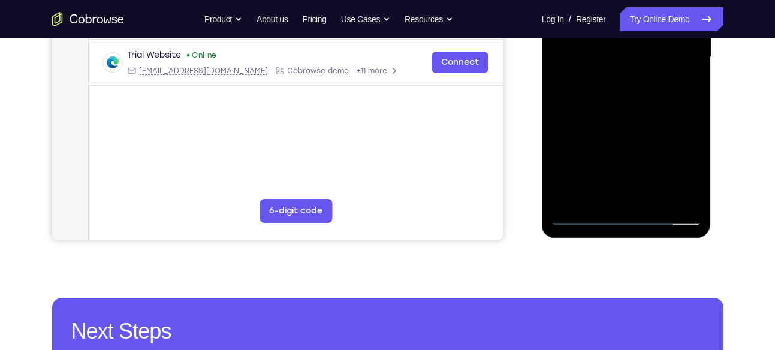
drag, startPoint x: 648, startPoint y: 171, endPoint x: 654, endPoint y: 135, distance: 37.0
click at [654, 135] on div at bounding box center [626, 58] width 151 height 336
click at [657, 147] on div at bounding box center [626, 58] width 151 height 336
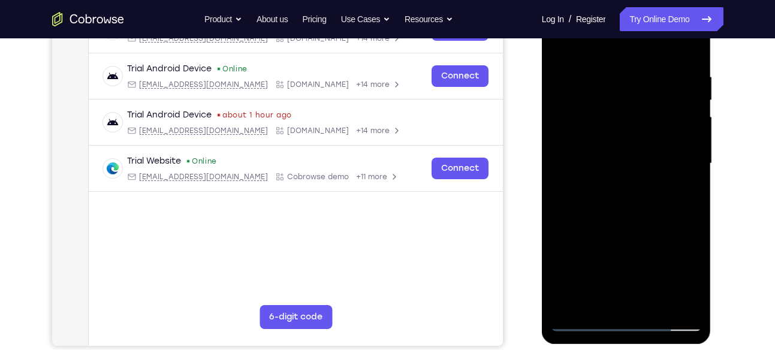
scroll to position [212, 0]
drag, startPoint x: 643, startPoint y: 122, endPoint x: 643, endPoint y: 145, distance: 23.4
click at [643, 145] on div at bounding box center [626, 163] width 151 height 336
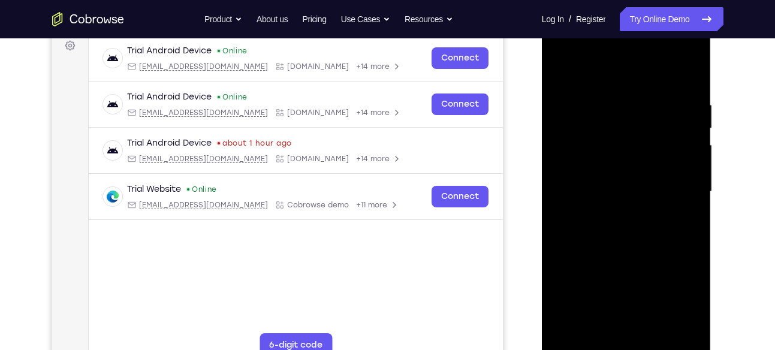
scroll to position [182, 0]
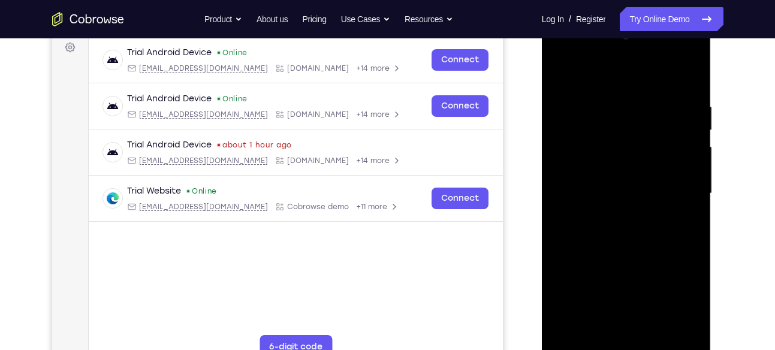
drag, startPoint x: 651, startPoint y: 131, endPoint x: 639, endPoint y: 162, distance: 32.8
click at [639, 162] on div at bounding box center [626, 194] width 151 height 336
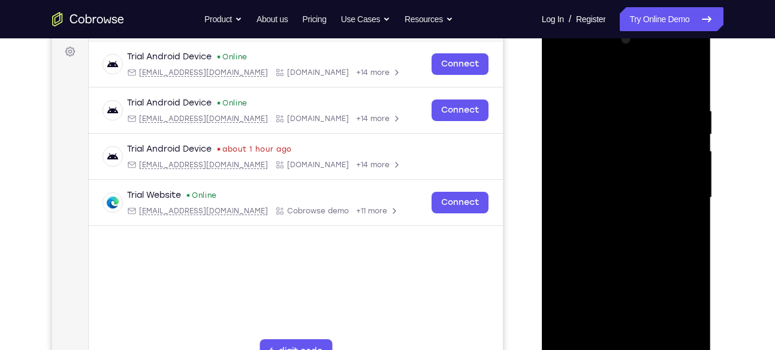
scroll to position [181, 0]
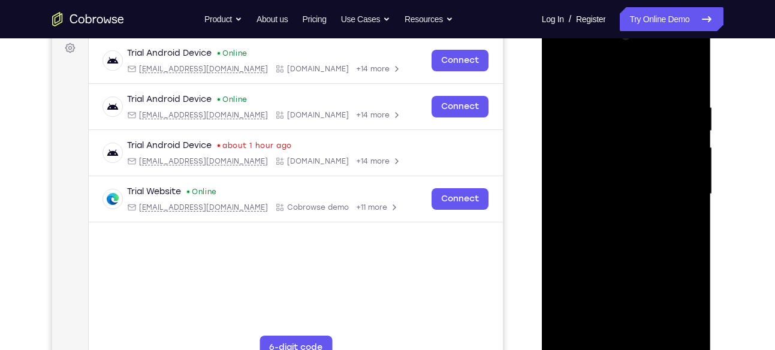
click at [663, 164] on div at bounding box center [626, 194] width 151 height 336
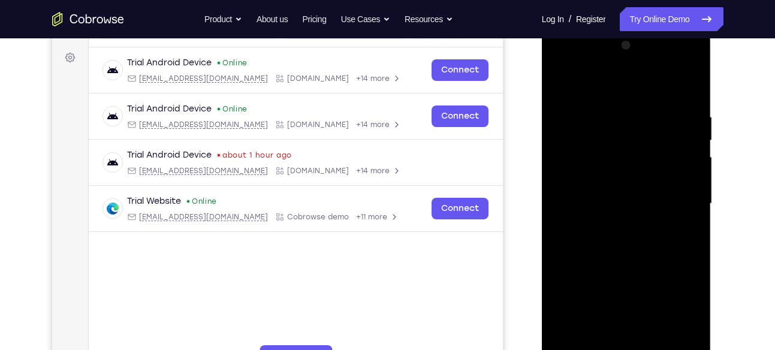
scroll to position [169, 0]
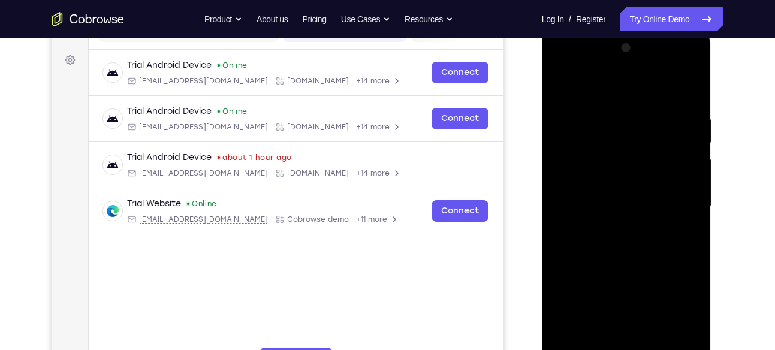
click at [560, 87] on div at bounding box center [626, 206] width 151 height 336
click at [563, 86] on div at bounding box center [626, 206] width 151 height 336
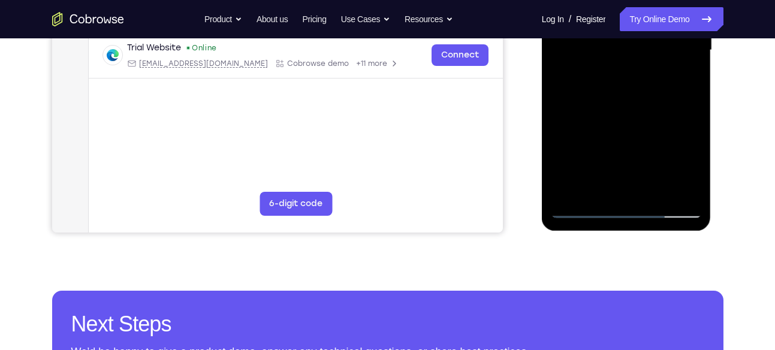
scroll to position [328, 0]
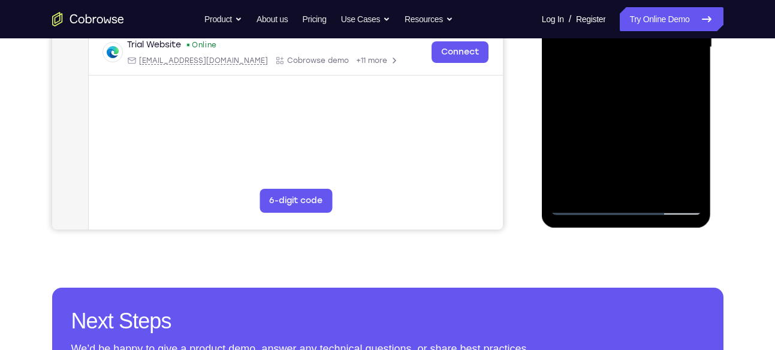
drag, startPoint x: 646, startPoint y: 146, endPoint x: 648, endPoint y: 116, distance: 30.6
click at [648, 116] on div at bounding box center [626, 48] width 151 height 336
click at [693, 135] on div at bounding box center [626, 48] width 151 height 336
click at [690, 133] on div at bounding box center [626, 48] width 151 height 336
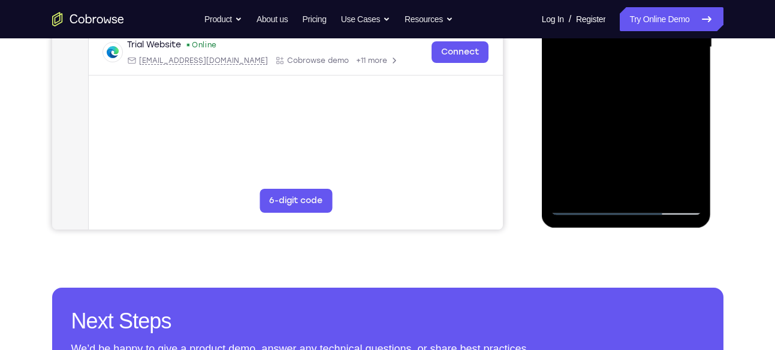
click at [691, 133] on div at bounding box center [626, 48] width 151 height 336
click at [691, 135] on div at bounding box center [626, 48] width 151 height 336
click at [558, 132] on div at bounding box center [626, 48] width 151 height 336
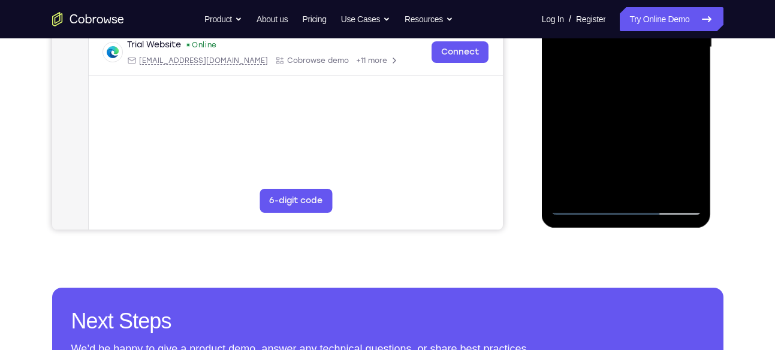
click at [583, 129] on div at bounding box center [626, 48] width 151 height 336
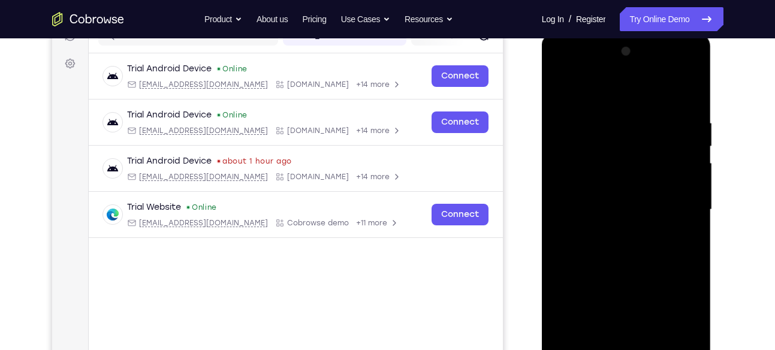
scroll to position [165, 0]
drag, startPoint x: 640, startPoint y: 126, endPoint x: 632, endPoint y: 167, distance: 42.3
click at [632, 167] on div at bounding box center [626, 211] width 151 height 336
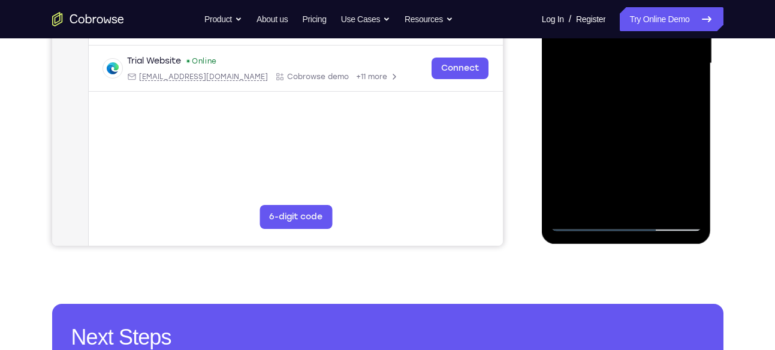
drag, startPoint x: 618, startPoint y: 167, endPoint x: 621, endPoint y: 147, distance: 19.5
click at [621, 147] on div at bounding box center [626, 64] width 151 height 336
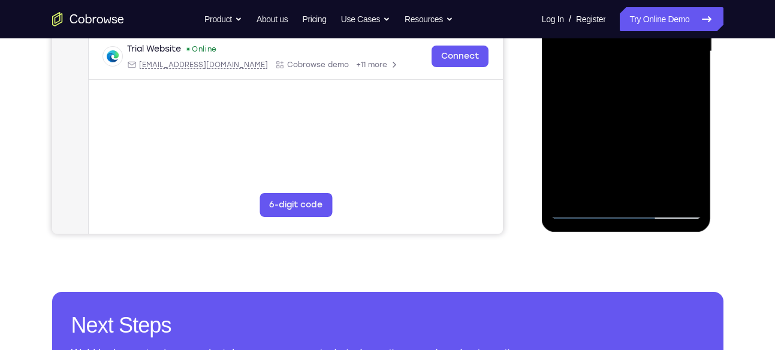
scroll to position [324, 0]
click at [694, 128] on div at bounding box center [626, 51] width 151 height 336
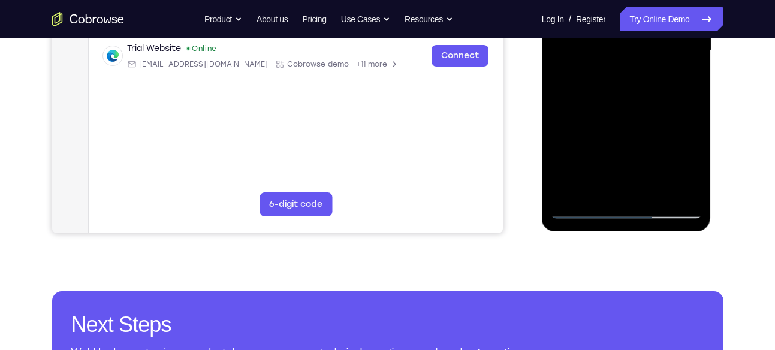
click at [554, 125] on div at bounding box center [626, 51] width 151 height 336
click at [691, 127] on div at bounding box center [626, 51] width 151 height 336
click at [694, 128] on div at bounding box center [626, 51] width 151 height 336
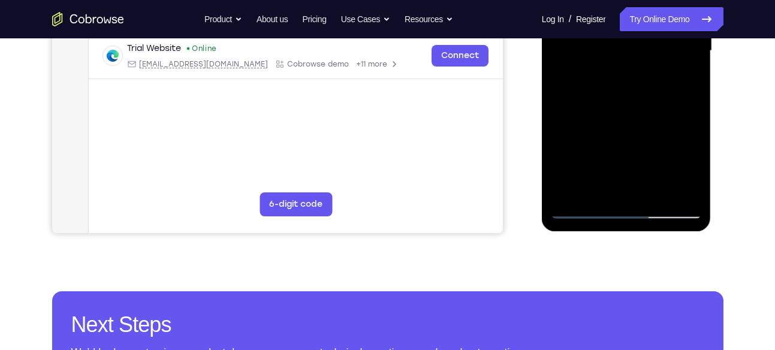
click at [694, 128] on div at bounding box center [626, 51] width 151 height 336
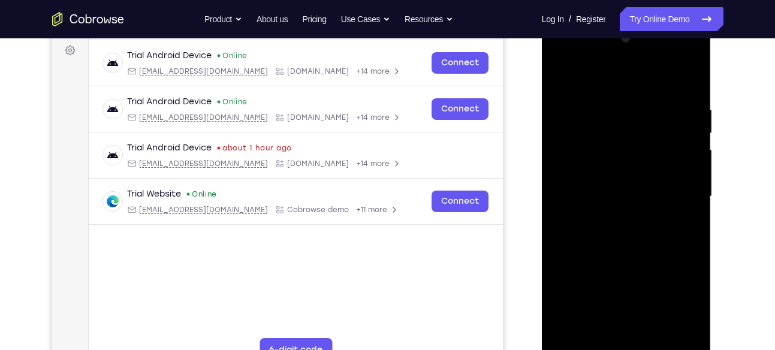
scroll to position [174, 0]
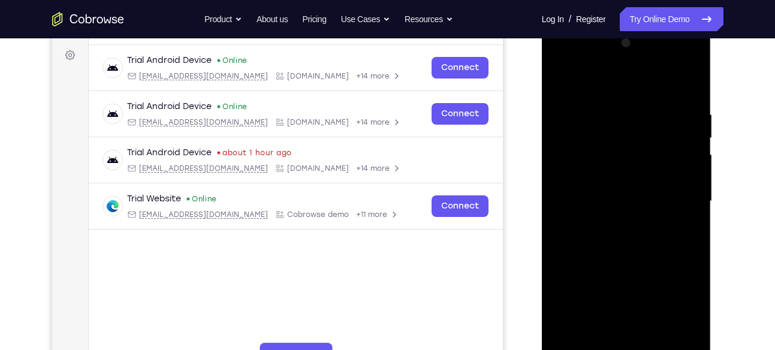
drag, startPoint x: 617, startPoint y: 126, endPoint x: 609, endPoint y: 182, distance: 55.7
click at [609, 182] on div at bounding box center [626, 202] width 151 height 336
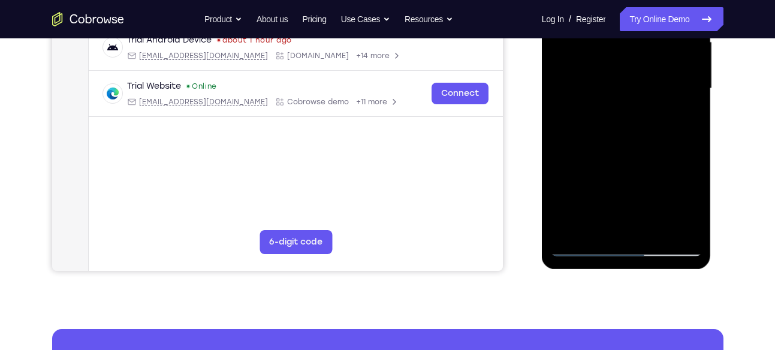
scroll to position [318, 0]
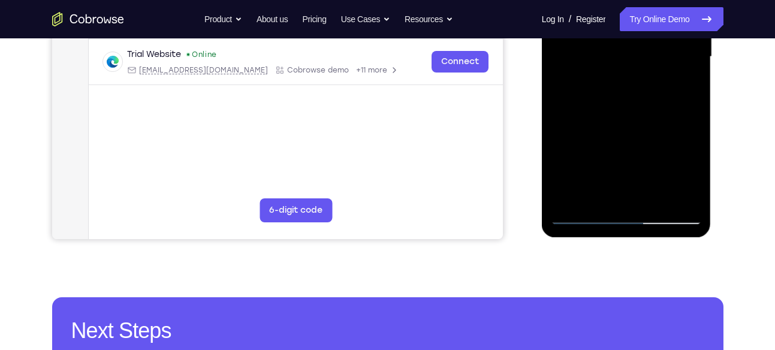
click at [694, 155] on div at bounding box center [626, 57] width 151 height 336
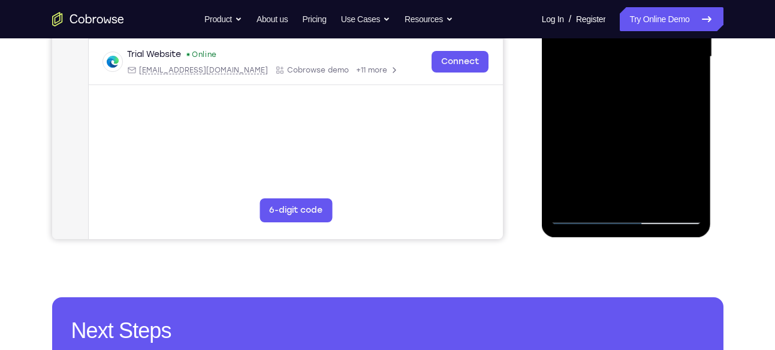
click at [694, 155] on div at bounding box center [626, 57] width 151 height 336
click at [695, 160] on div at bounding box center [626, 57] width 151 height 336
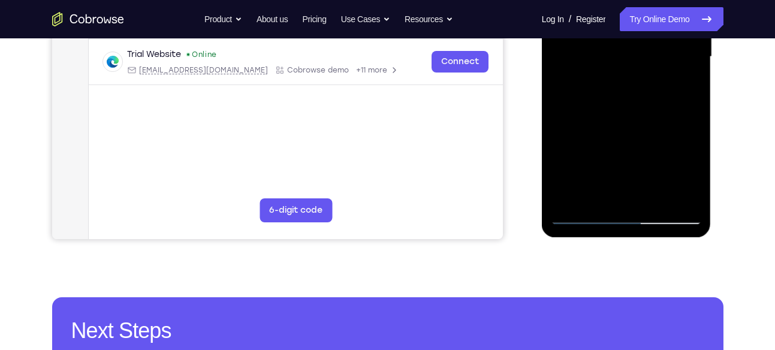
click at [695, 160] on div at bounding box center [626, 57] width 151 height 336
click at [689, 159] on div at bounding box center [626, 57] width 151 height 336
click at [558, 161] on div at bounding box center [626, 57] width 151 height 336
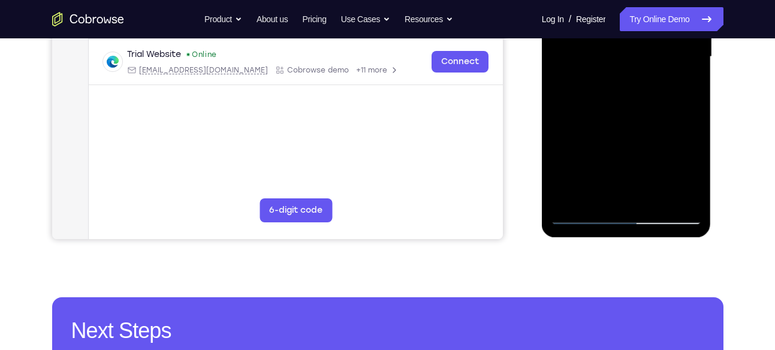
click at [558, 161] on div at bounding box center [626, 57] width 151 height 336
click at [694, 160] on div at bounding box center [626, 57] width 151 height 336
click at [646, 157] on div at bounding box center [626, 57] width 151 height 336
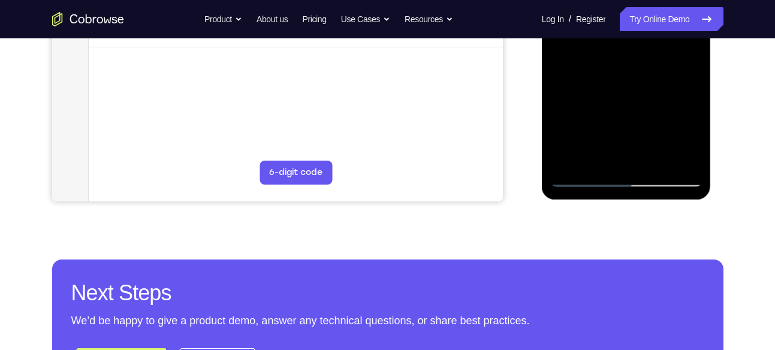
scroll to position [361, 0]
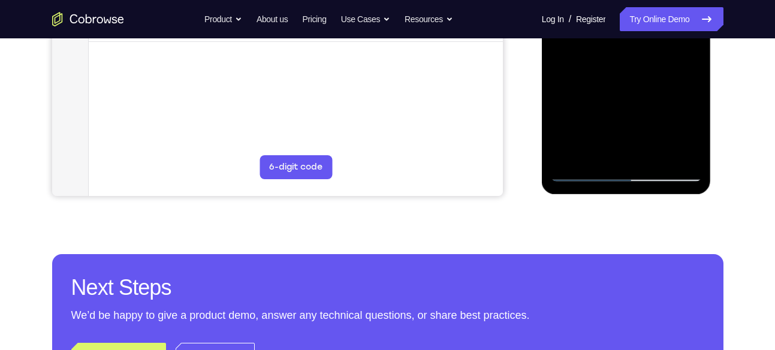
click at [692, 128] on div at bounding box center [626, 14] width 151 height 336
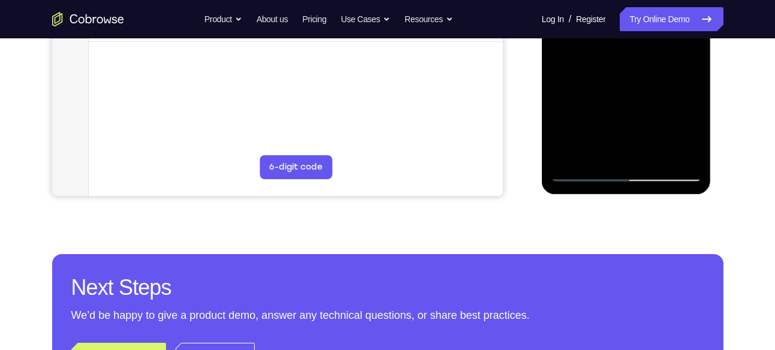
click at [692, 128] on div at bounding box center [626, 14] width 151 height 336
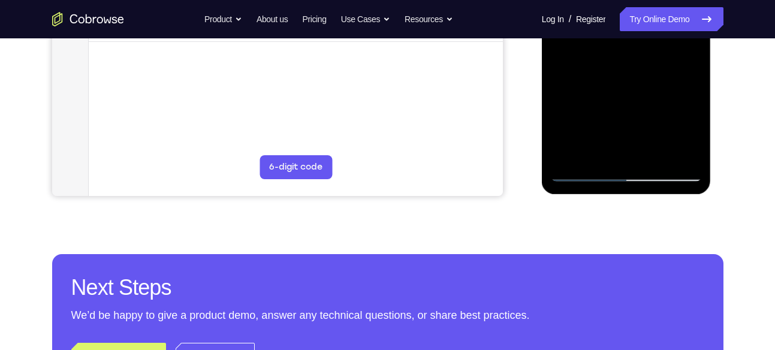
click at [692, 128] on div at bounding box center [626, 14] width 151 height 336
click at [582, 174] on div at bounding box center [626, 14] width 151 height 336
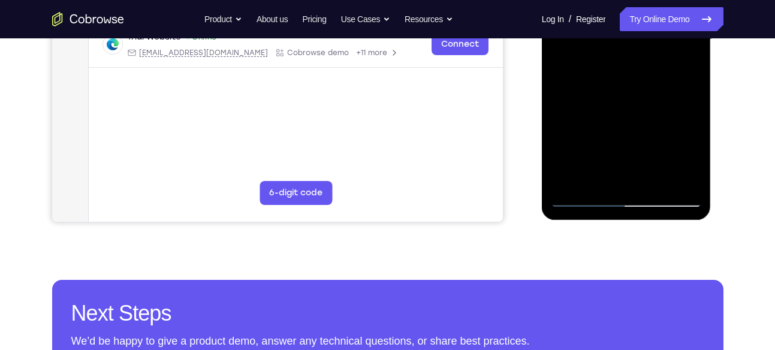
scroll to position [330, 0]
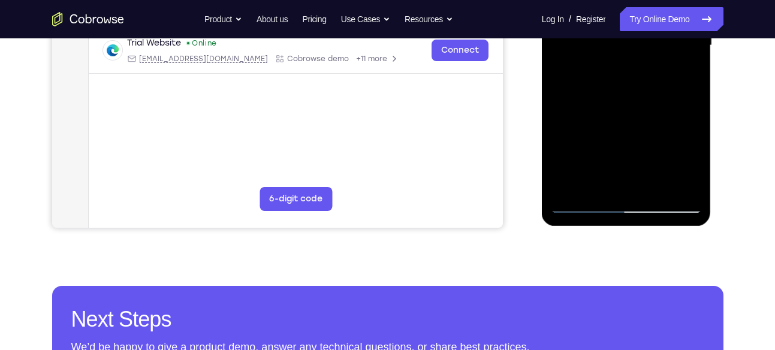
drag, startPoint x: 667, startPoint y: 156, endPoint x: 669, endPoint y: 128, distance: 27.6
click at [669, 128] on div at bounding box center [626, 46] width 151 height 336
click at [695, 127] on div at bounding box center [626, 46] width 151 height 336
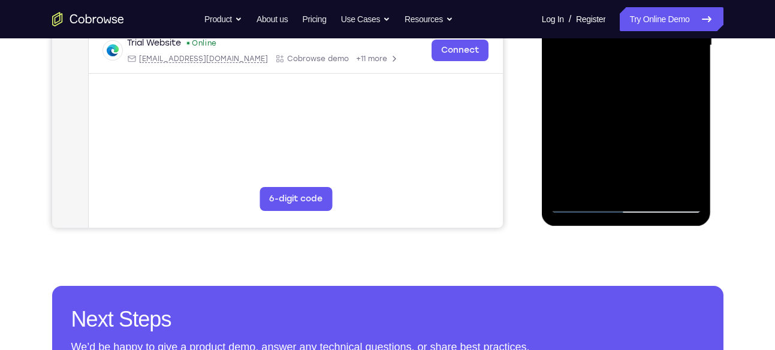
click at [695, 127] on div at bounding box center [626, 46] width 151 height 336
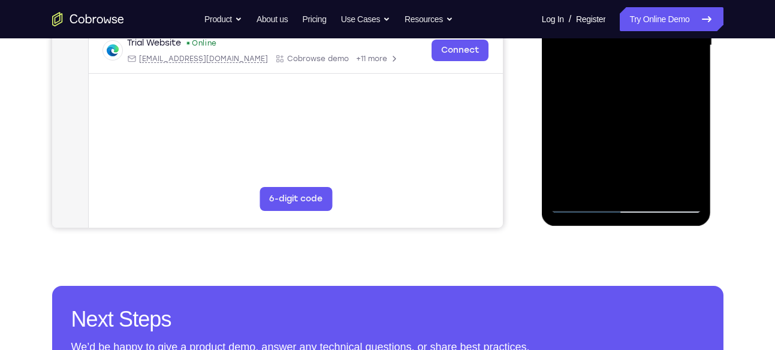
click at [695, 127] on div at bounding box center [626, 46] width 151 height 336
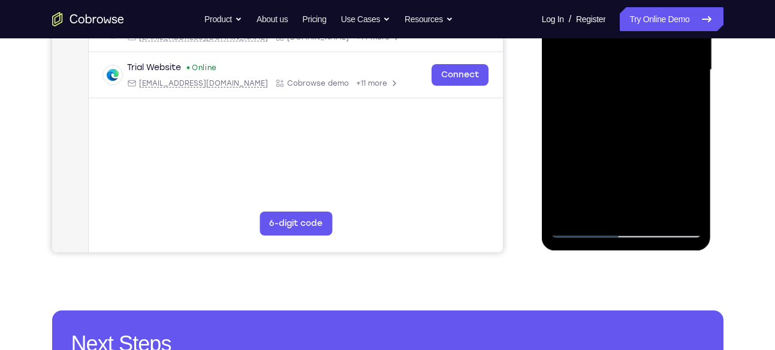
scroll to position [303, 0]
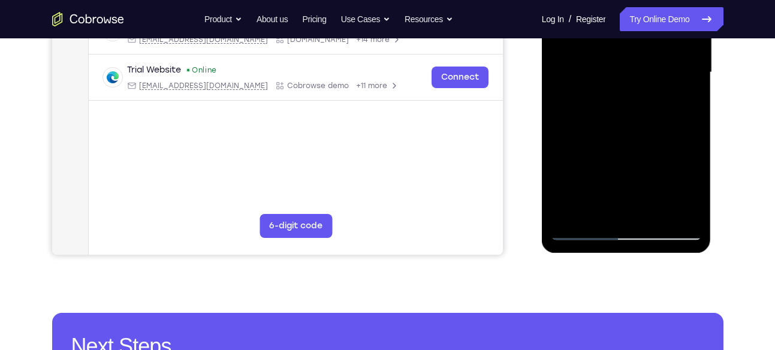
click at [694, 132] on div at bounding box center [626, 73] width 151 height 336
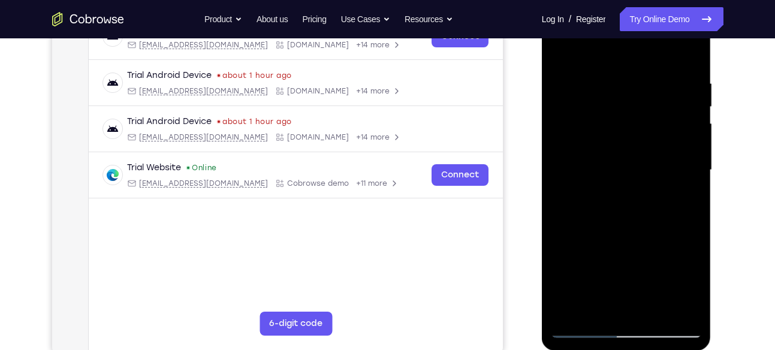
scroll to position [207, 0]
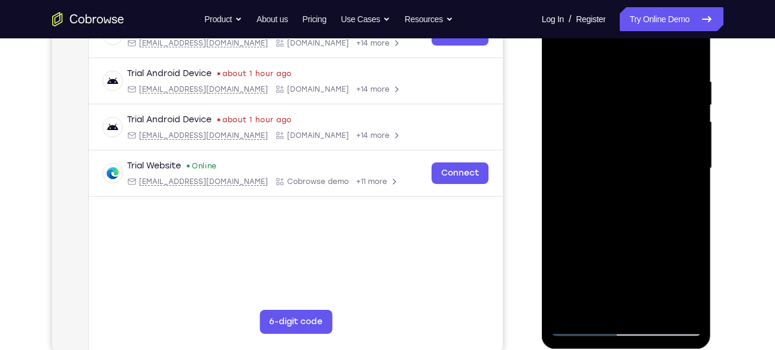
drag, startPoint x: 676, startPoint y: 91, endPoint x: 667, endPoint y: 136, distance: 45.8
click at [667, 136] on div at bounding box center [626, 169] width 151 height 336
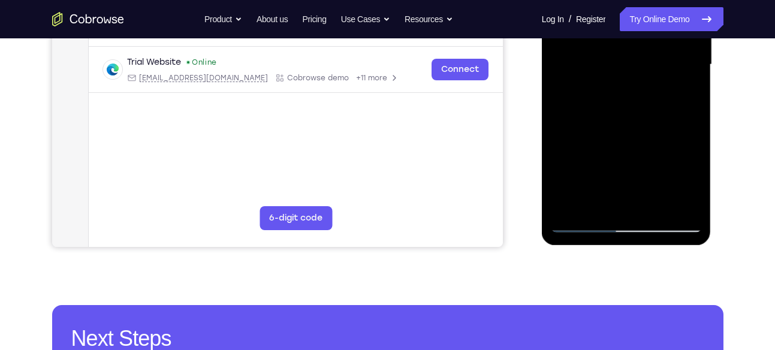
scroll to position [311, 0]
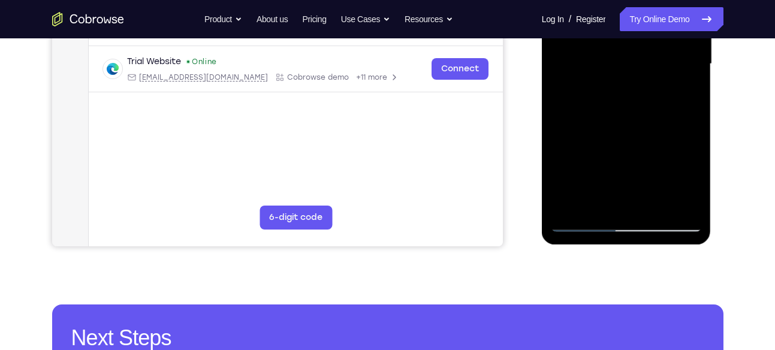
click at [693, 161] on div at bounding box center [626, 64] width 151 height 336
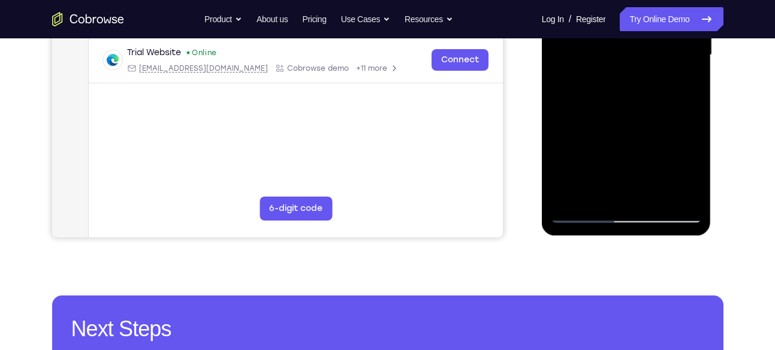
scroll to position [321, 0]
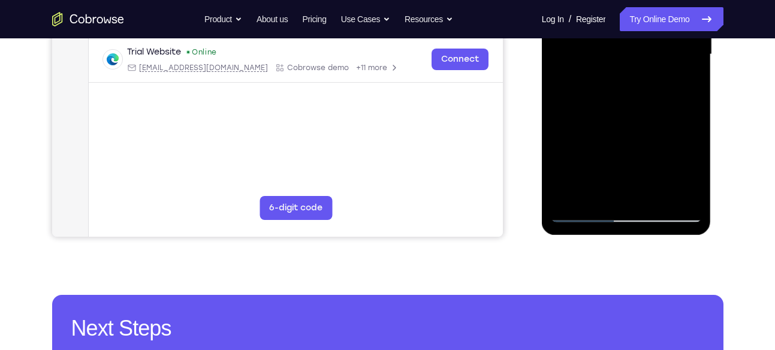
click at [694, 150] on div at bounding box center [626, 55] width 151 height 336
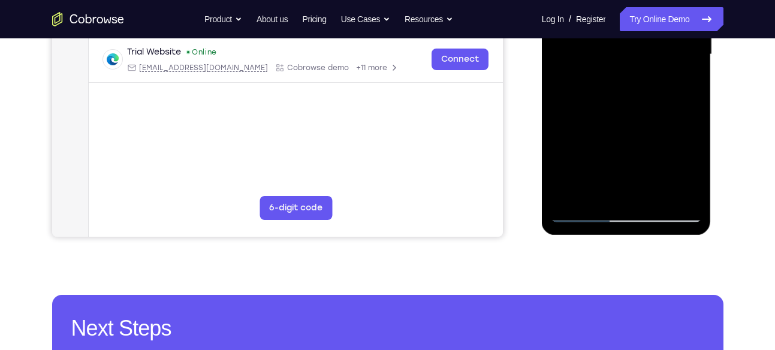
click at [693, 149] on div at bounding box center [626, 55] width 151 height 336
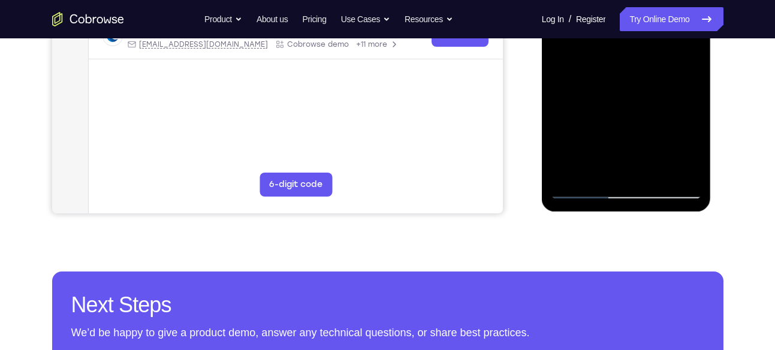
scroll to position [347, 0]
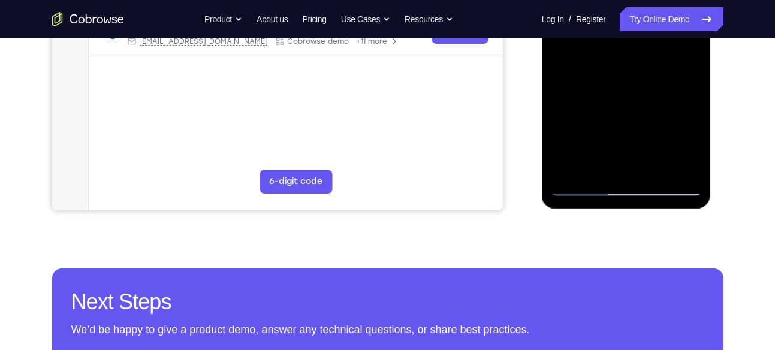
click at [572, 169] on div at bounding box center [626, 28] width 151 height 336
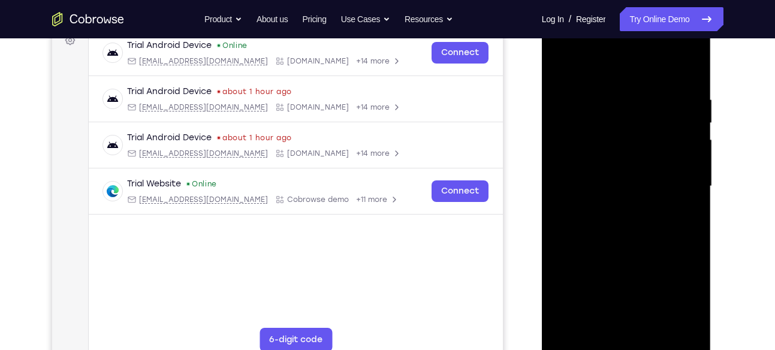
scroll to position [185, 0]
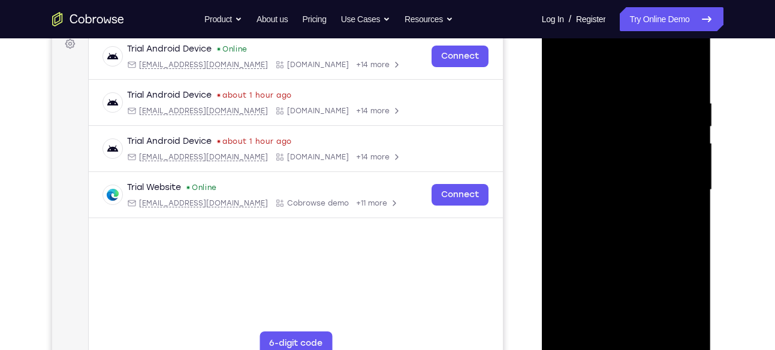
click at [568, 95] on div at bounding box center [626, 190] width 151 height 336
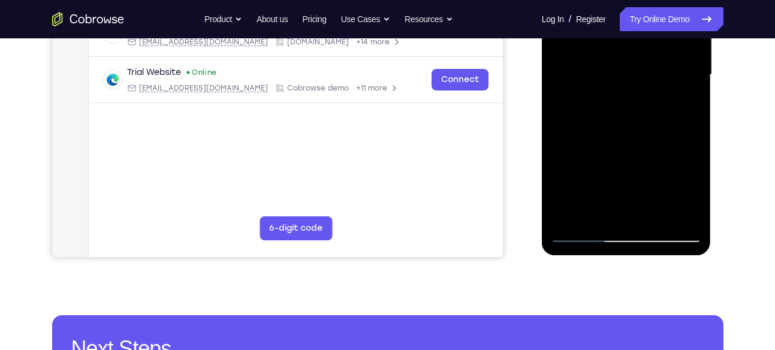
scroll to position [300, 0]
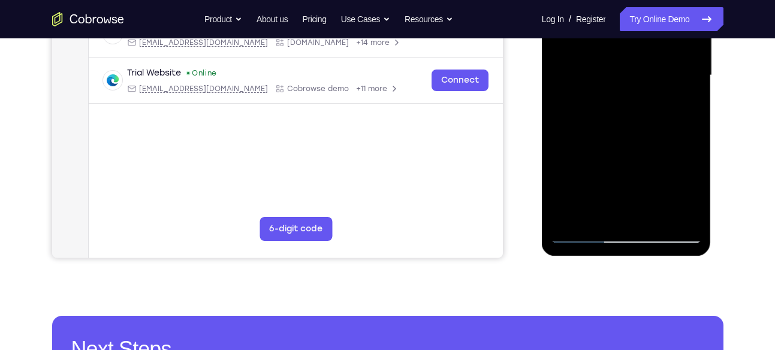
click at [571, 213] on div at bounding box center [626, 76] width 151 height 336
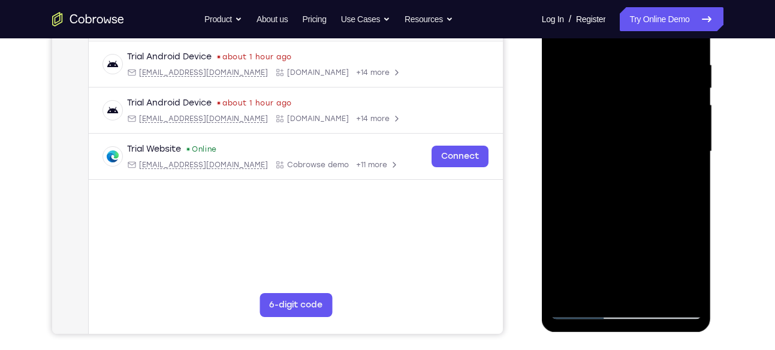
scroll to position [223, 0]
drag, startPoint x: 613, startPoint y: 182, endPoint x: 616, endPoint y: 151, distance: 31.3
click at [616, 151] on div at bounding box center [626, 152] width 151 height 336
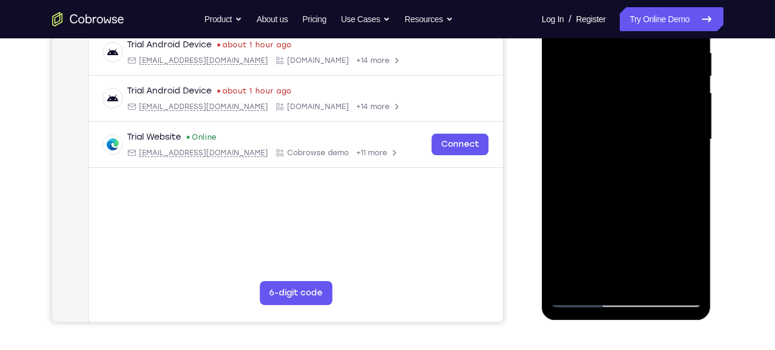
scroll to position [237, 0]
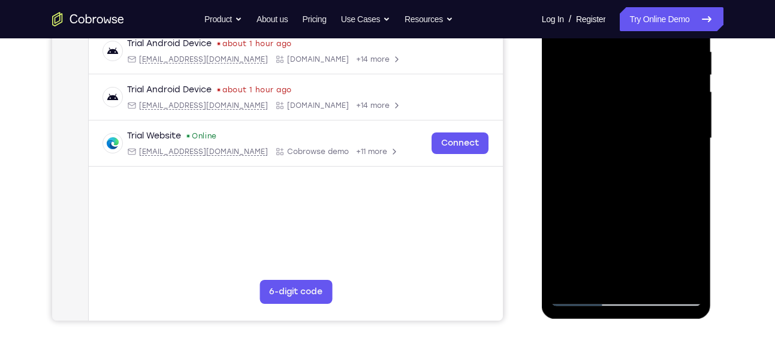
drag, startPoint x: 624, startPoint y: 177, endPoint x: 622, endPoint y: 138, distance: 39.0
click at [622, 138] on div at bounding box center [626, 139] width 151 height 336
drag, startPoint x: 627, startPoint y: 185, endPoint x: 624, endPoint y: 121, distance: 63.6
click at [624, 121] on div at bounding box center [626, 139] width 151 height 336
drag, startPoint x: 629, startPoint y: 157, endPoint x: 629, endPoint y: 134, distance: 23.4
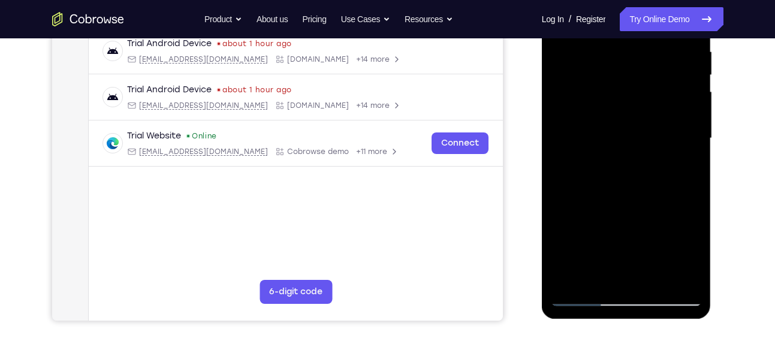
click at [629, 134] on div at bounding box center [626, 139] width 151 height 336
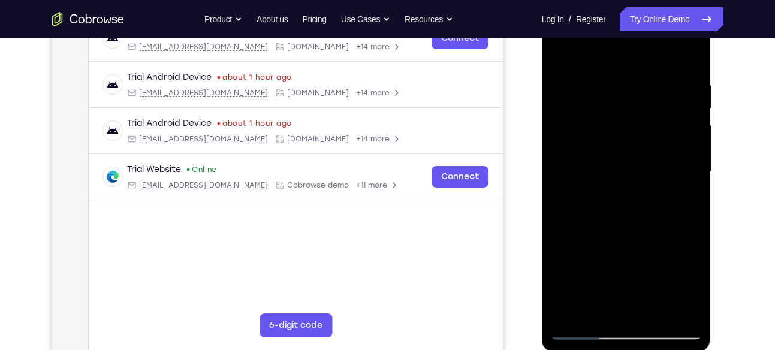
scroll to position [187, 0]
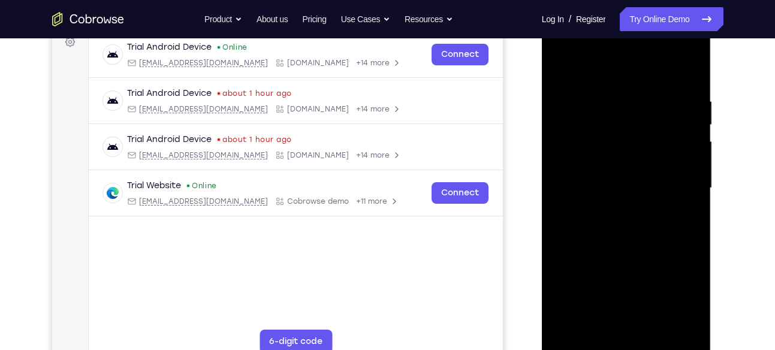
click at [575, 111] on div at bounding box center [626, 188] width 151 height 336
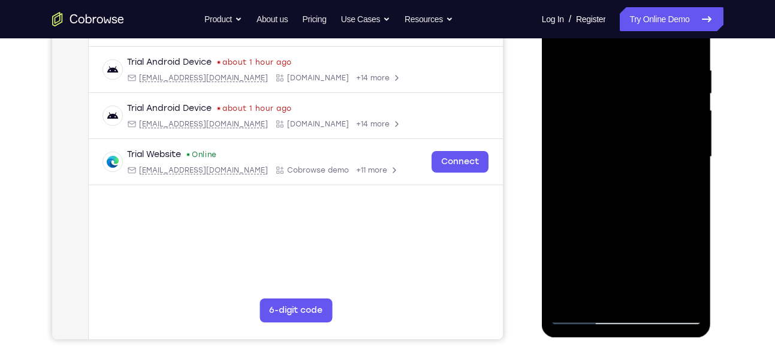
scroll to position [214, 0]
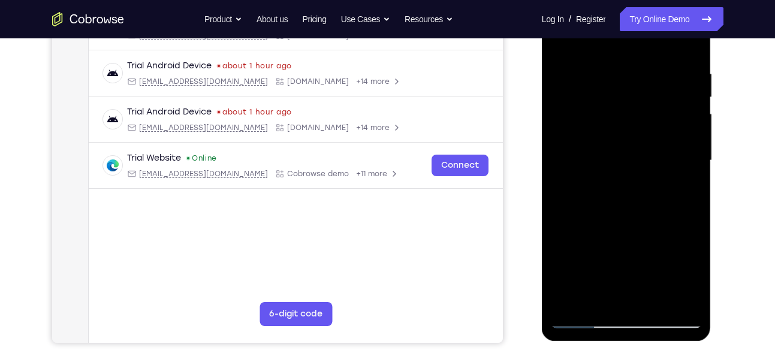
click at [685, 131] on div at bounding box center [626, 161] width 151 height 336
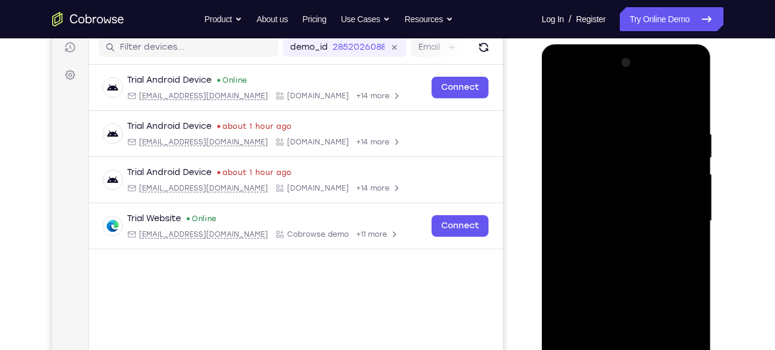
click at [689, 105] on div at bounding box center [626, 221] width 151 height 336
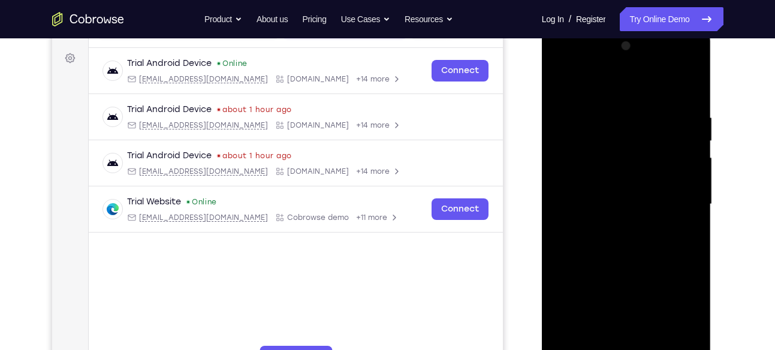
drag, startPoint x: 674, startPoint y: 122, endPoint x: 596, endPoint y: 125, distance: 78.0
click at [596, 125] on div at bounding box center [626, 205] width 151 height 336
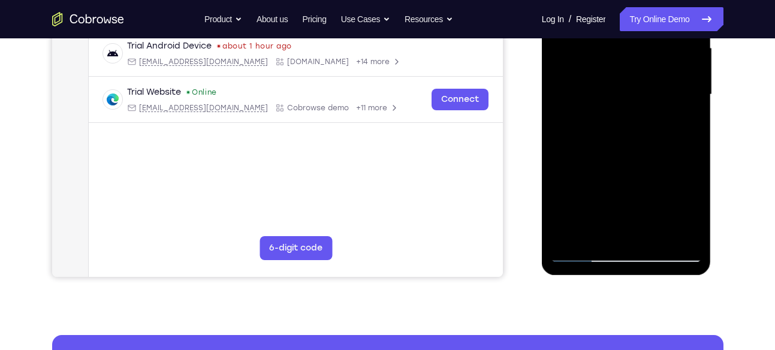
scroll to position [287, 0]
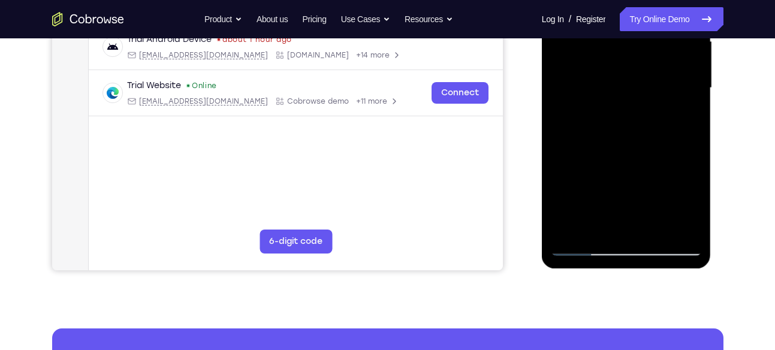
click at [658, 229] on div at bounding box center [626, 88] width 151 height 336
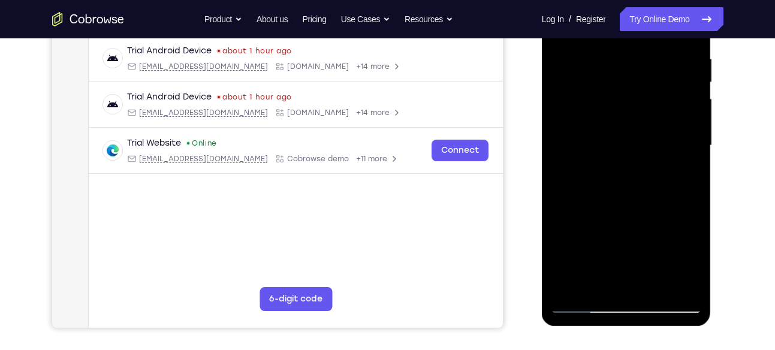
click at [630, 207] on div at bounding box center [626, 146] width 151 height 336
click at [623, 144] on div at bounding box center [626, 146] width 151 height 336
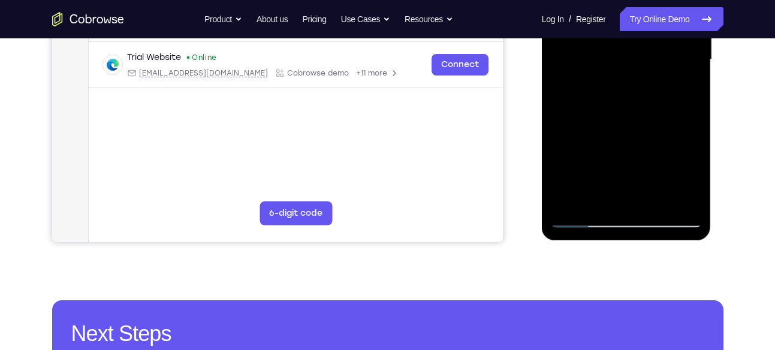
scroll to position [316, 0]
click at [680, 87] on div at bounding box center [626, 60] width 151 height 336
click at [584, 222] on div at bounding box center [626, 60] width 151 height 336
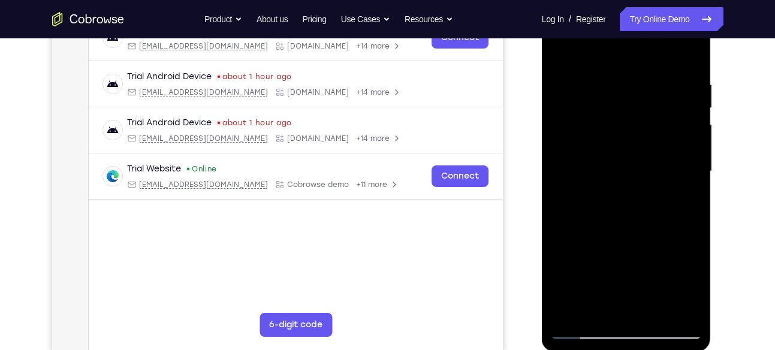
scroll to position [203, 0]
click at [691, 110] on div at bounding box center [626, 172] width 151 height 336
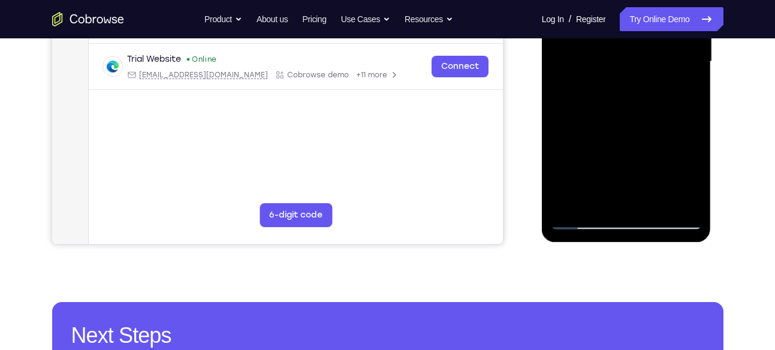
scroll to position [315, 0]
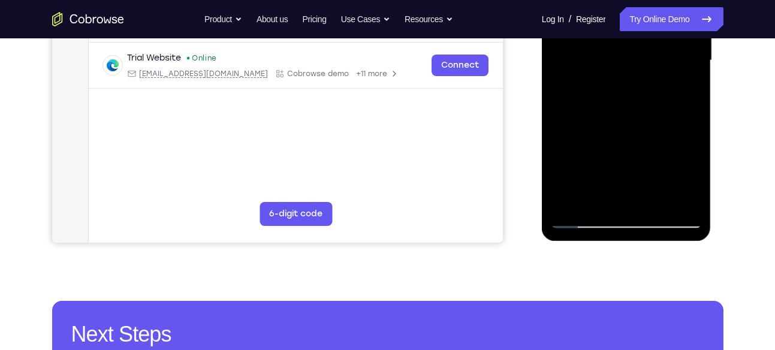
click at [579, 225] on div at bounding box center [626, 61] width 151 height 336
click at [657, 200] on div at bounding box center [626, 61] width 151 height 336
drag, startPoint x: 612, startPoint y: 171, endPoint x: 605, endPoint y: 122, distance: 49.1
click at [605, 122] on div at bounding box center [626, 61] width 151 height 336
click at [606, 151] on div at bounding box center [626, 61] width 151 height 336
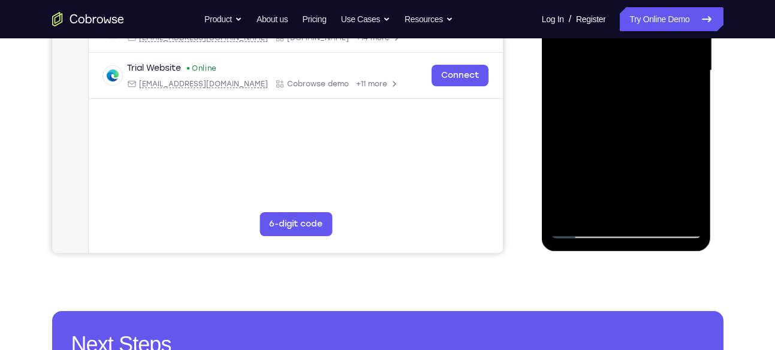
scroll to position [304, 0]
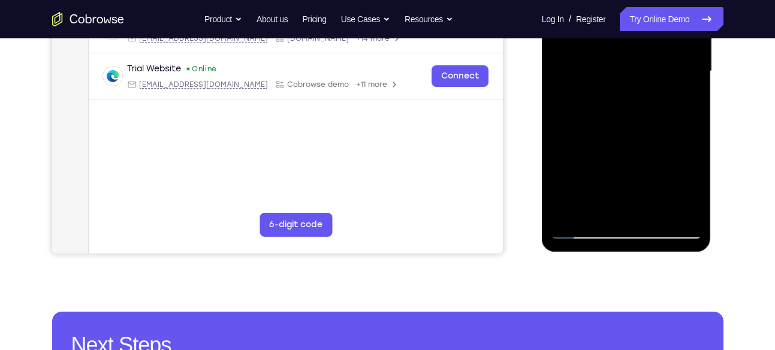
drag, startPoint x: 619, startPoint y: 159, endPoint x: 618, endPoint y: 177, distance: 18.0
click at [618, 177] on div at bounding box center [626, 72] width 151 height 336
drag, startPoint x: 588, startPoint y: 104, endPoint x: 588, endPoint y: 161, distance: 56.3
click at [588, 161] on div at bounding box center [626, 72] width 151 height 336
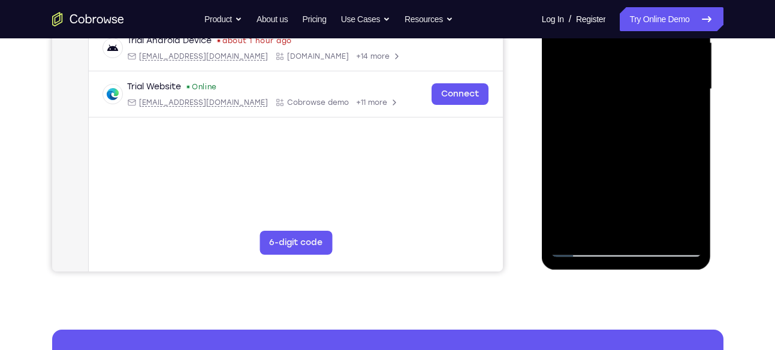
scroll to position [280, 0]
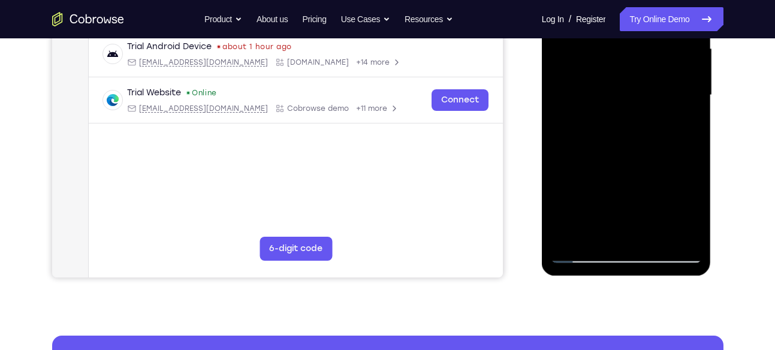
drag, startPoint x: 603, startPoint y: 111, endPoint x: 602, endPoint y: 159, distance: 47.9
click at [602, 159] on div at bounding box center [626, 96] width 151 height 336
drag, startPoint x: 607, startPoint y: 103, endPoint x: 602, endPoint y: 179, distance: 76.2
click at [602, 179] on div at bounding box center [626, 96] width 151 height 336
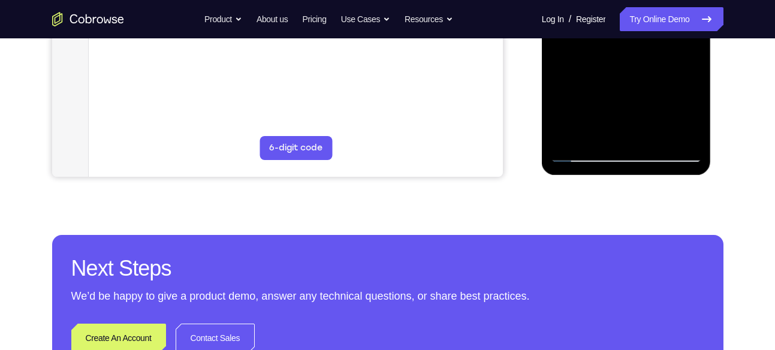
scroll to position [385, 0]
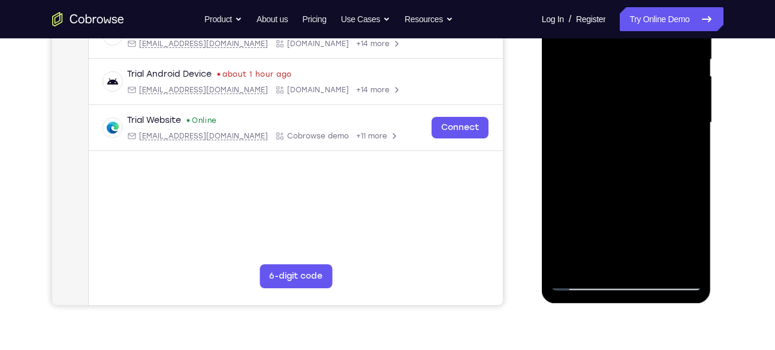
scroll to position [247, 0]
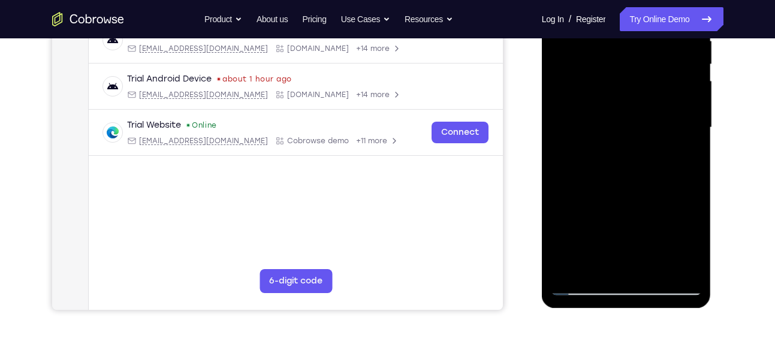
drag, startPoint x: 642, startPoint y: 199, endPoint x: 640, endPoint y: 113, distance: 86.3
click at [640, 113] on div at bounding box center [626, 128] width 151 height 336
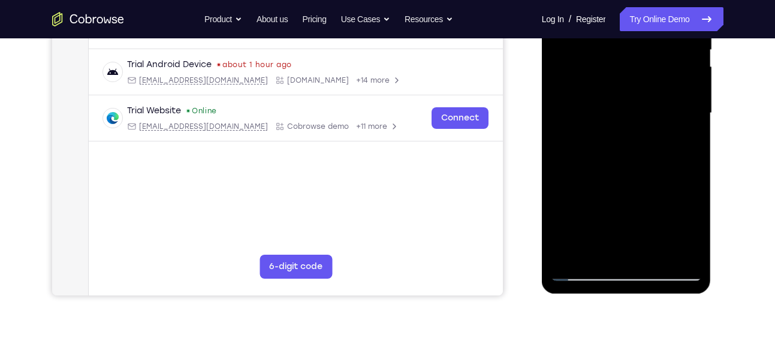
scroll to position [262, 0]
drag, startPoint x: 645, startPoint y: 181, endPoint x: 646, endPoint y: 115, distance: 65.9
click at [646, 115] on div at bounding box center [626, 113] width 151 height 336
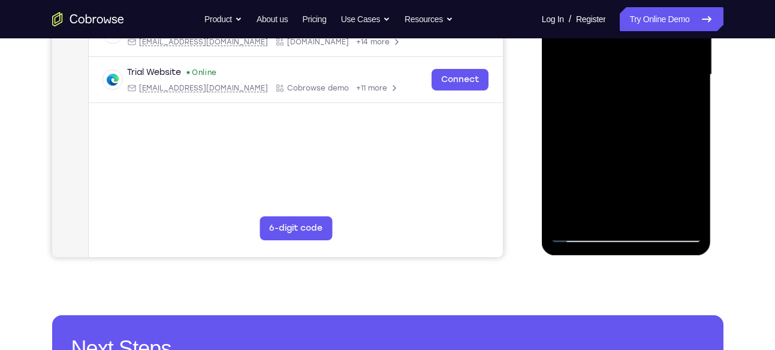
scroll to position [301, 0]
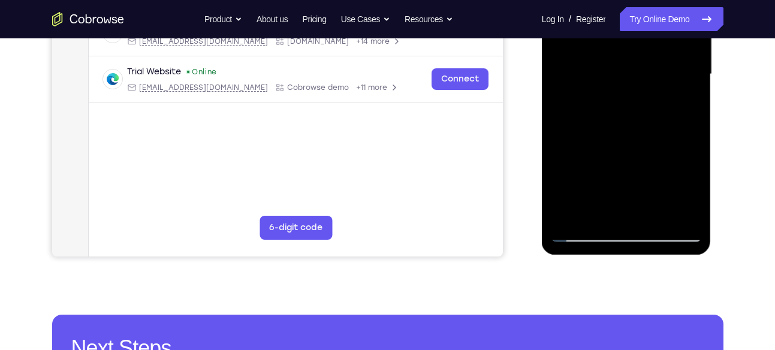
click at [591, 176] on div at bounding box center [626, 75] width 151 height 336
drag, startPoint x: 591, startPoint y: 176, endPoint x: 593, endPoint y: 167, distance: 9.3
click at [593, 167] on div at bounding box center [626, 75] width 151 height 336
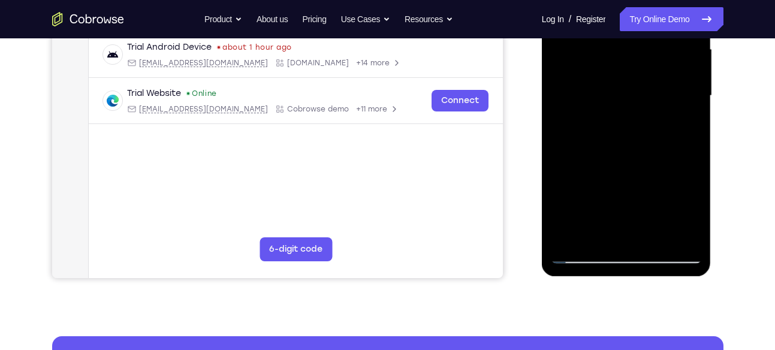
click at [690, 104] on div at bounding box center [626, 96] width 151 height 336
drag, startPoint x: 660, startPoint y: 203, endPoint x: 648, endPoint y: 96, distance: 107.9
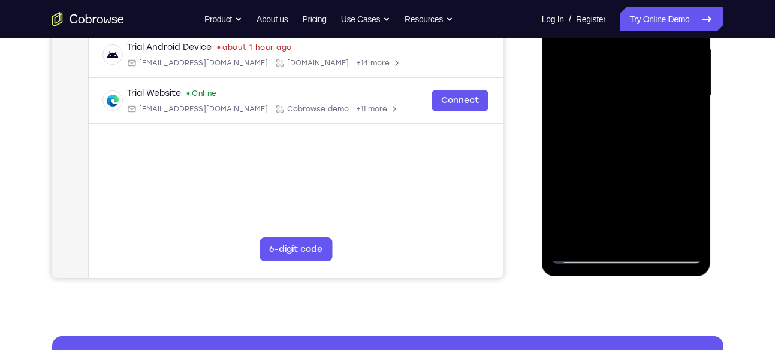
click at [648, 96] on div at bounding box center [626, 96] width 151 height 336
drag, startPoint x: 646, startPoint y: 187, endPoint x: 645, endPoint y: 128, distance: 58.7
click at [645, 128] on div at bounding box center [626, 96] width 151 height 336
drag, startPoint x: 640, startPoint y: 201, endPoint x: 638, endPoint y: 75, distance: 125.8
click at [638, 75] on div at bounding box center [626, 96] width 151 height 336
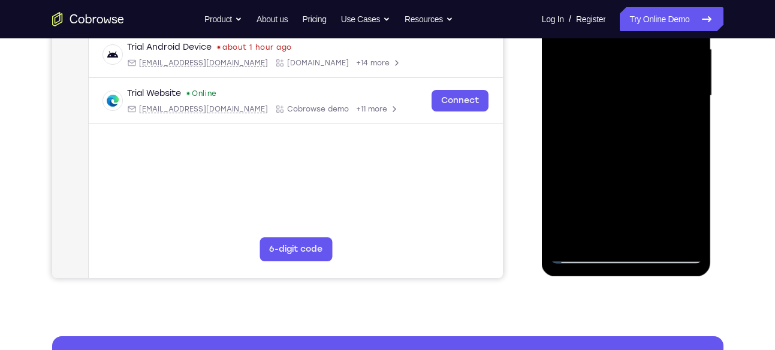
drag, startPoint x: 644, startPoint y: 153, endPoint x: 629, endPoint y: 204, distance: 52.5
click at [629, 204] on div at bounding box center [626, 96] width 151 height 336
drag, startPoint x: 648, startPoint y: 57, endPoint x: 651, endPoint y: 165, distance: 107.9
click at [651, 165] on div at bounding box center [626, 96] width 151 height 336
drag, startPoint x: 651, startPoint y: 111, endPoint x: 652, endPoint y: 135, distance: 24.0
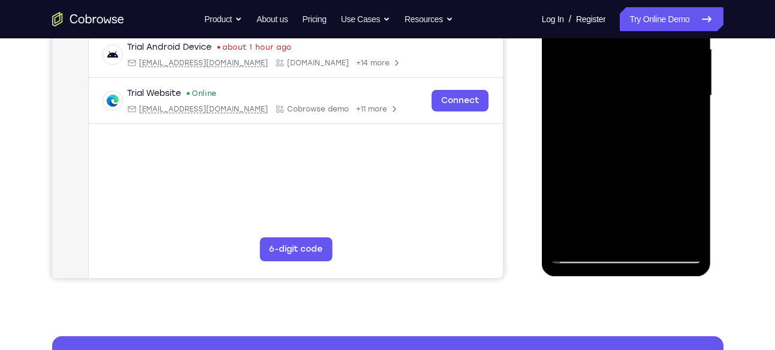
click at [652, 135] on div at bounding box center [626, 96] width 151 height 336
click at [694, 149] on div at bounding box center [626, 96] width 151 height 336
click at [692, 153] on div at bounding box center [626, 96] width 151 height 336
click at [691, 152] on div at bounding box center [626, 96] width 151 height 336
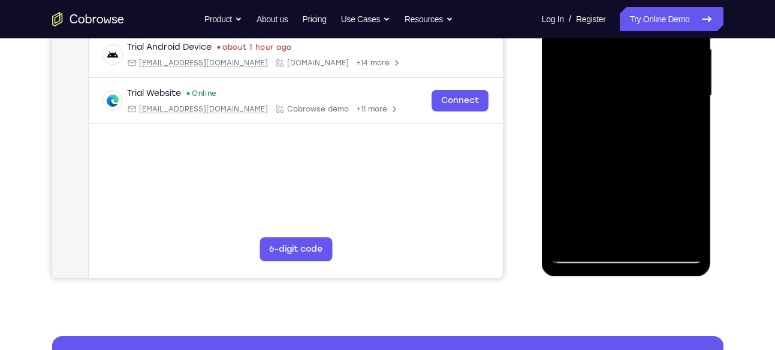
drag, startPoint x: 648, startPoint y: 186, endPoint x: 634, endPoint y: 72, distance: 114.7
click at [634, 72] on div at bounding box center [626, 96] width 151 height 336
drag, startPoint x: 642, startPoint y: 189, endPoint x: 633, endPoint y: 103, distance: 86.8
click at [633, 103] on div at bounding box center [626, 96] width 151 height 336
drag, startPoint x: 634, startPoint y: 107, endPoint x: 632, endPoint y: 164, distance: 57.0
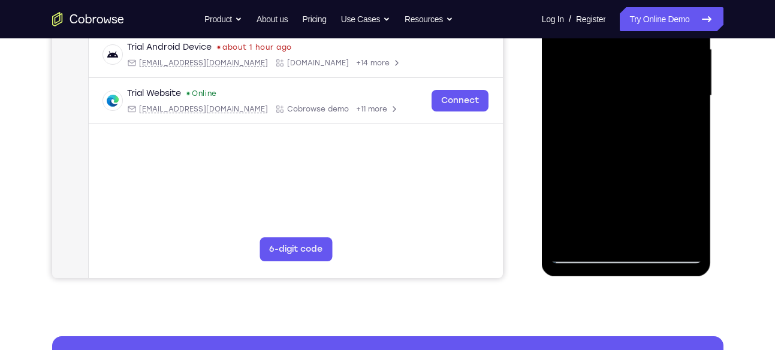
click at [632, 164] on div at bounding box center [626, 96] width 151 height 336
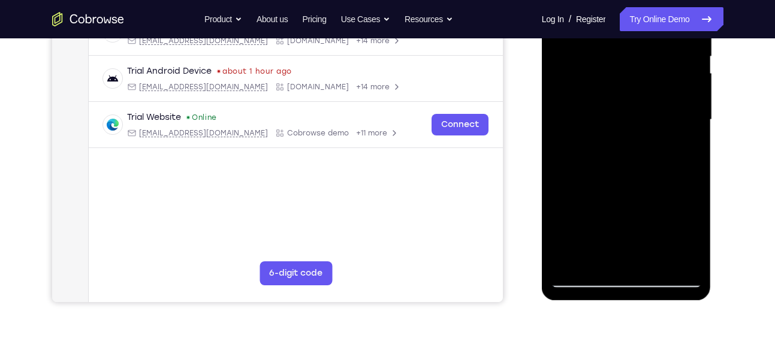
scroll to position [256, 0]
click at [584, 170] on div at bounding box center [626, 119] width 151 height 336
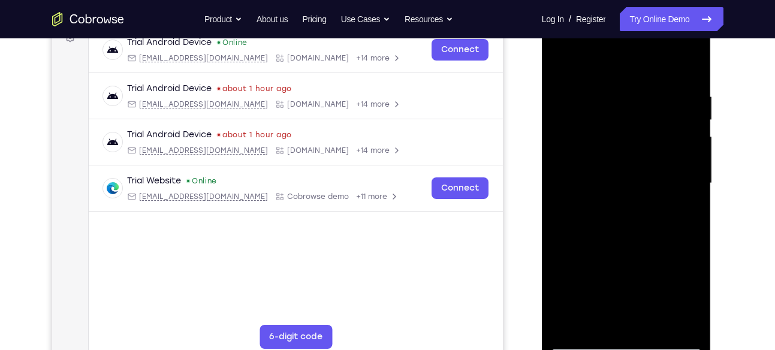
scroll to position [190, 0]
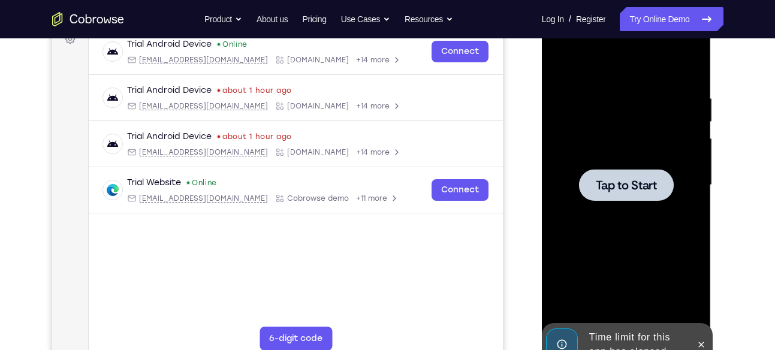
click at [624, 151] on div at bounding box center [626, 185] width 151 height 336
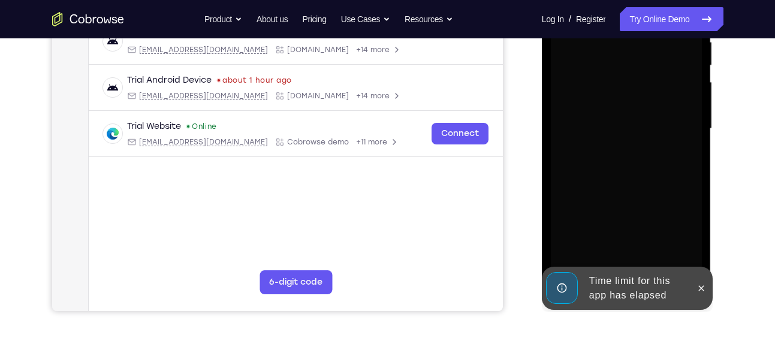
scroll to position [258, 0]
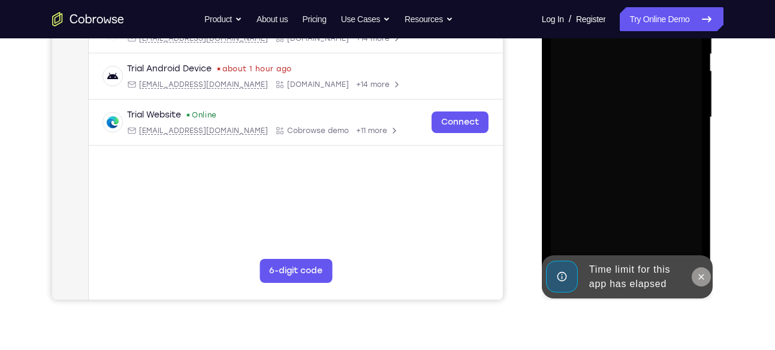
click at [696, 273] on button at bounding box center [700, 276] width 19 height 19
